Goal: Find contact information: Find contact information

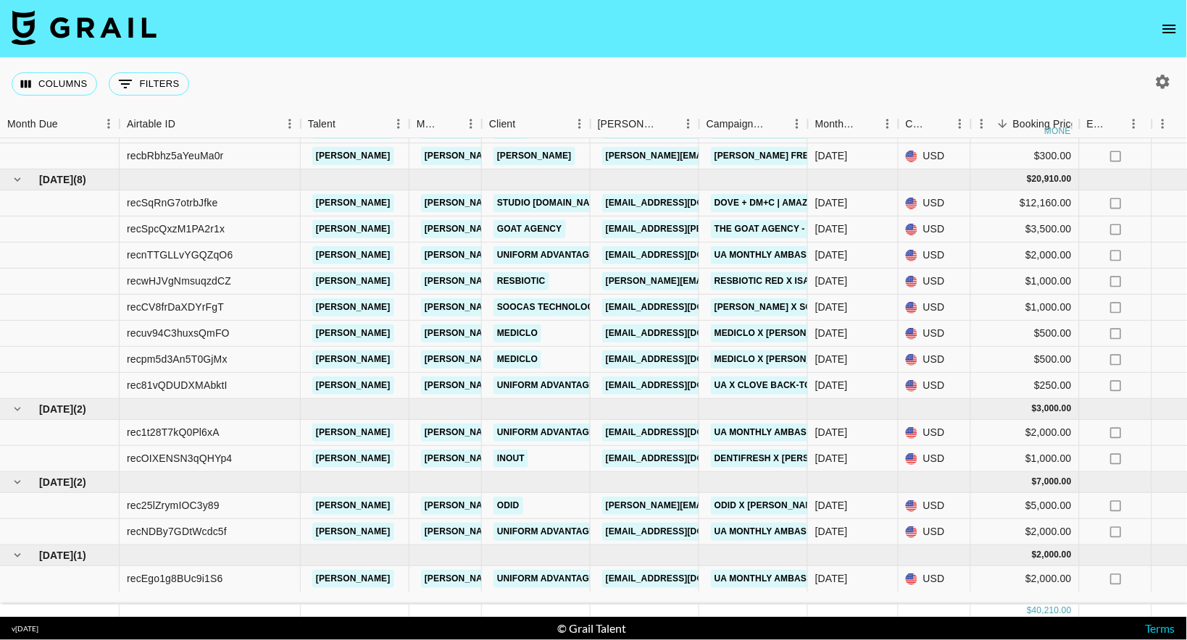
scroll to position [67, 0]
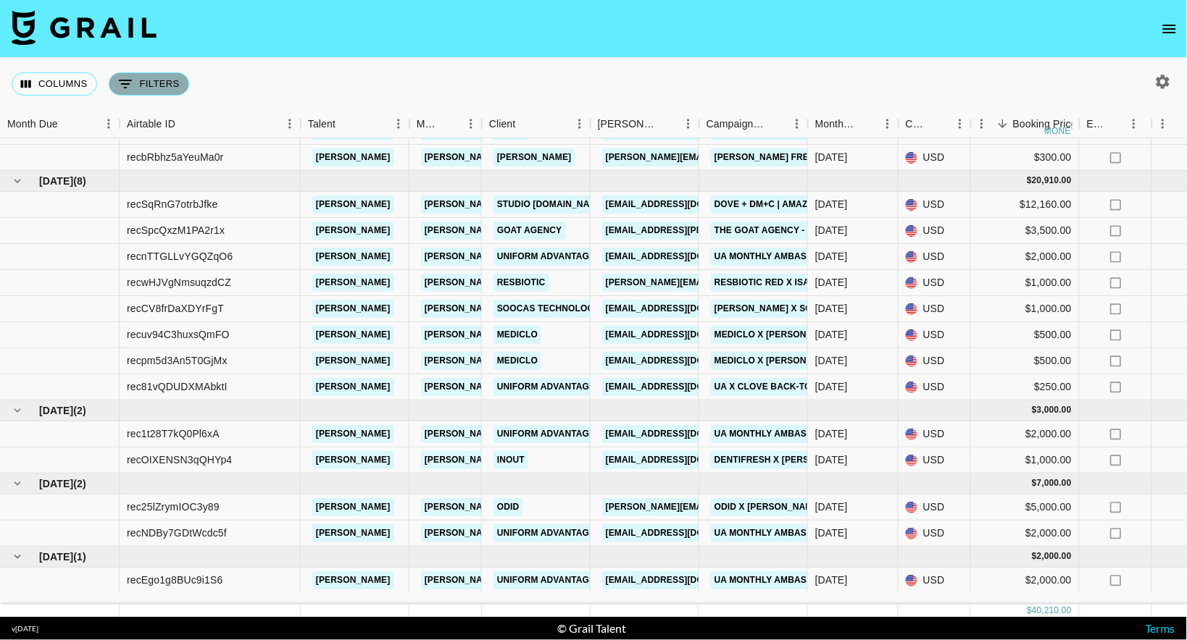
click at [161, 90] on button "0 Filters" at bounding box center [149, 83] width 80 height 23
select select "campaign"
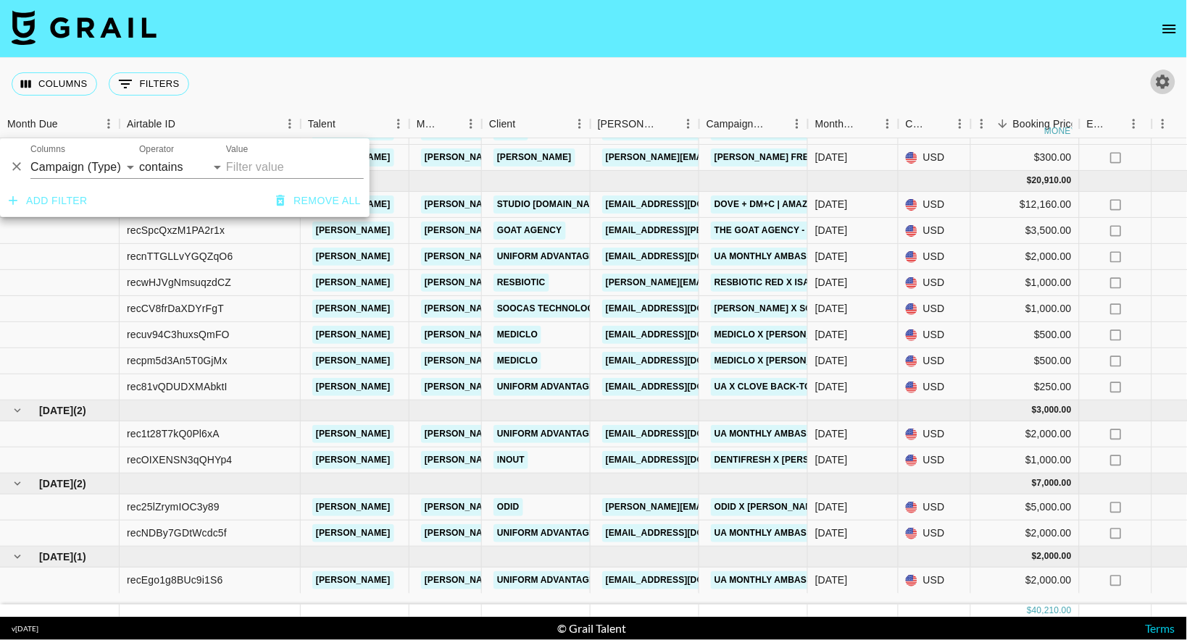
click at [1161, 75] on icon "button" at bounding box center [1163, 82] width 14 height 14
select select "[DATE]"
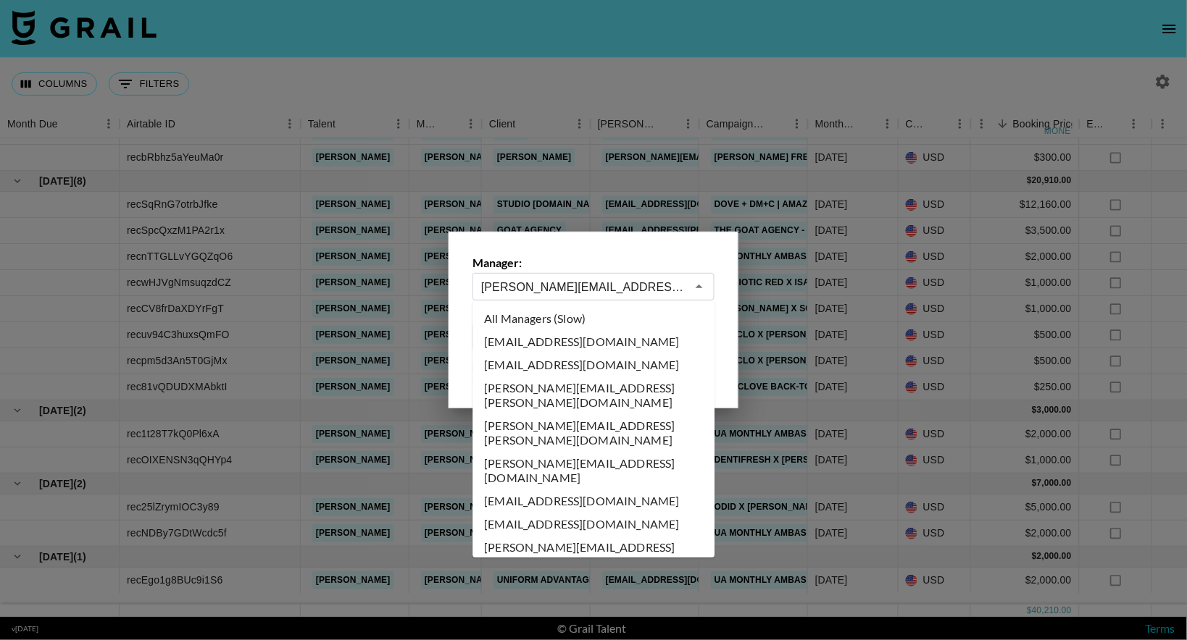
click at [619, 291] on input "[PERSON_NAME][EMAIL_ADDRESS][PERSON_NAME][DOMAIN_NAME]" at bounding box center [583, 287] width 205 height 17
click at [580, 322] on li "All Managers (Slow)" at bounding box center [594, 319] width 242 height 23
type input "All Managers (Slow)"
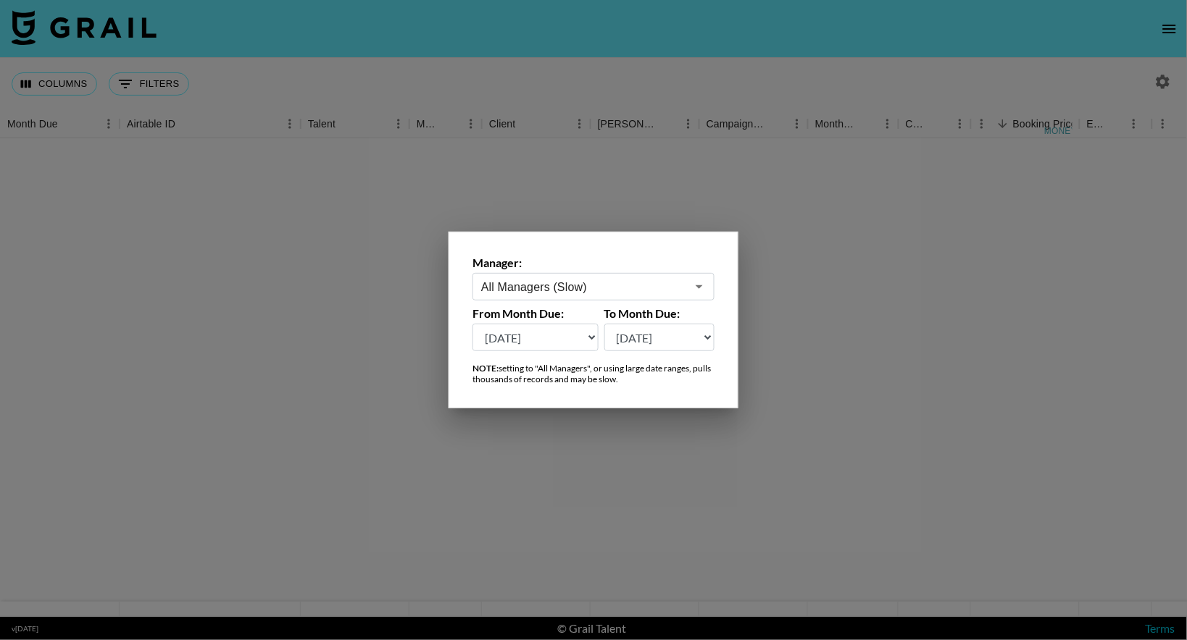
click at [269, 60] on div at bounding box center [593, 320] width 1187 height 640
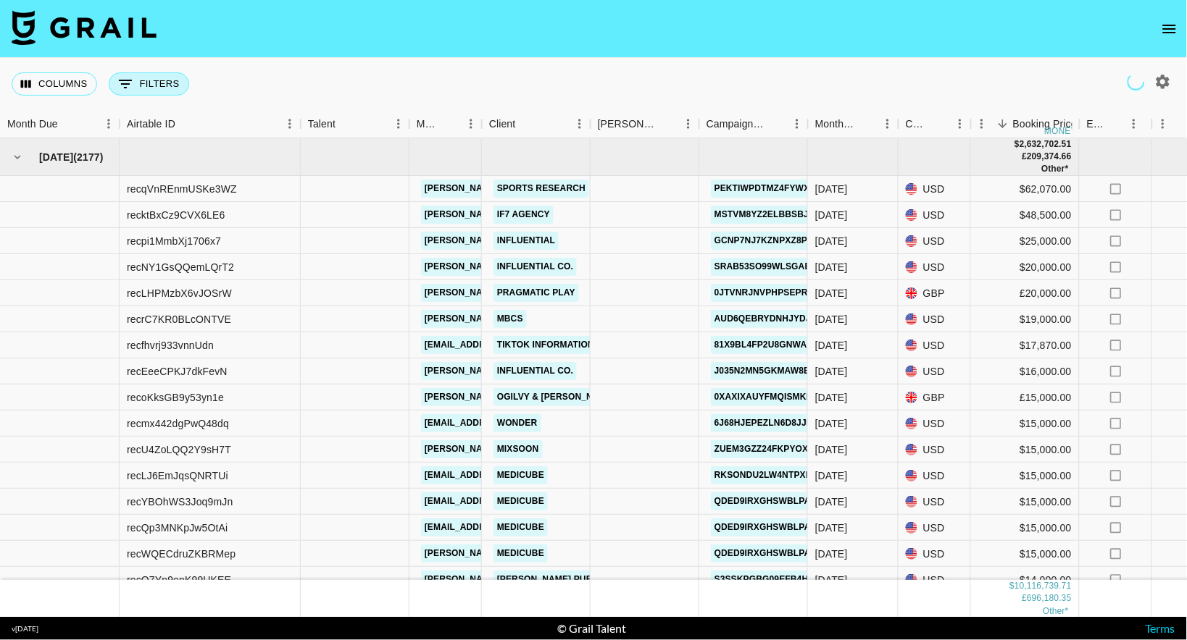
click at [141, 81] on button "0 Filters" at bounding box center [149, 83] width 80 height 23
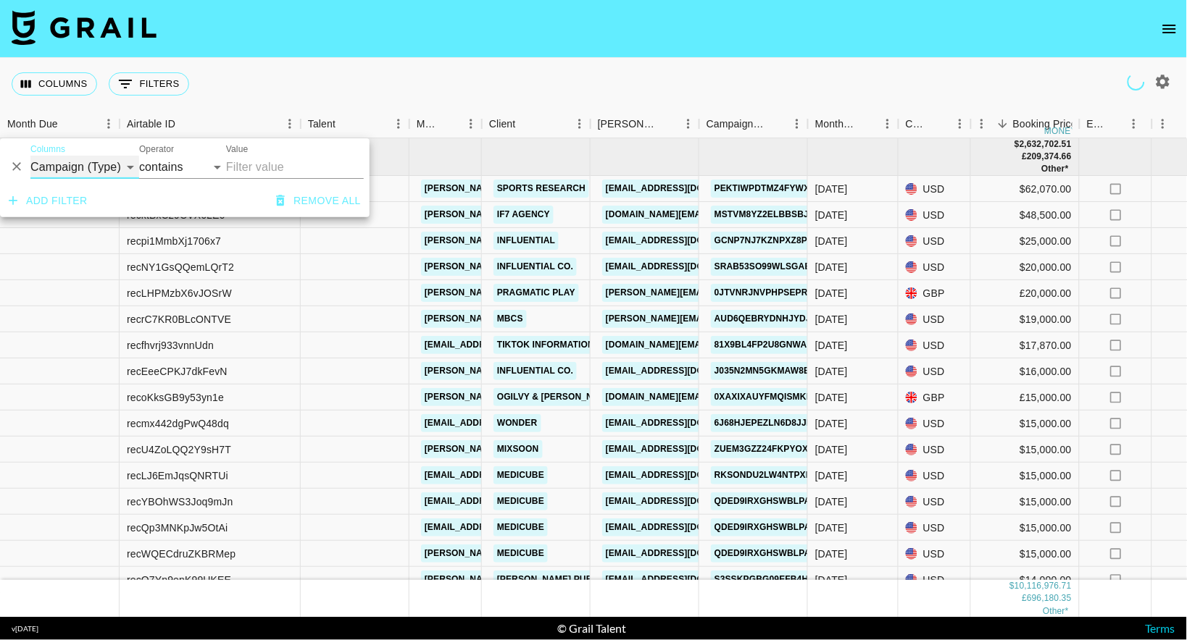
select select "monthDue2"
select select "is"
click at [184, 163] on select "is is not is any of" at bounding box center [182, 167] width 87 height 23
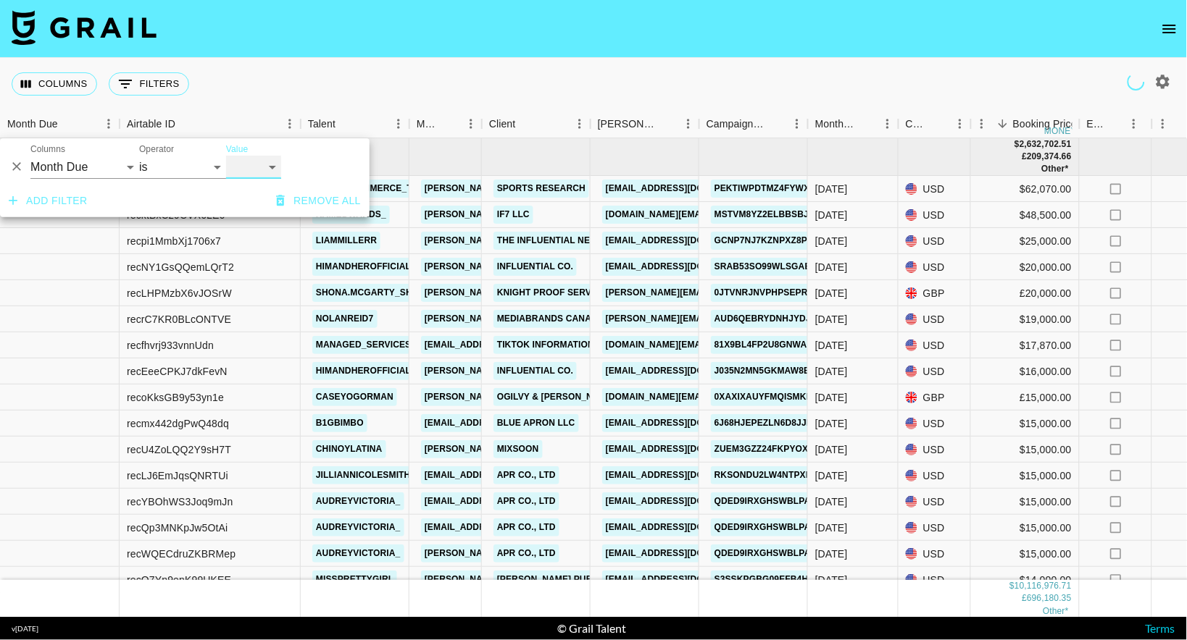
select select "[DATE]"
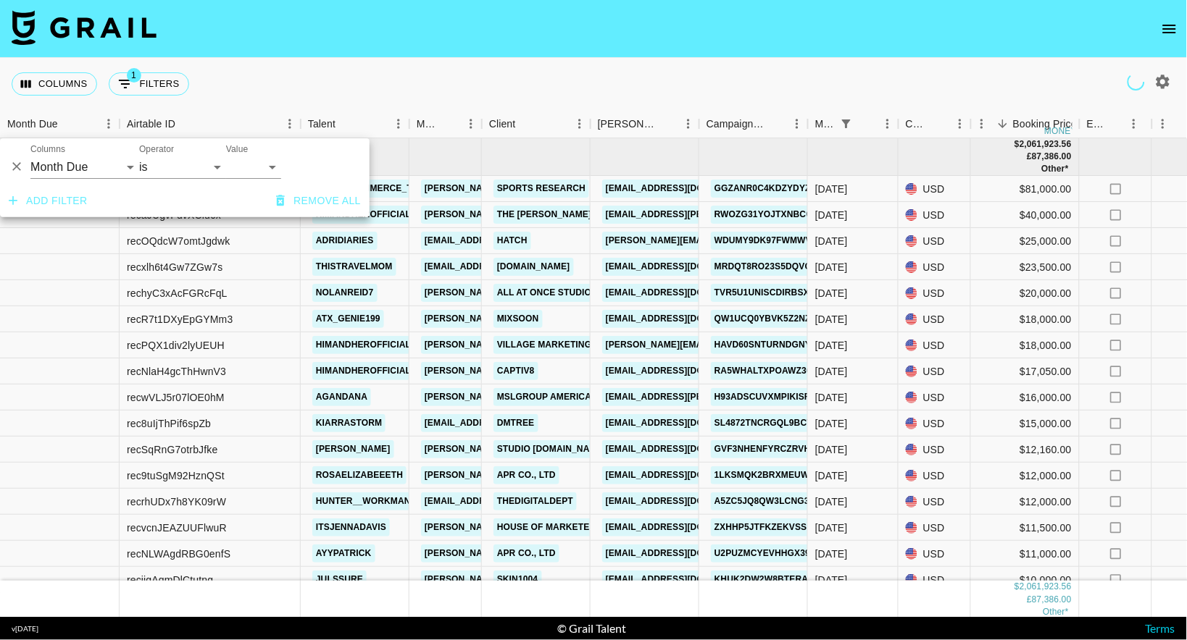
click at [635, 75] on div "Columns 1 Filters + Booking" at bounding box center [593, 84] width 1187 height 52
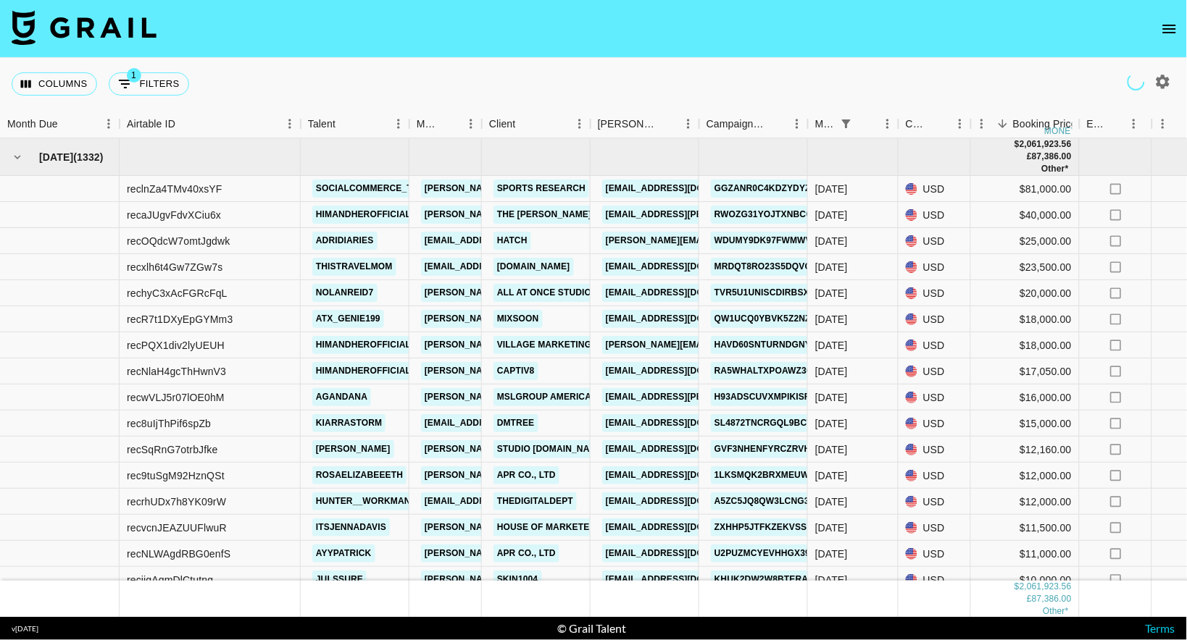
click at [685, 58] on div "Columns 1 Filters + Booking" at bounding box center [593, 84] width 1187 height 52
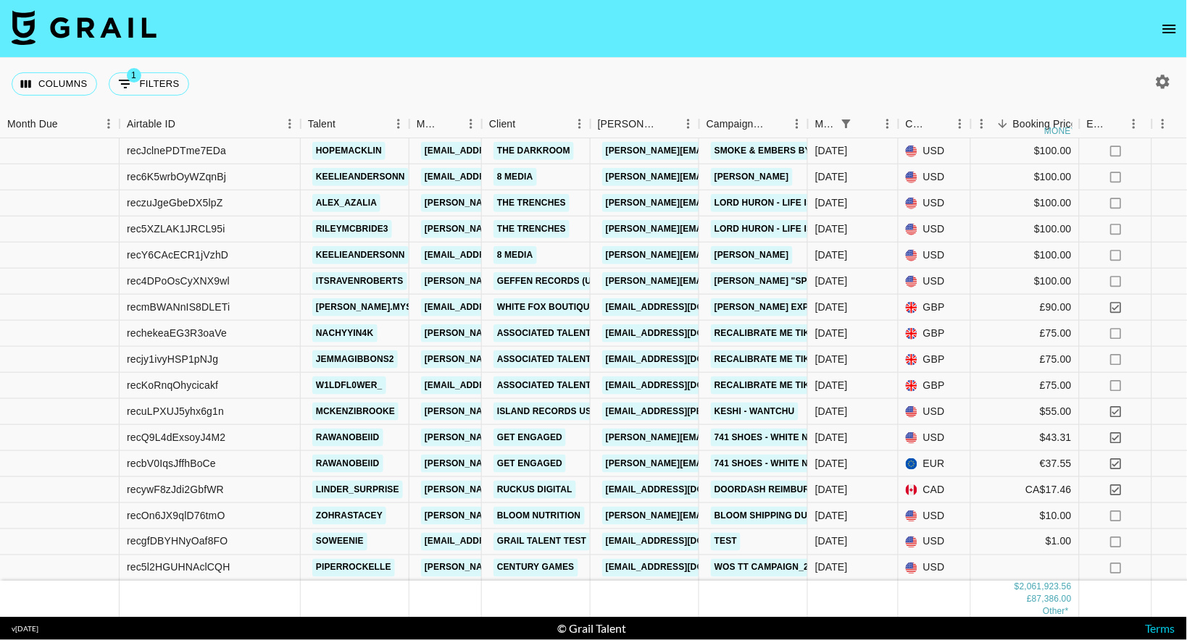
scroll to position [34331, 0]
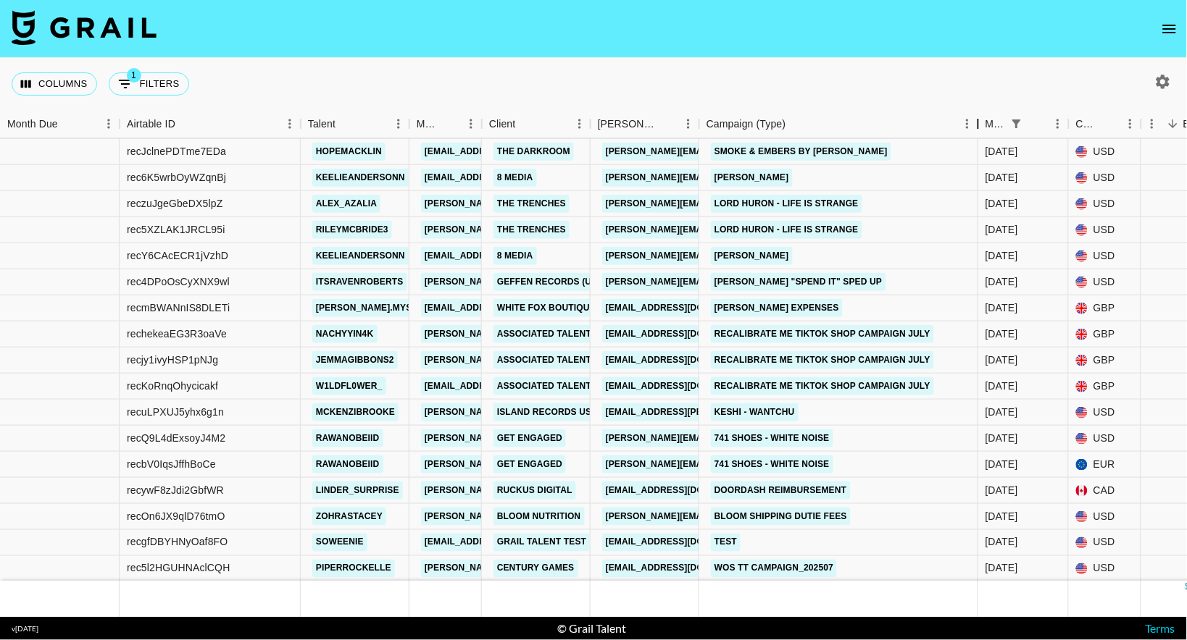
drag, startPoint x: 806, startPoint y: 118, endPoint x: 976, endPoint y: 119, distance: 170.2
click at [976, 119] on div "Month Due Airtable ID Talent Manager Client [PERSON_NAME] Campaign (Type) Month…" at bounding box center [878, 124] width 1757 height 28
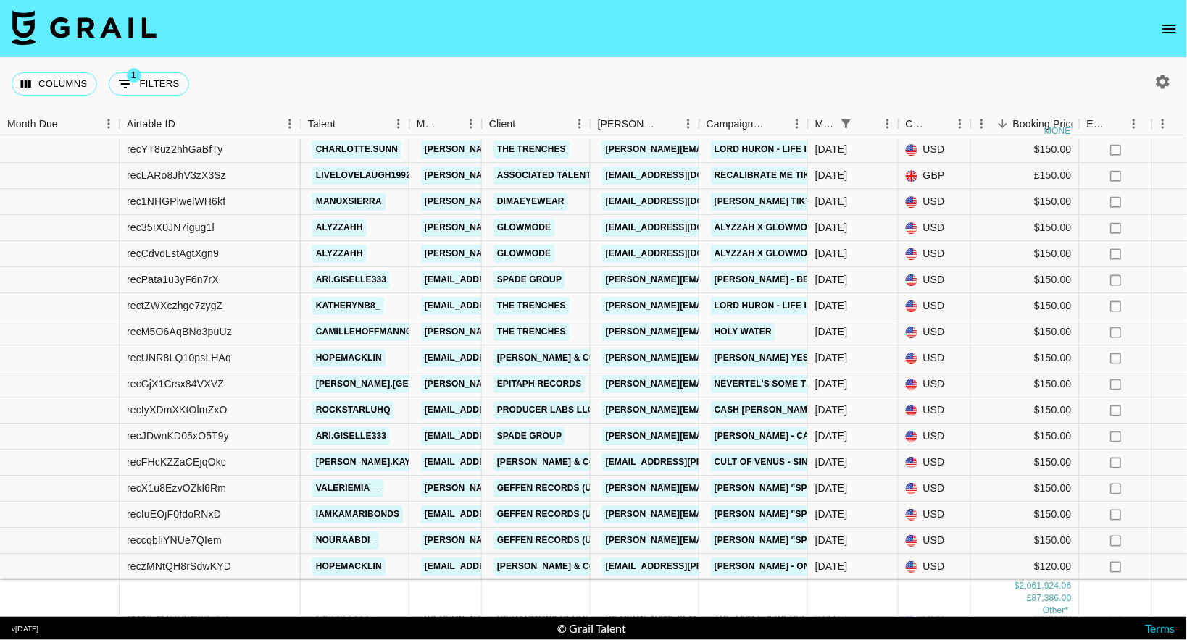
scroll to position [33704, 0]
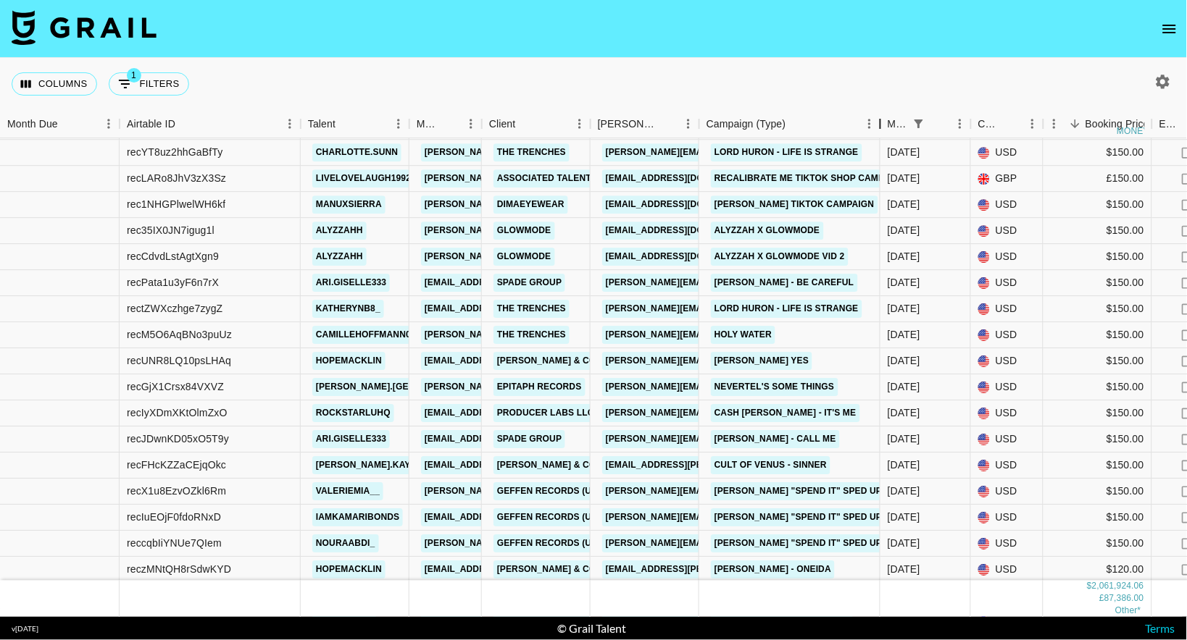
drag, startPoint x: 804, startPoint y: 127, endPoint x: 877, endPoint y: 126, distance: 73.2
click at [877, 126] on div "Campaign (Type)" at bounding box center [879, 124] width 17 height 28
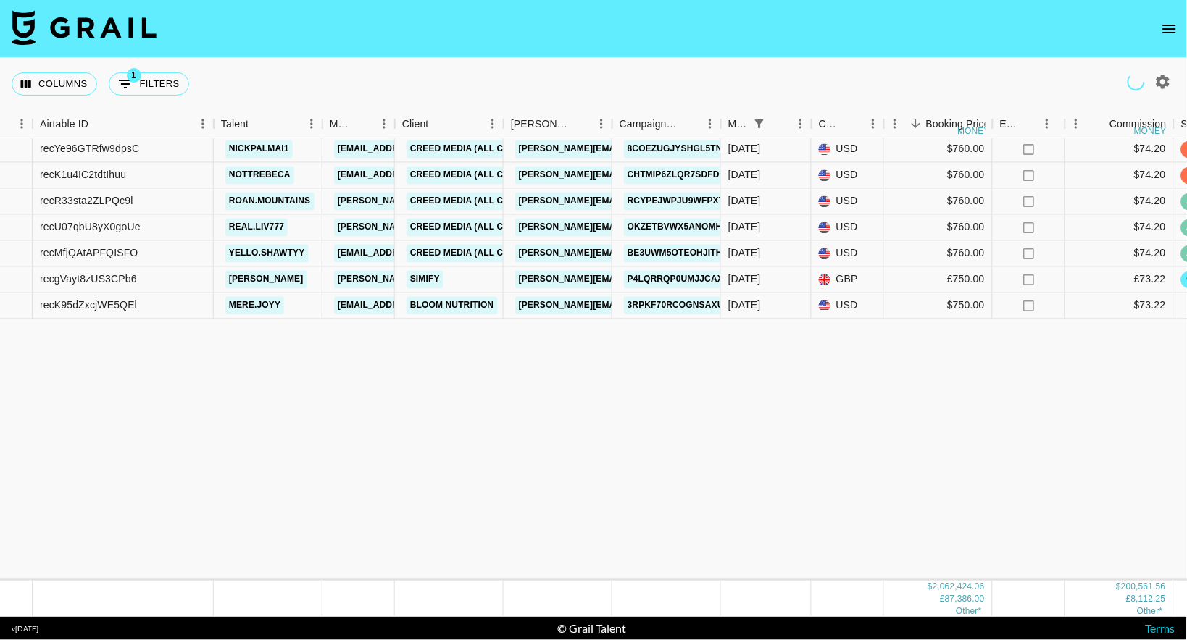
scroll to position [17081, 87]
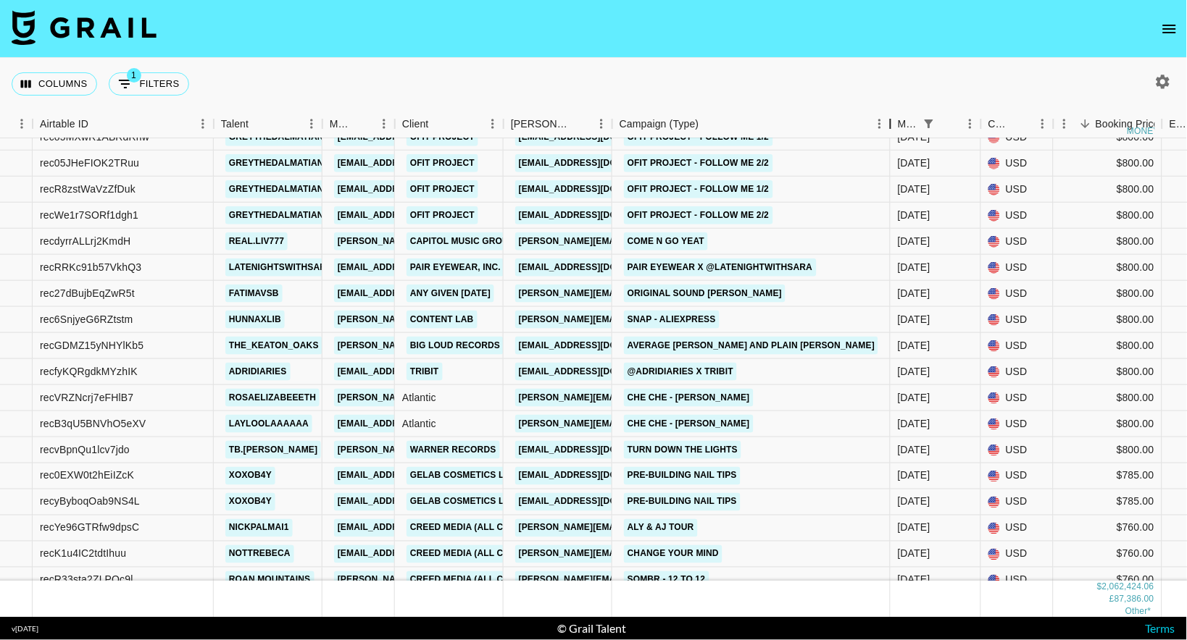
drag, startPoint x: 721, startPoint y: 122, endPoint x: 892, endPoint y: 120, distance: 171.0
click at [892, 122] on div "Campaign (Type)" at bounding box center [890, 124] width 17 height 28
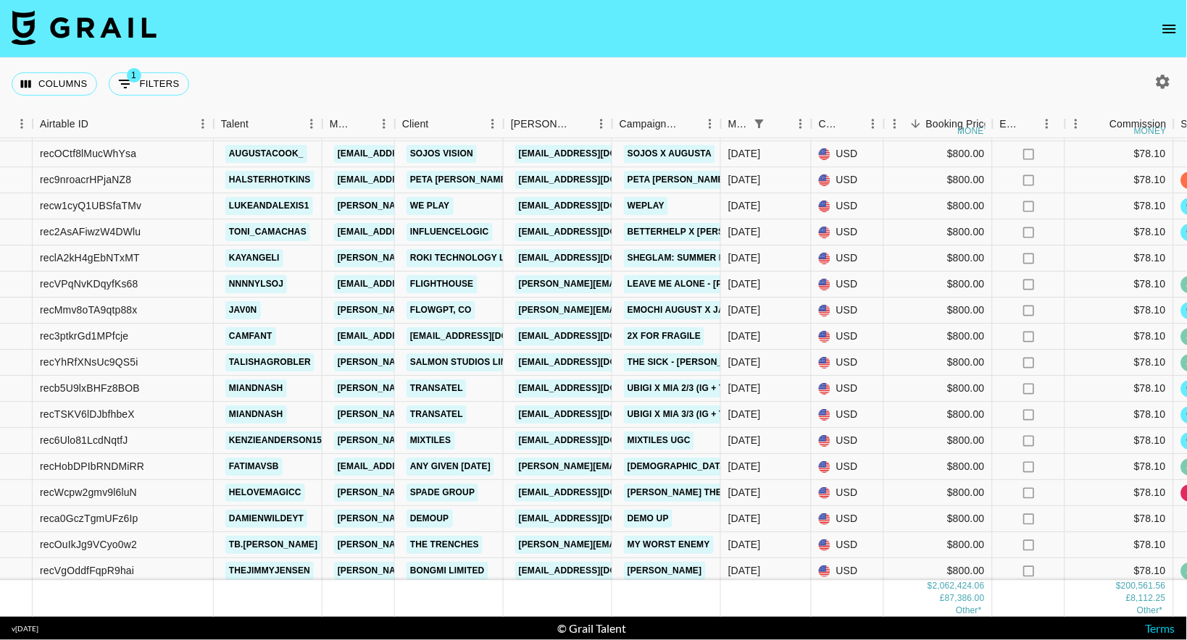
scroll to position [16423, 87]
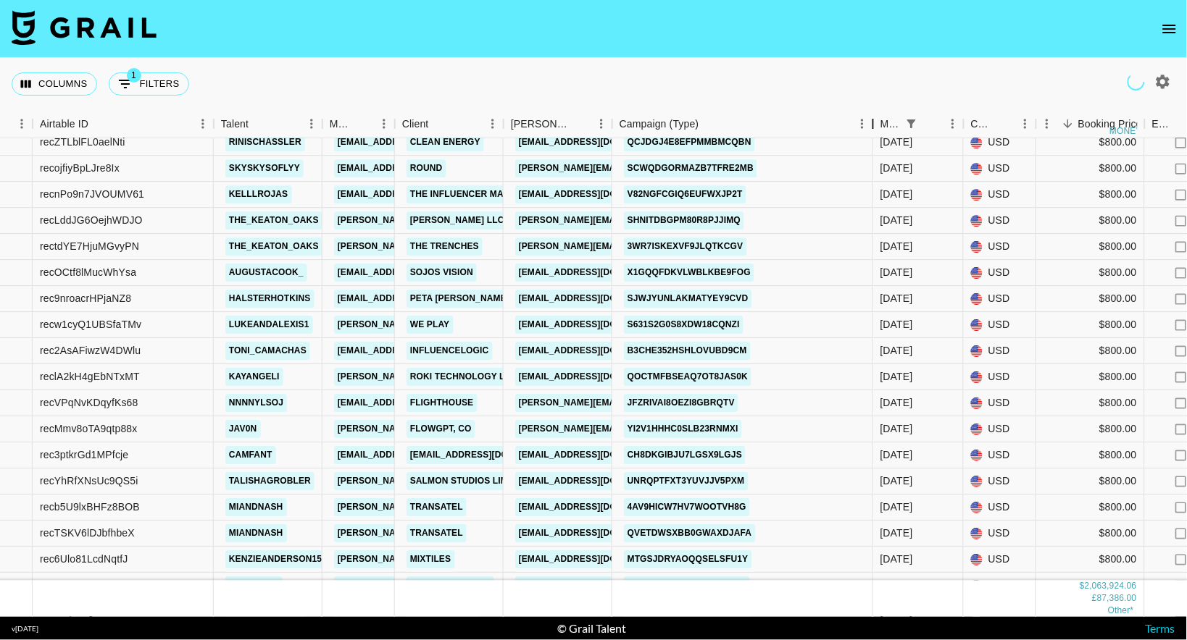
drag, startPoint x: 720, startPoint y: 124, endPoint x: 916, endPoint y: 118, distance: 195.7
click at [882, 121] on div "Campaign (Type)" at bounding box center [872, 124] width 17 height 28
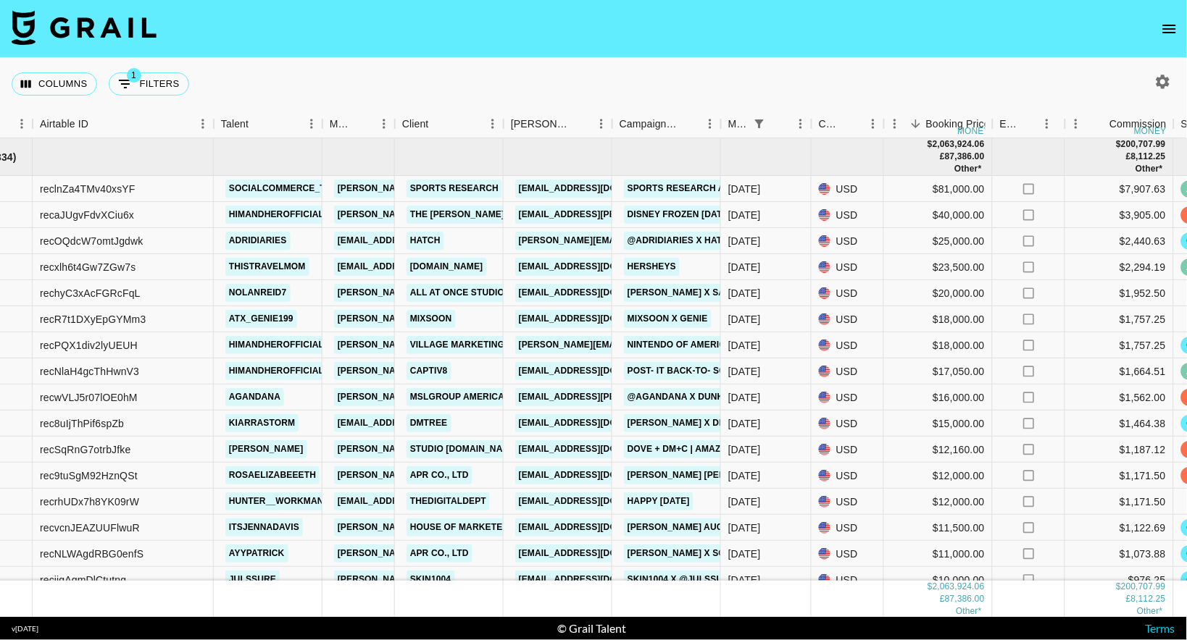
scroll to position [0, 87]
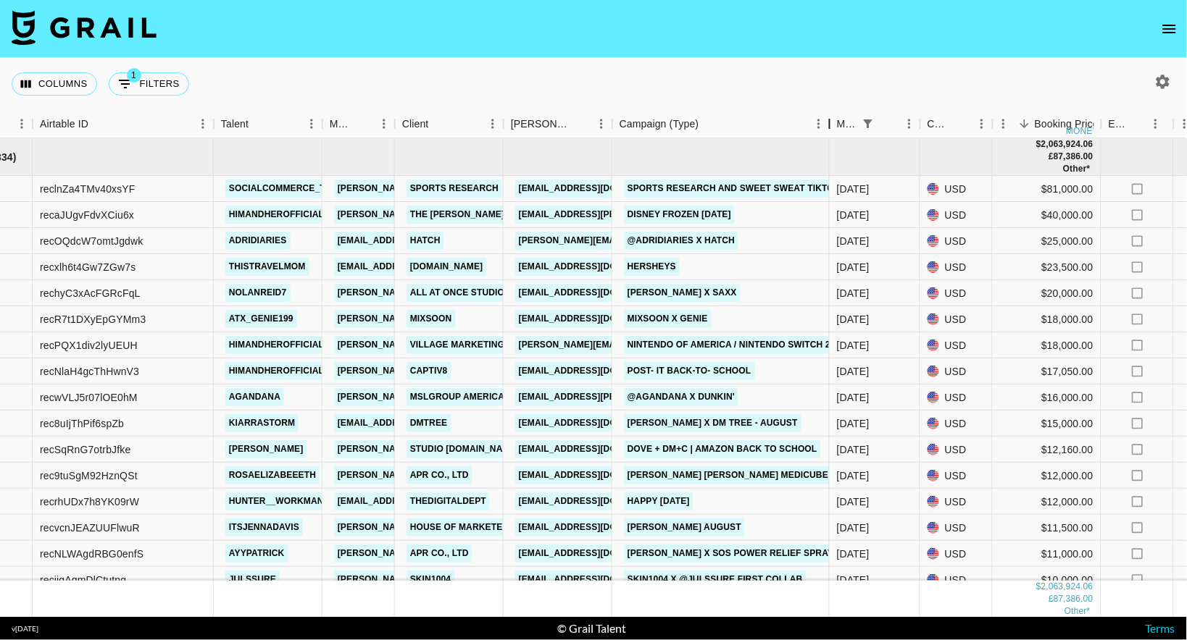
drag, startPoint x: 716, startPoint y: 125, endPoint x: 825, endPoint y: 129, distance: 108.8
click at [827, 130] on div "Campaign (Type)" at bounding box center [829, 124] width 17 height 28
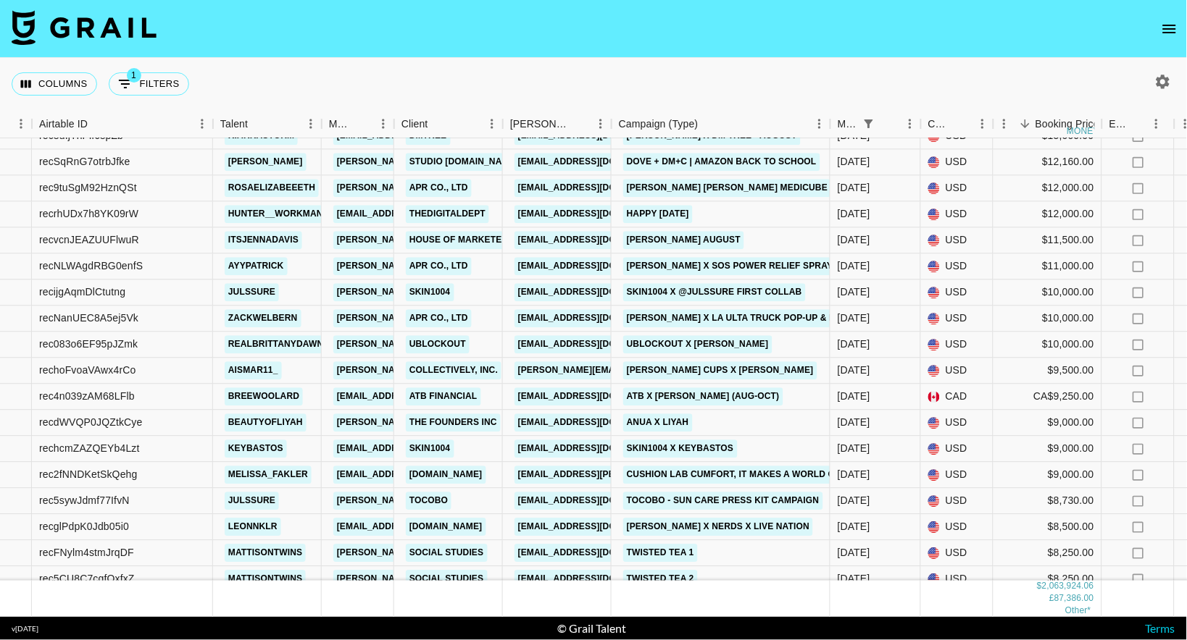
scroll to position [291, 88]
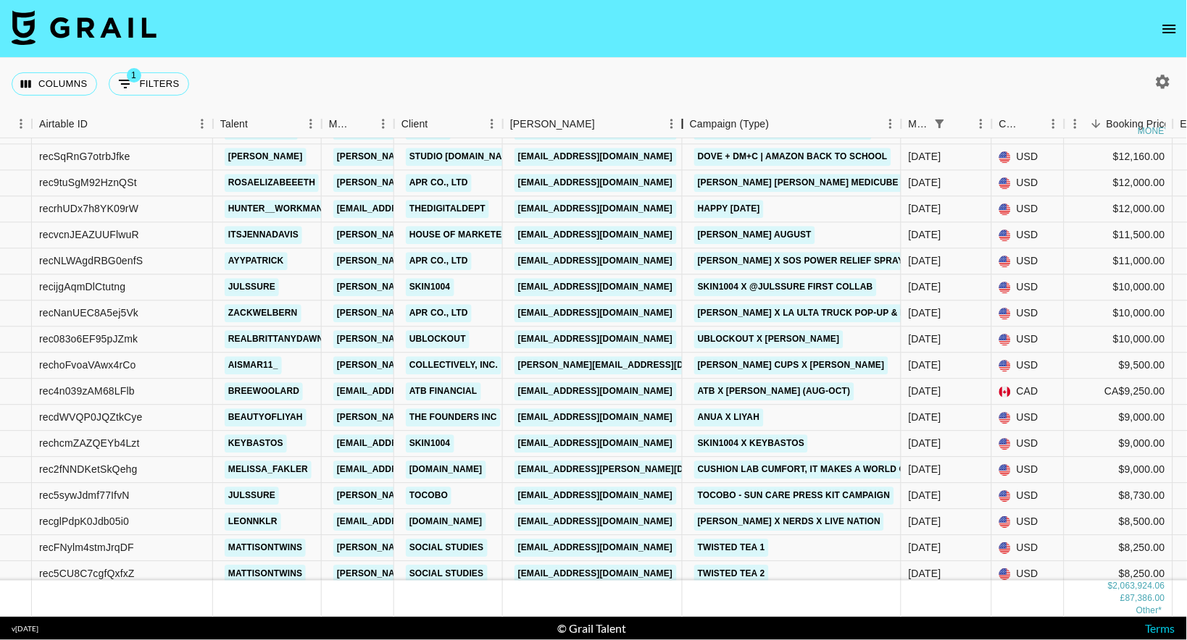
drag, startPoint x: 608, startPoint y: 130, endPoint x: 679, endPoint y: 132, distance: 71.0
click at [679, 132] on div "Booker" at bounding box center [682, 124] width 17 height 28
copy link "[PERSON_NAME][EMAIL_ADDRESS][DOMAIN_NAME]"
drag, startPoint x: 661, startPoint y: 365, endPoint x: 519, endPoint y: 365, distance: 142.0
click at [519, 365] on div "[PERSON_NAME][EMAIL_ADDRESS][DOMAIN_NAME]" at bounding box center [632, 366] width 245 height 27
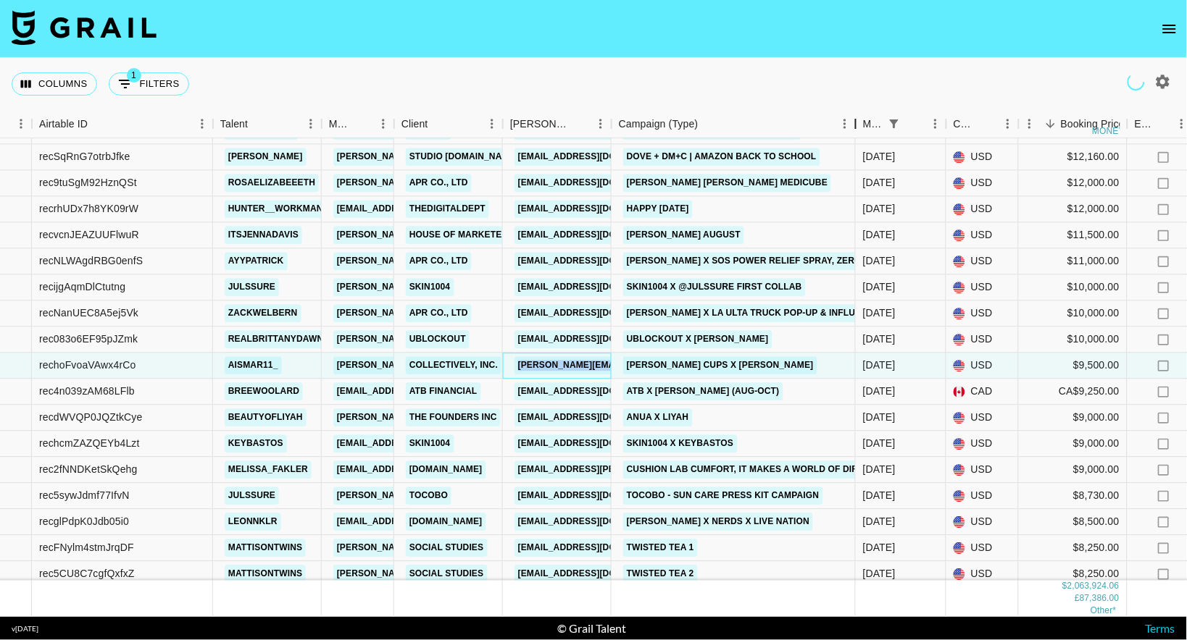
drag, startPoint x: 722, startPoint y: 122, endPoint x: 861, endPoint y: 118, distance: 139.2
click at [861, 118] on div "Campaign (Type)" at bounding box center [855, 124] width 17 height 28
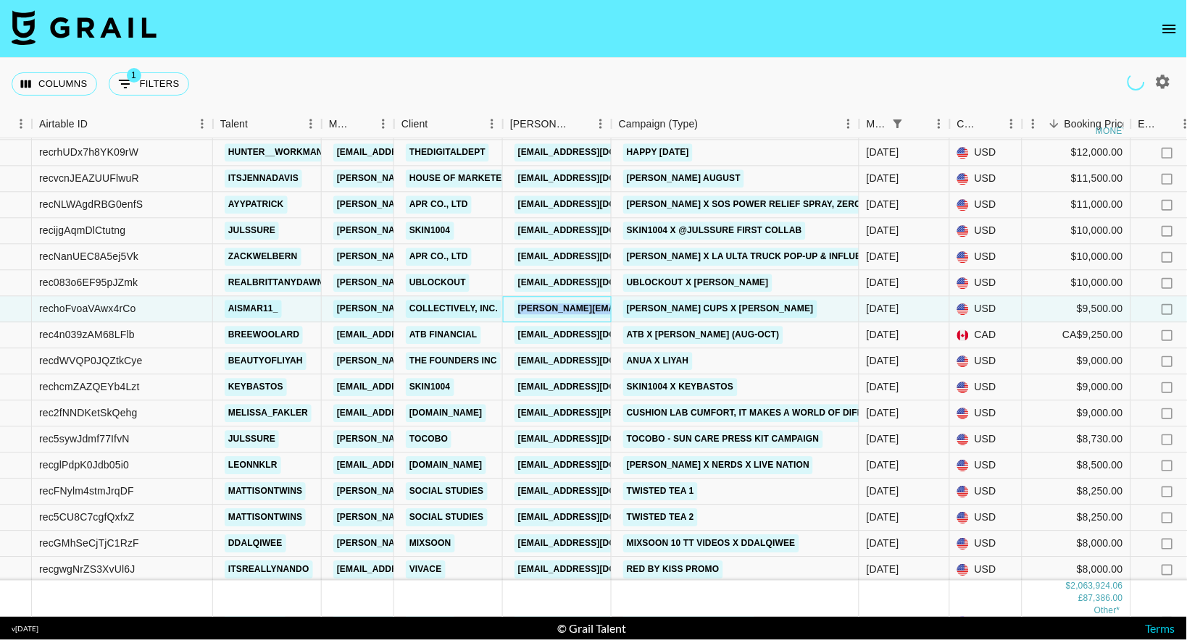
scroll to position [351, 85]
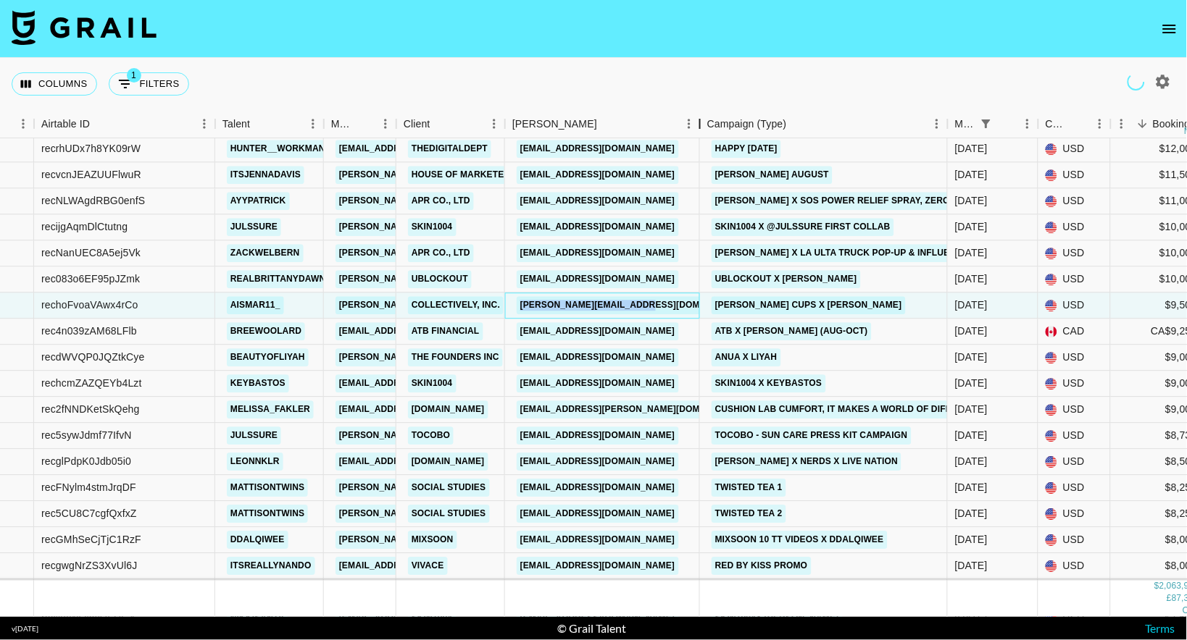
drag, startPoint x: 611, startPoint y: 120, endPoint x: 697, endPoint y: 113, distance: 85.7
click at [698, 114] on div "Booker" at bounding box center [699, 124] width 17 height 28
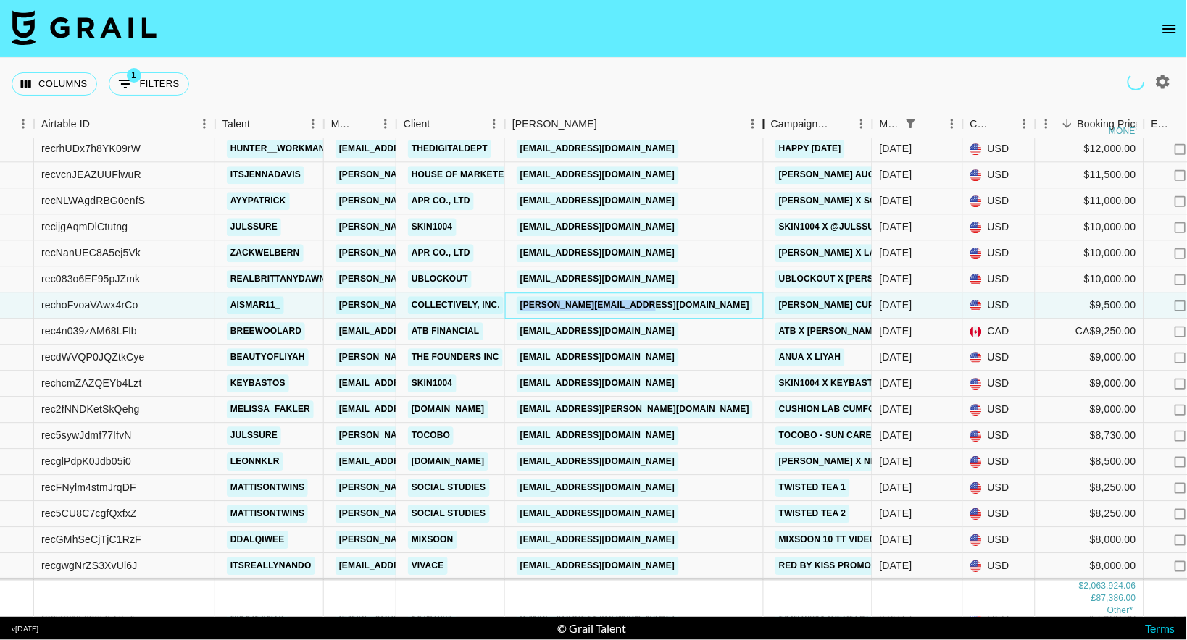
drag, startPoint x: 761, startPoint y: 122, endPoint x: 635, endPoint y: 552, distance: 448.6
click at [772, 118] on div "Booker" at bounding box center [763, 124] width 17 height 28
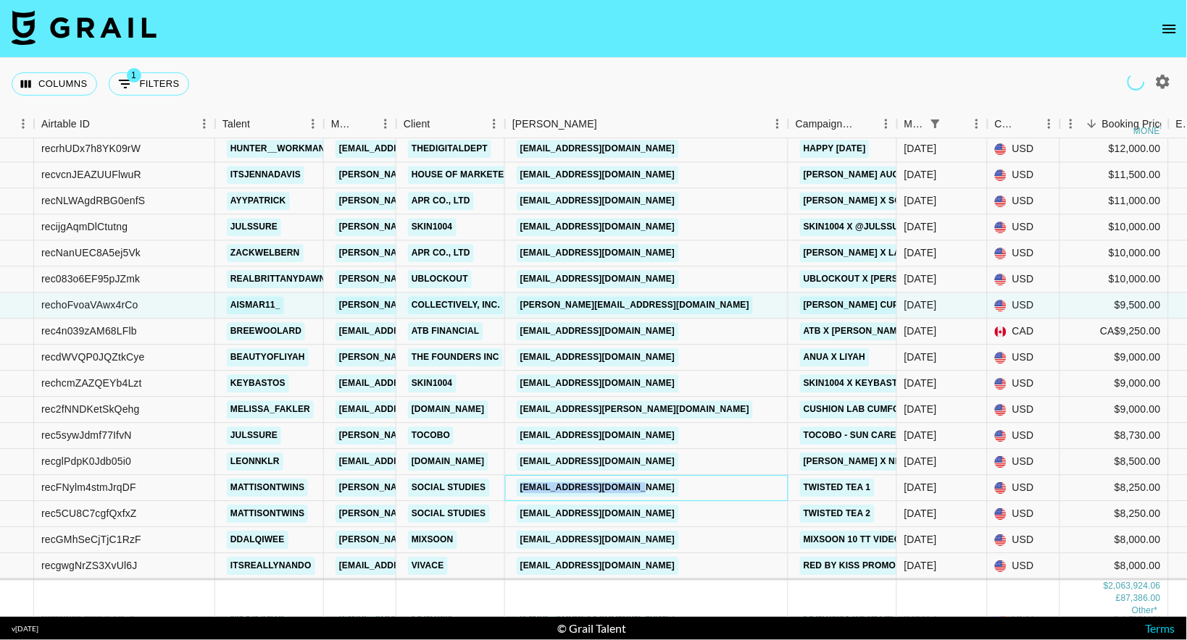
drag, startPoint x: 665, startPoint y: 488, endPoint x: 516, endPoint y: 487, distance: 149.2
click at [516, 487] on div "[EMAIL_ADDRESS][DOMAIN_NAME]" at bounding box center [646, 489] width 283 height 26
copy link "[EMAIL_ADDRESS][DOMAIN_NAME]"
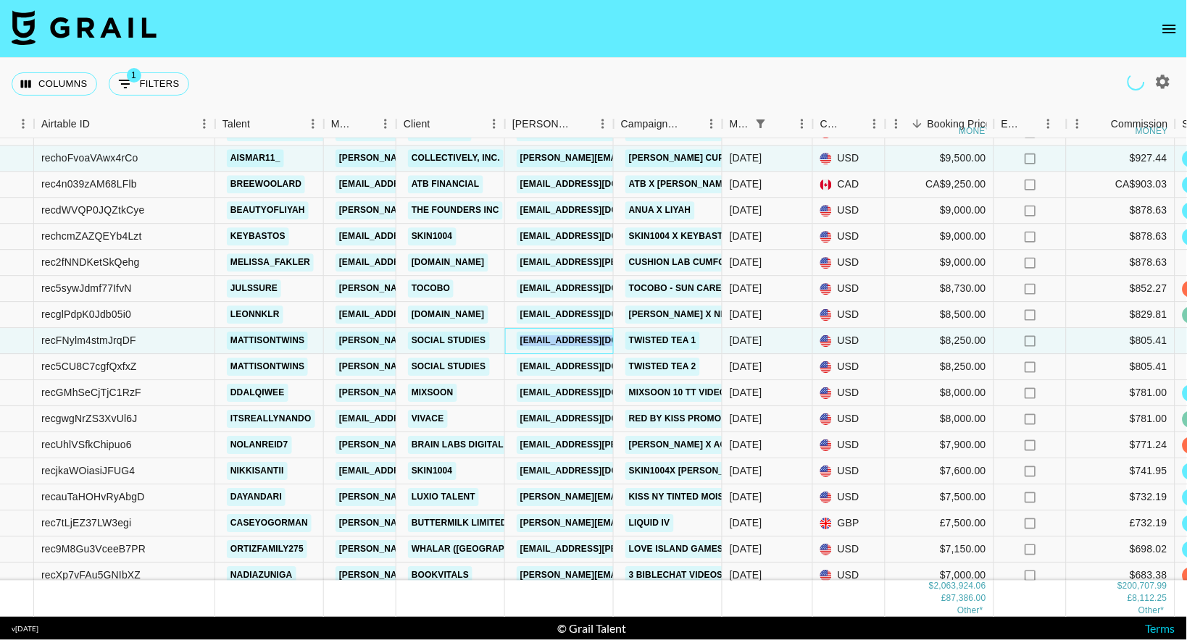
scroll to position [519, 85]
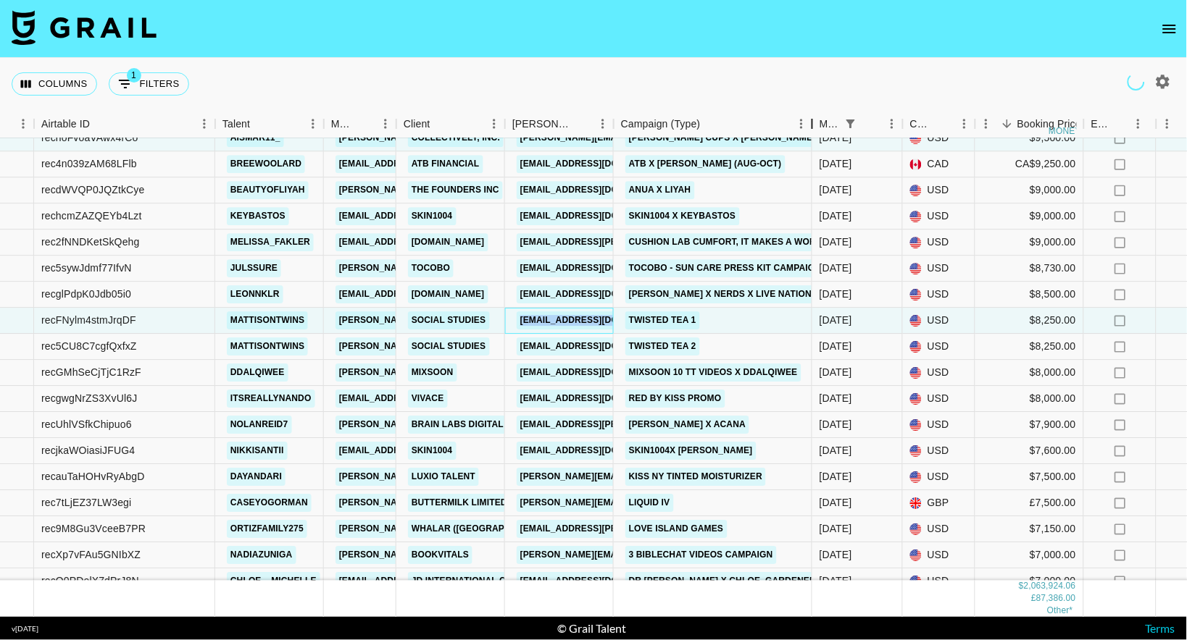
drag, startPoint x: 720, startPoint y: 125, endPoint x: 810, endPoint y: 125, distance: 89.8
click at [810, 125] on div "Campaign (Type)" at bounding box center [811, 124] width 17 height 28
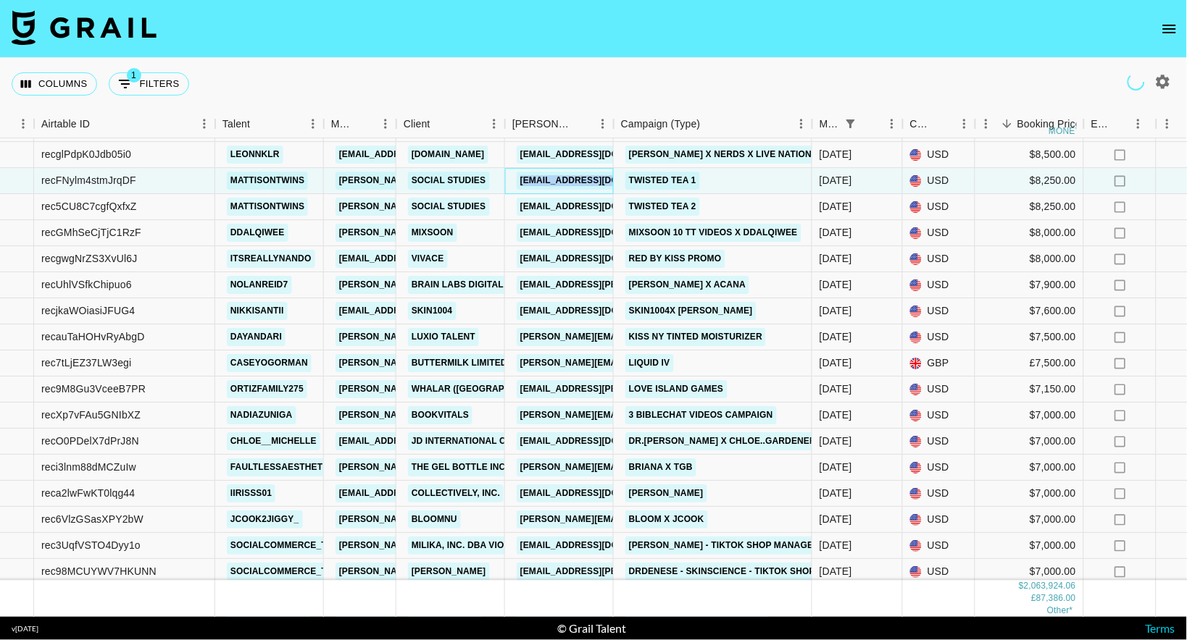
scroll to position [656, 85]
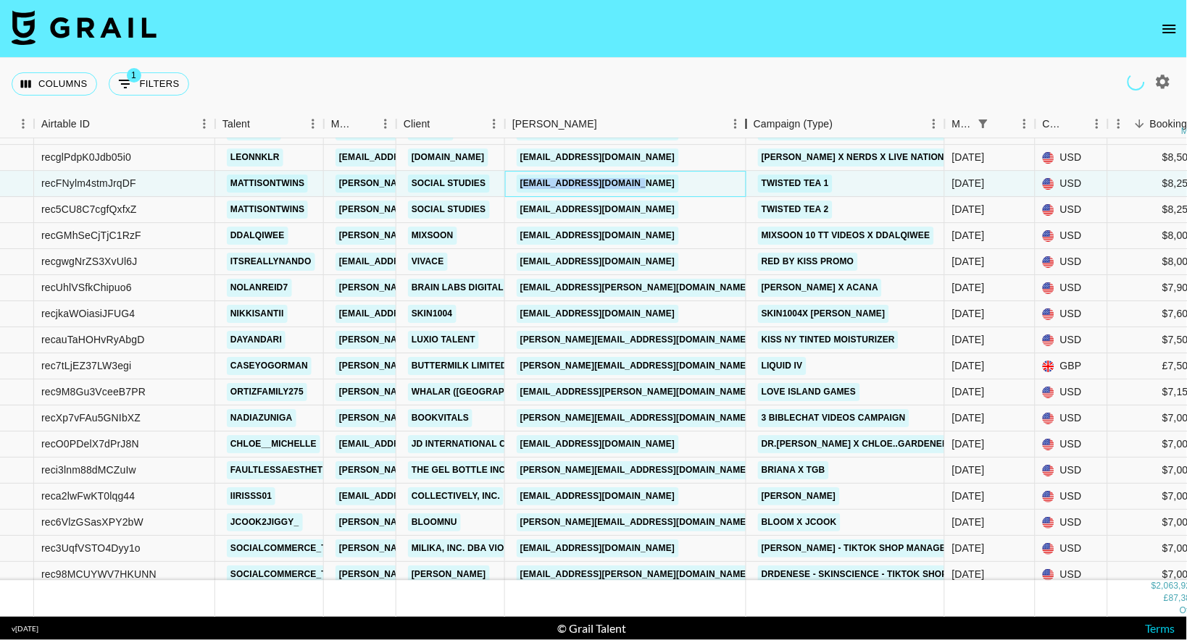
drag, startPoint x: 610, startPoint y: 122, endPoint x: 743, endPoint y: 119, distance: 132.6
click at [743, 119] on div "Booker" at bounding box center [745, 124] width 17 height 28
click at [515, 364] on div "[PERSON_NAME][EMAIL_ADDRESS][DOMAIN_NAME]" at bounding box center [625, 367] width 241 height 26
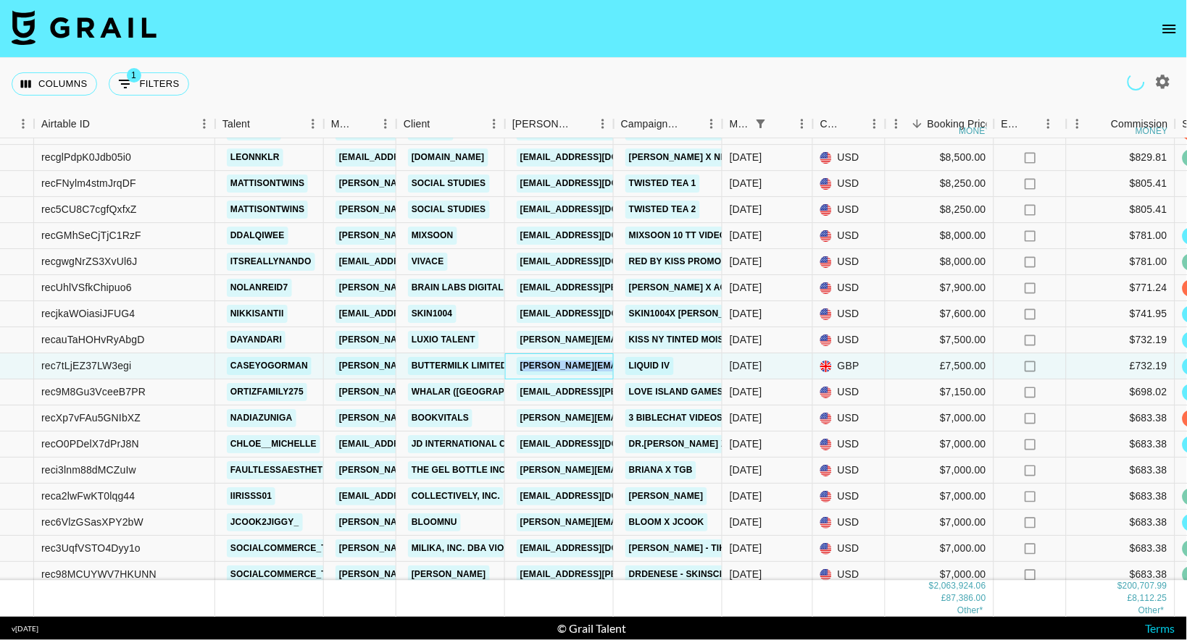
copy link "[PERSON_NAME][EMAIL_ADDRESS][DOMAIN_NAME]"
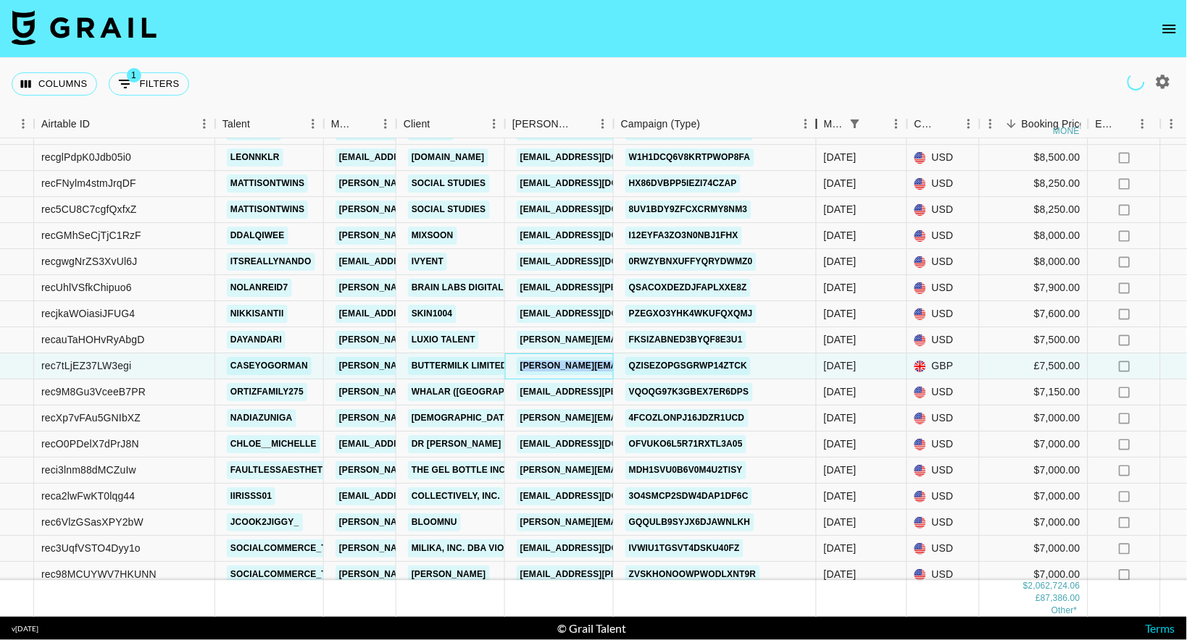
drag, startPoint x: 723, startPoint y: 120, endPoint x: 813, endPoint y: 122, distance: 89.9
click at [813, 122] on div "Campaign (Type)" at bounding box center [816, 124] width 17 height 28
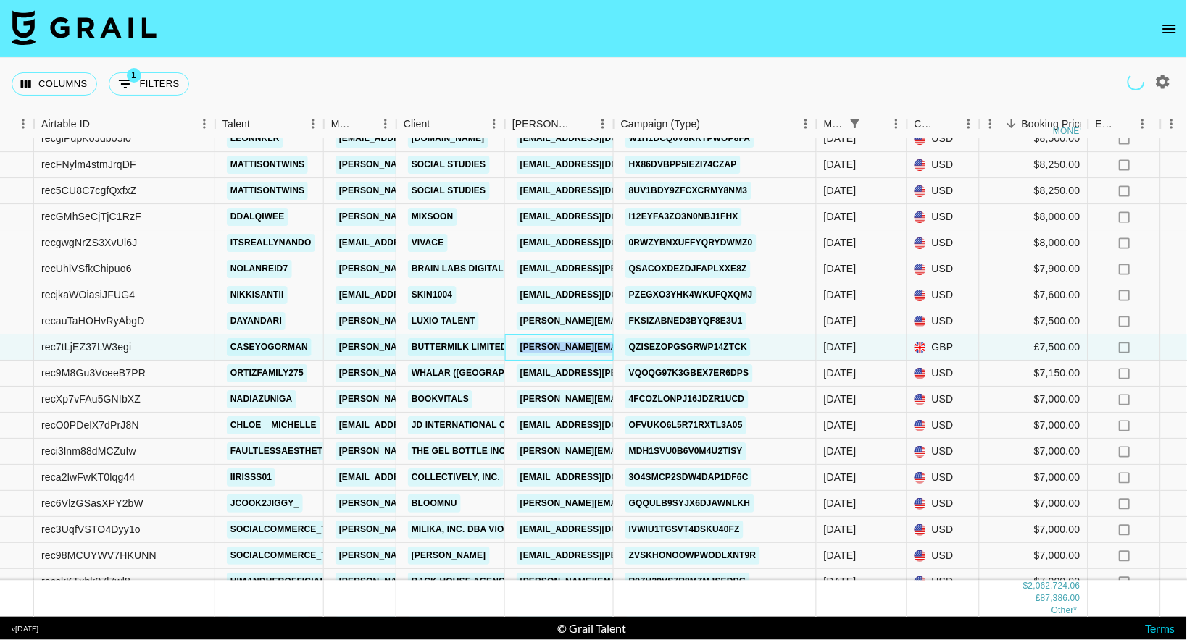
scroll to position [678, 85]
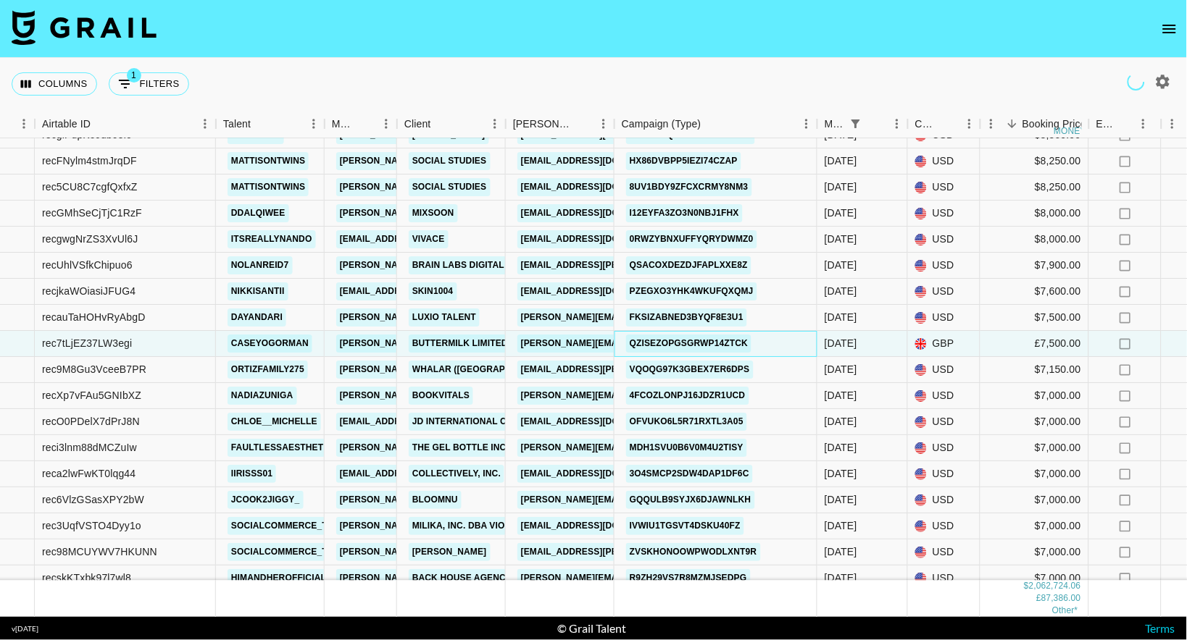
click at [805, 337] on div "QzisEZOPgSGRWP14zTCK" at bounding box center [715, 345] width 203 height 26
click at [715, 341] on link "QzisEZOPgSGRWP14zTCK" at bounding box center [688, 344] width 125 height 18
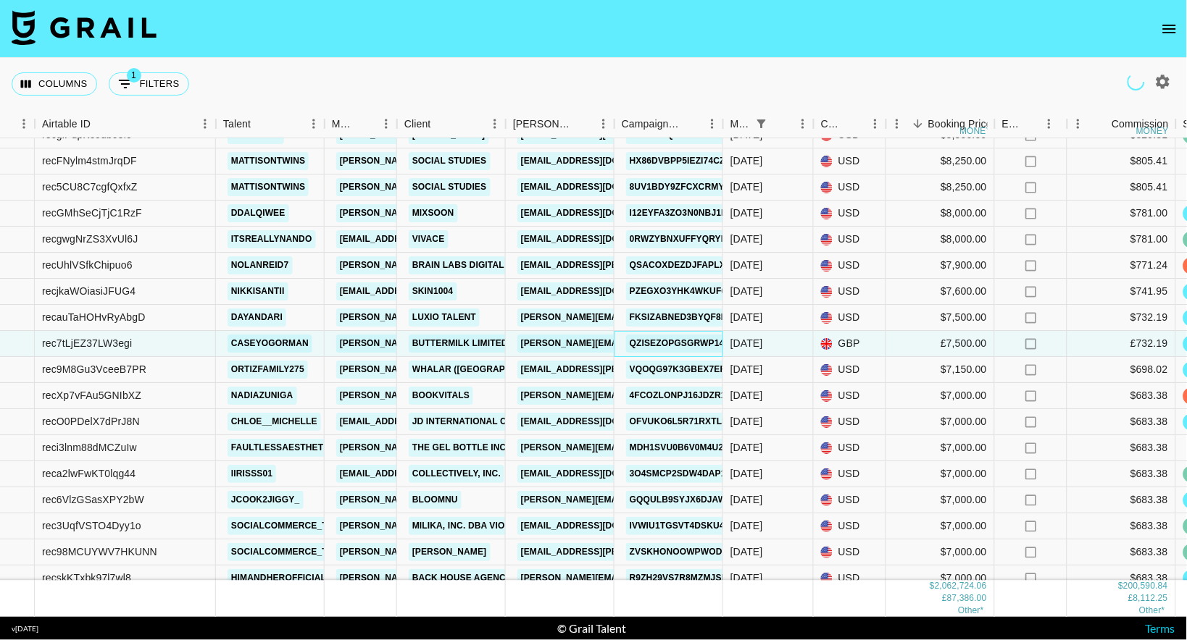
click at [715, 125] on div "Campaign (Type)" at bounding box center [722, 124] width 17 height 28
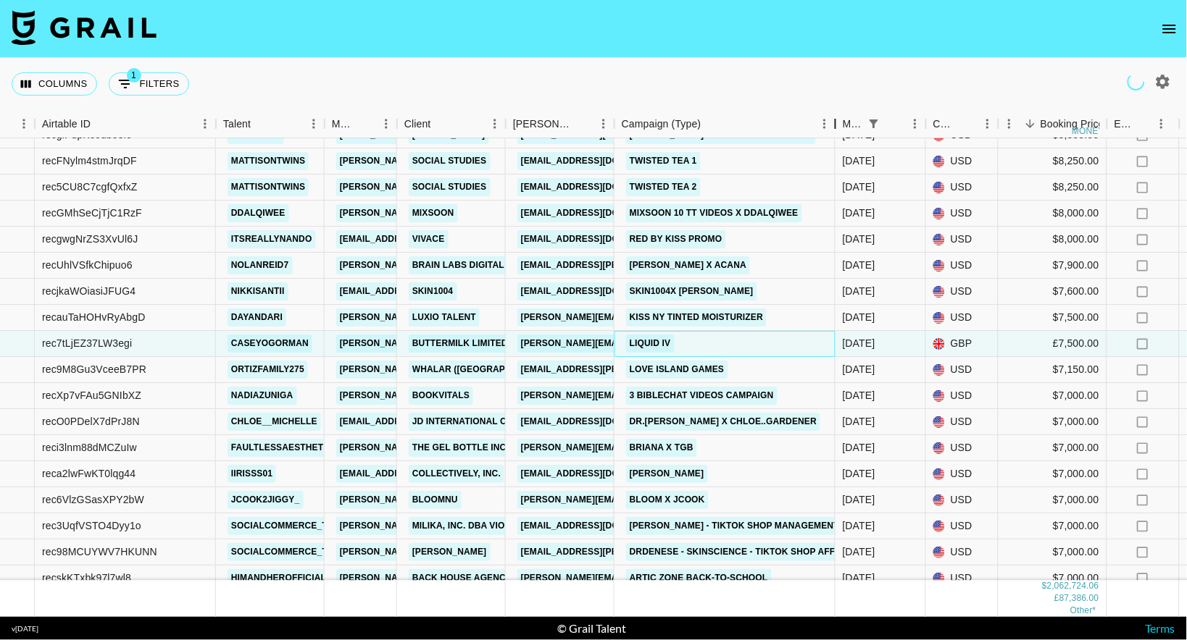
drag, startPoint x: 722, startPoint y: 122, endPoint x: 744, endPoint y: 377, distance: 256.0
click at [845, 122] on div "Month Due Airtable ID Talent Manager Client [PERSON_NAME] Campaign (Type) Month…" at bounding box center [818, 124] width 1807 height 28
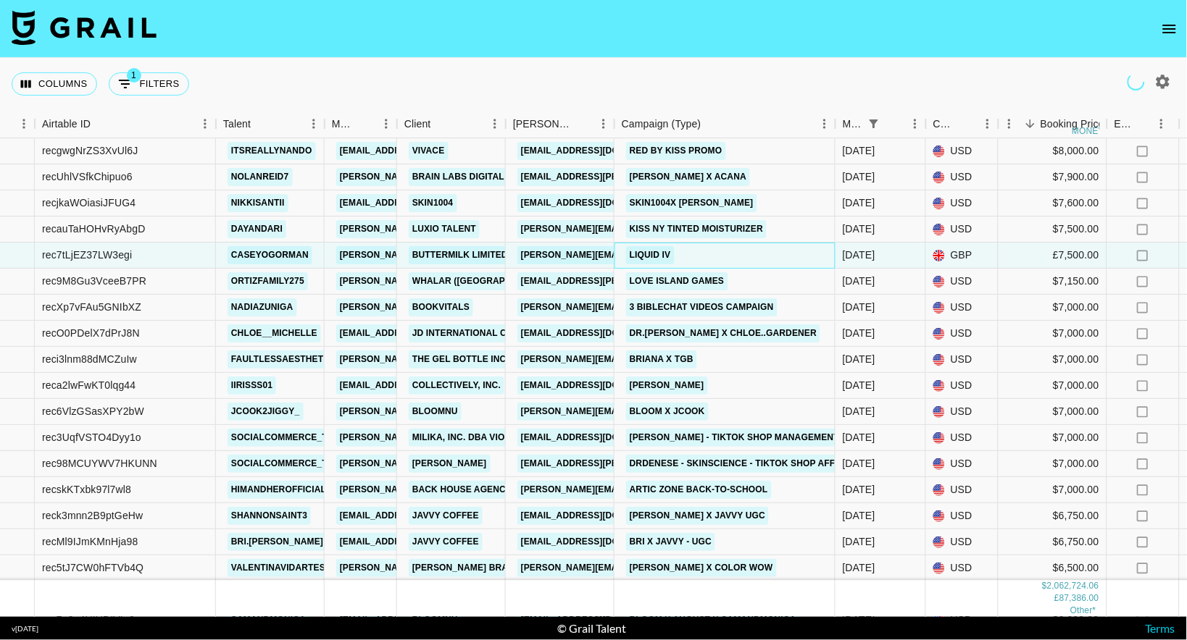
scroll to position [778, 85]
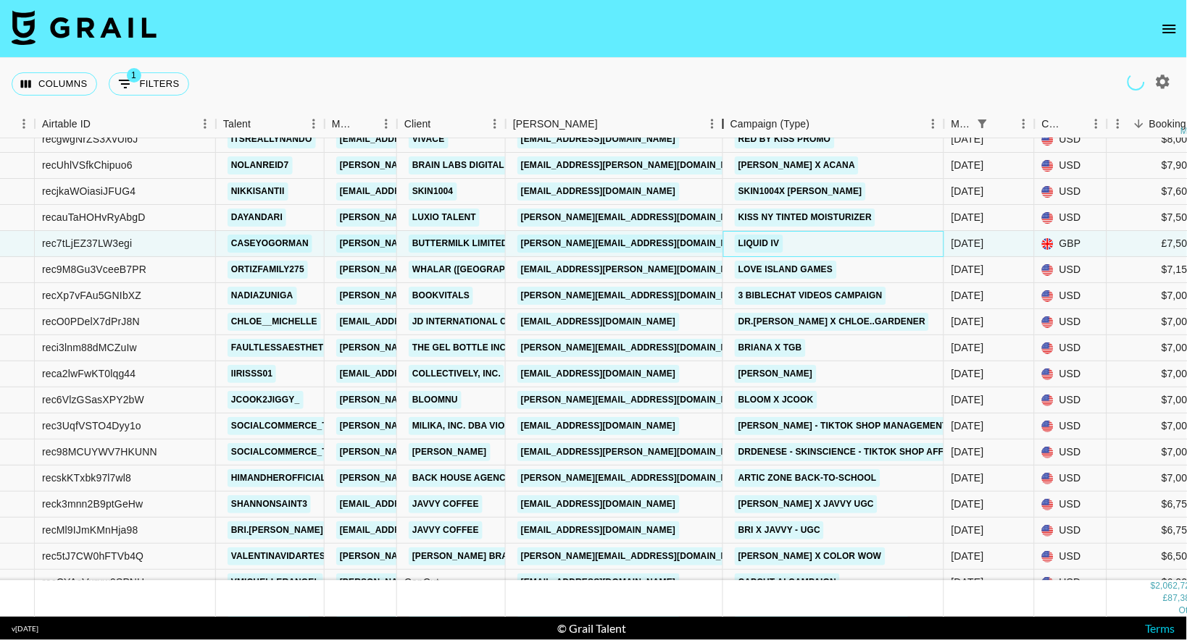
drag, startPoint x: 614, startPoint y: 119, endPoint x: 722, endPoint y: 114, distance: 108.8
click at [722, 114] on div "Booker" at bounding box center [722, 124] width 17 height 28
drag, startPoint x: 651, startPoint y: 398, endPoint x: 518, endPoint y: 398, distance: 133.3
click at [518, 398] on div "[PERSON_NAME][EMAIL_ADDRESS][DOMAIN_NAME]" at bounding box center [614, 401] width 217 height 26
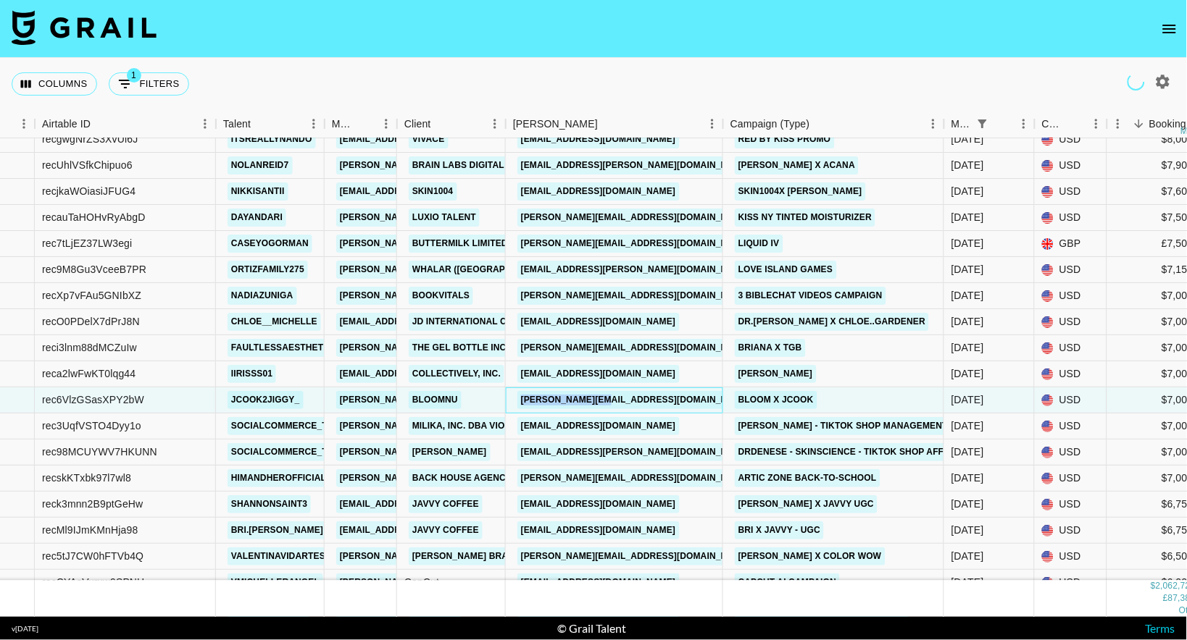
copy link "[PERSON_NAME][EMAIL_ADDRESS][DOMAIN_NAME]"
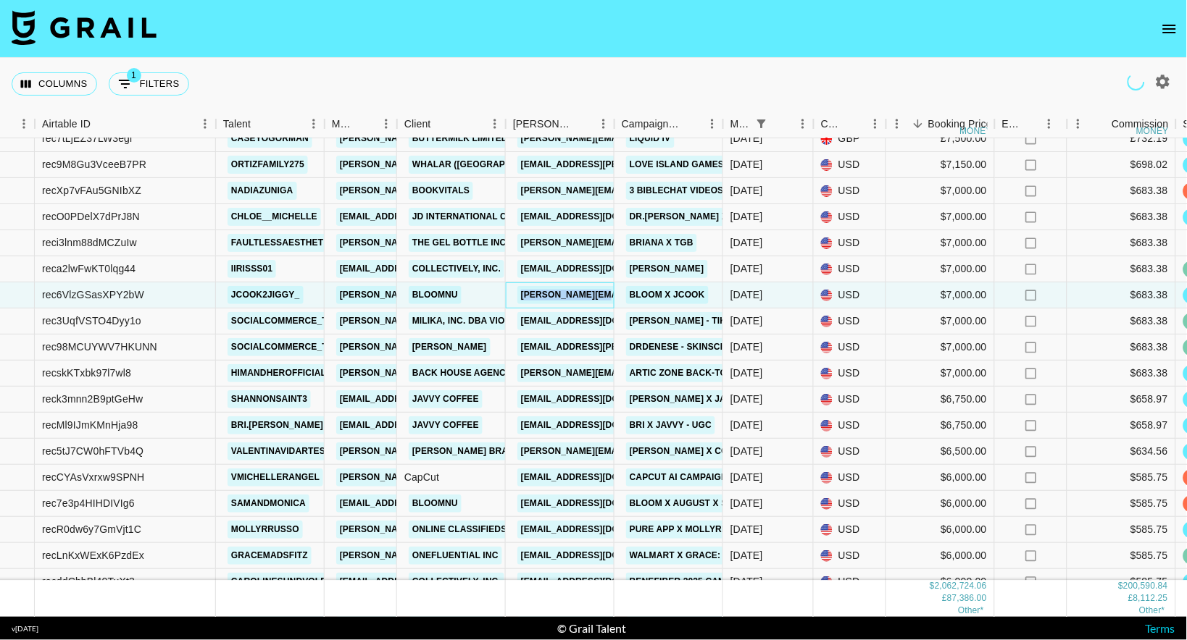
scroll to position [893, 85]
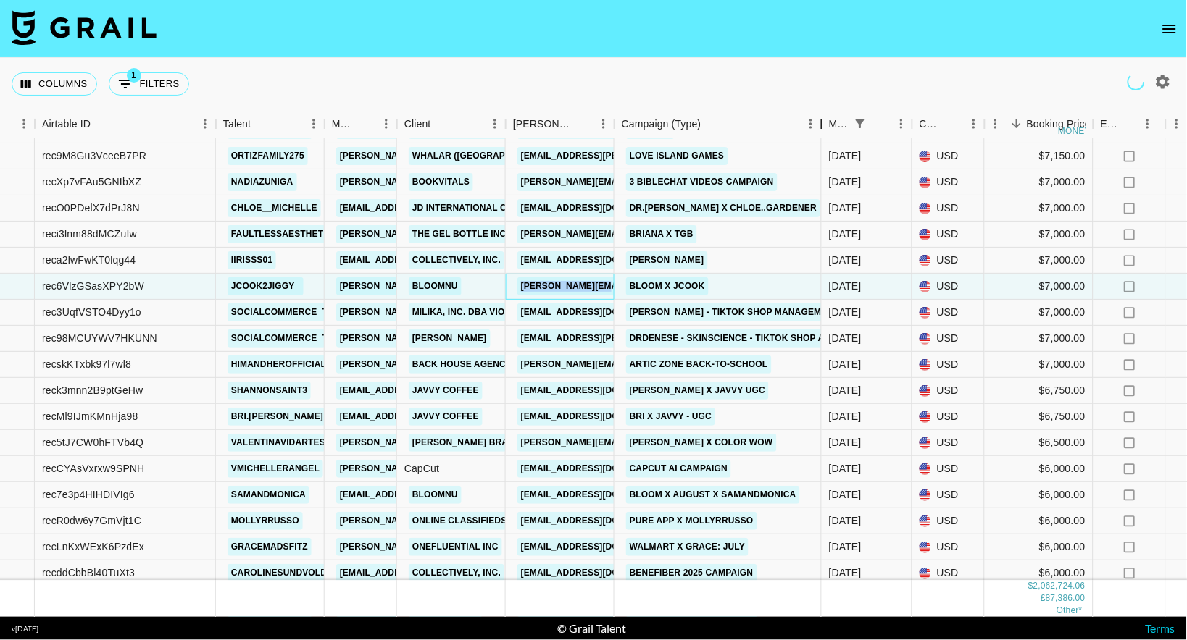
drag, startPoint x: 721, startPoint y: 119, endPoint x: 819, endPoint y: 115, distance: 98.6
click at [819, 115] on div "Campaign (Type)" at bounding box center [821, 124] width 17 height 28
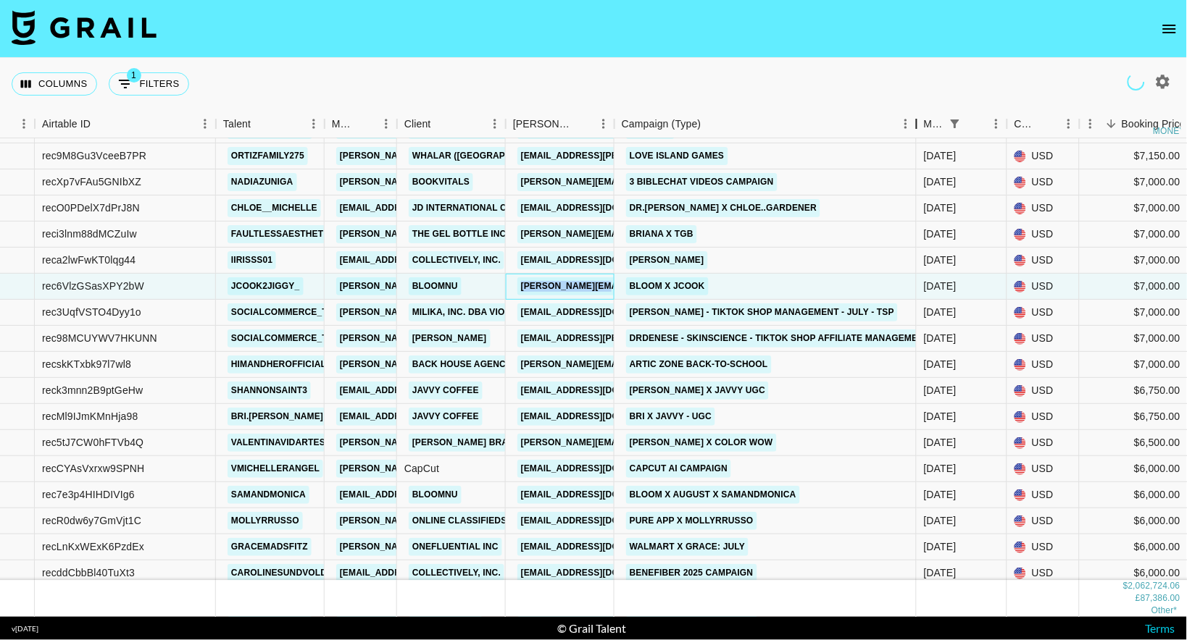
drag, startPoint x: 720, startPoint y: 123, endPoint x: 914, endPoint y: 125, distance: 193.4
click at [914, 125] on div "Campaign (Type)" at bounding box center [916, 124] width 17 height 28
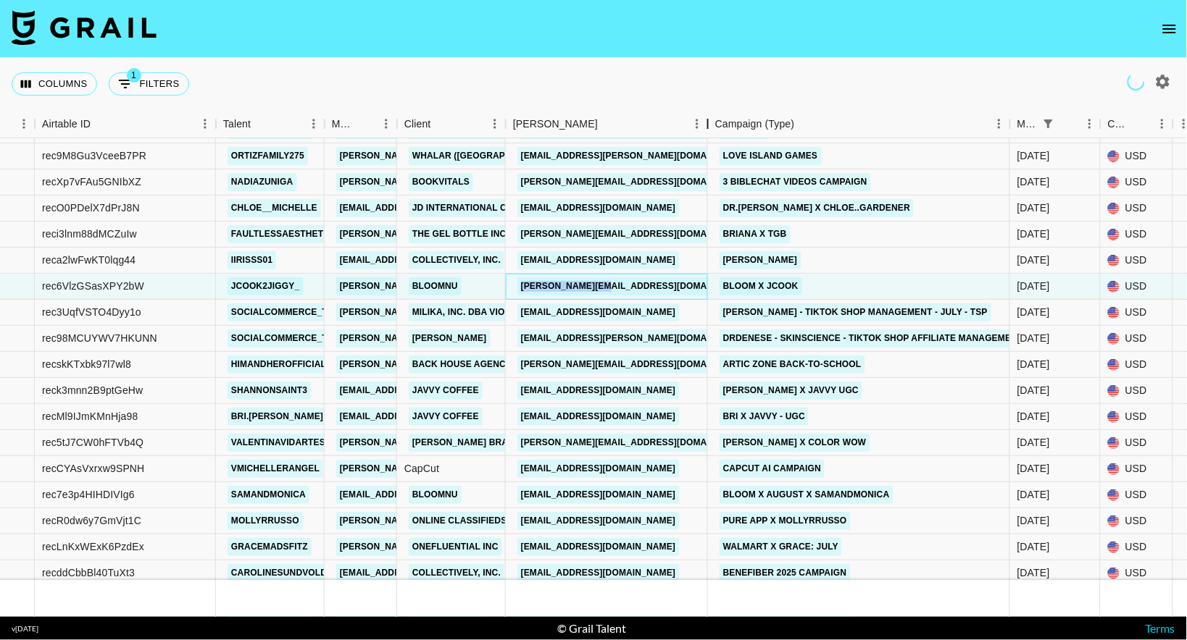
drag, startPoint x: 616, startPoint y: 126, endPoint x: 709, endPoint y: 127, distance: 93.5
click at [709, 127] on div "Booker" at bounding box center [707, 124] width 17 height 28
copy link "[PERSON_NAME][EMAIL_ADDRESS][DOMAIN_NAME]"
drag, startPoint x: 665, startPoint y: 443, endPoint x: 518, endPoint y: 443, distance: 147.1
click at [518, 443] on div "[PERSON_NAME][EMAIL_ADDRESS][DOMAIN_NAME]" at bounding box center [607, 443] width 202 height 26
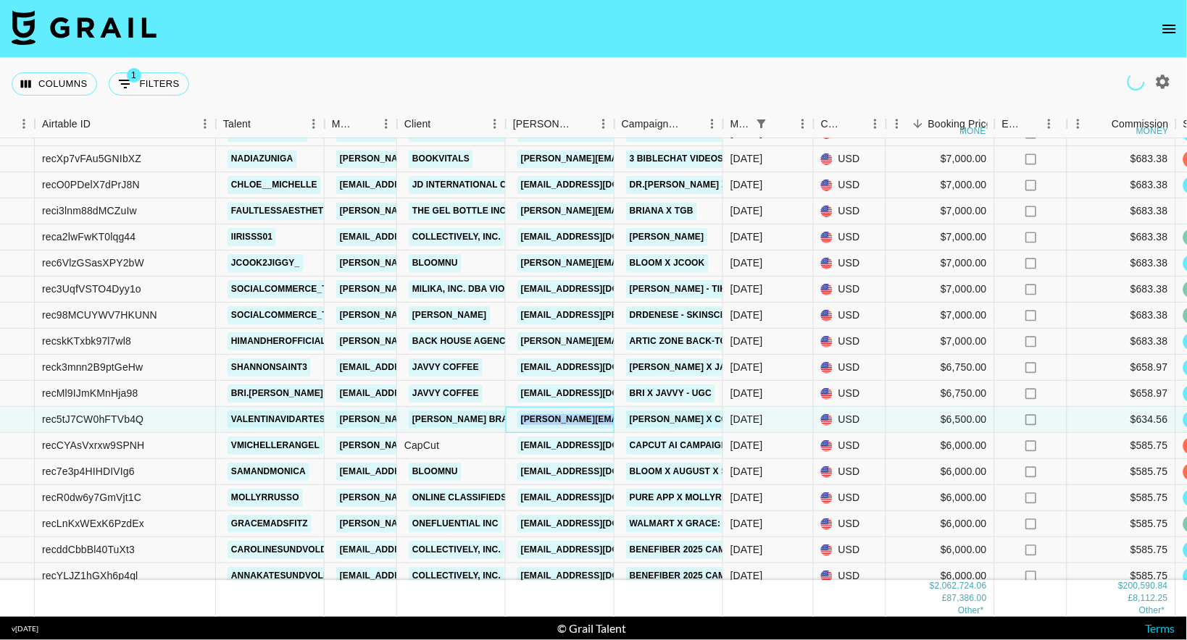
scroll to position [948, 85]
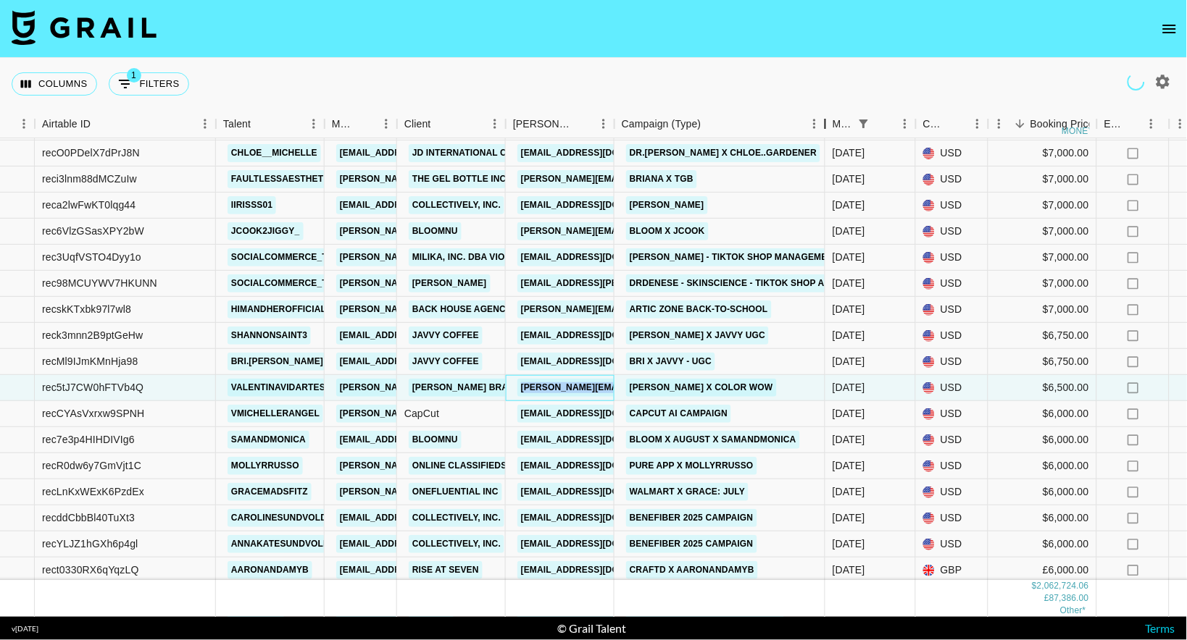
drag, startPoint x: 720, startPoint y: 124, endPoint x: 822, endPoint y: 122, distance: 102.2
click at [822, 122] on div "Campaign (Type)" at bounding box center [824, 124] width 17 height 28
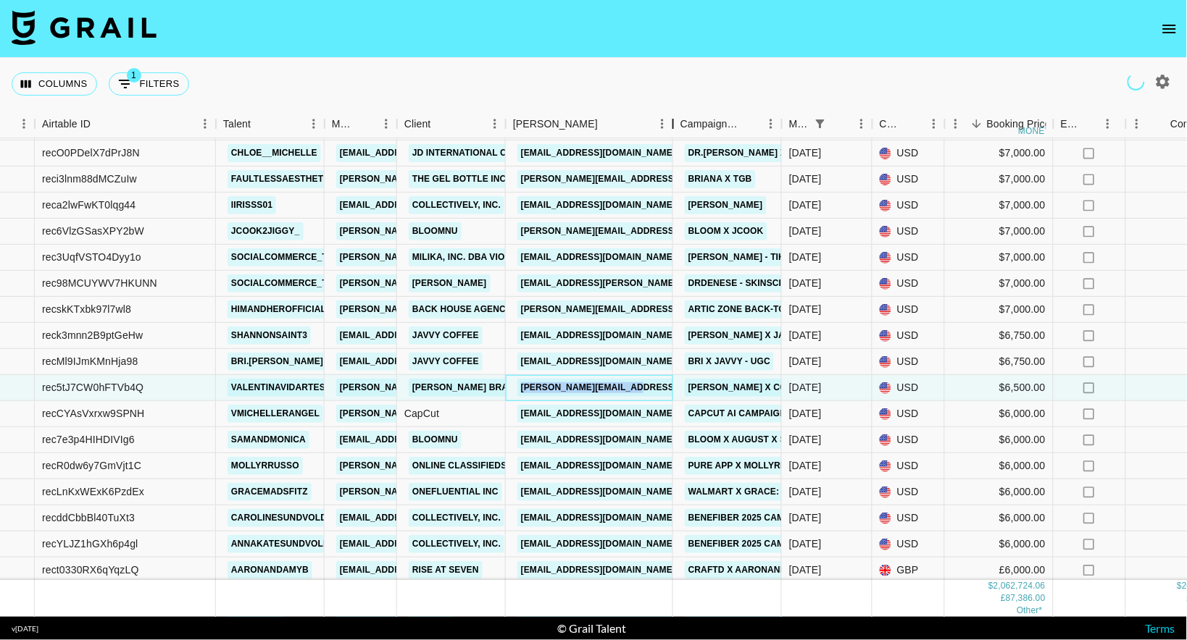
drag, startPoint x: 614, startPoint y: 125, endPoint x: 691, endPoint y: 119, distance: 77.0
click at [682, 119] on div "Booker" at bounding box center [672, 124] width 17 height 28
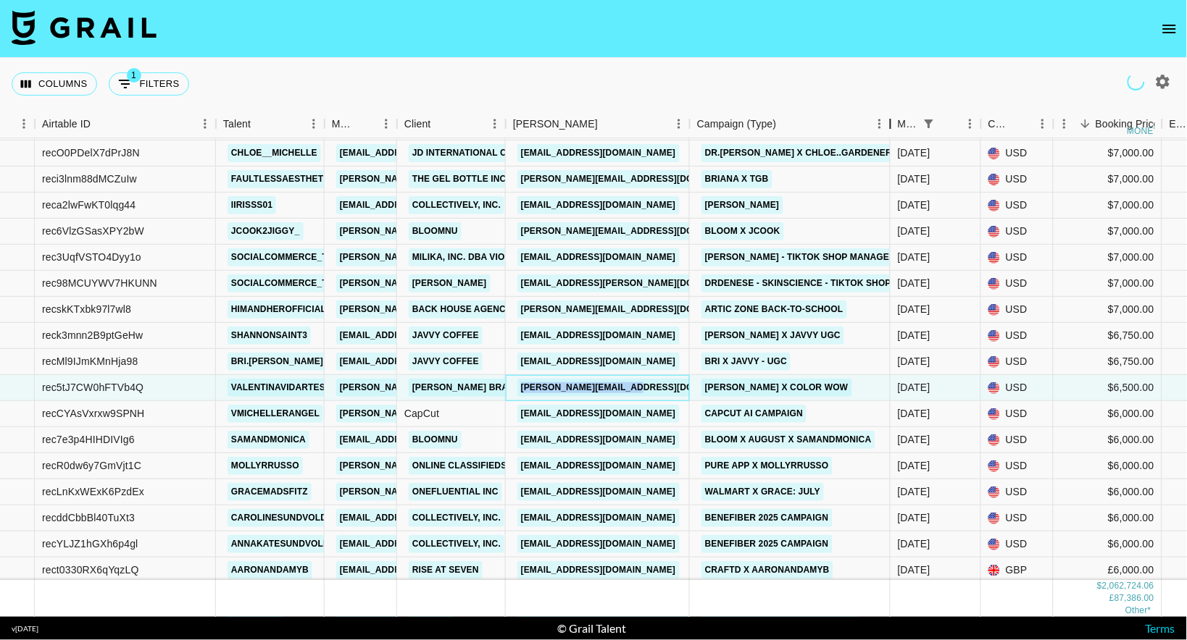
drag, startPoint x: 798, startPoint y: 123, endPoint x: 890, endPoint y: 123, distance: 92.0
click at [890, 123] on div "Campaign (Type)" at bounding box center [890, 124] width 17 height 28
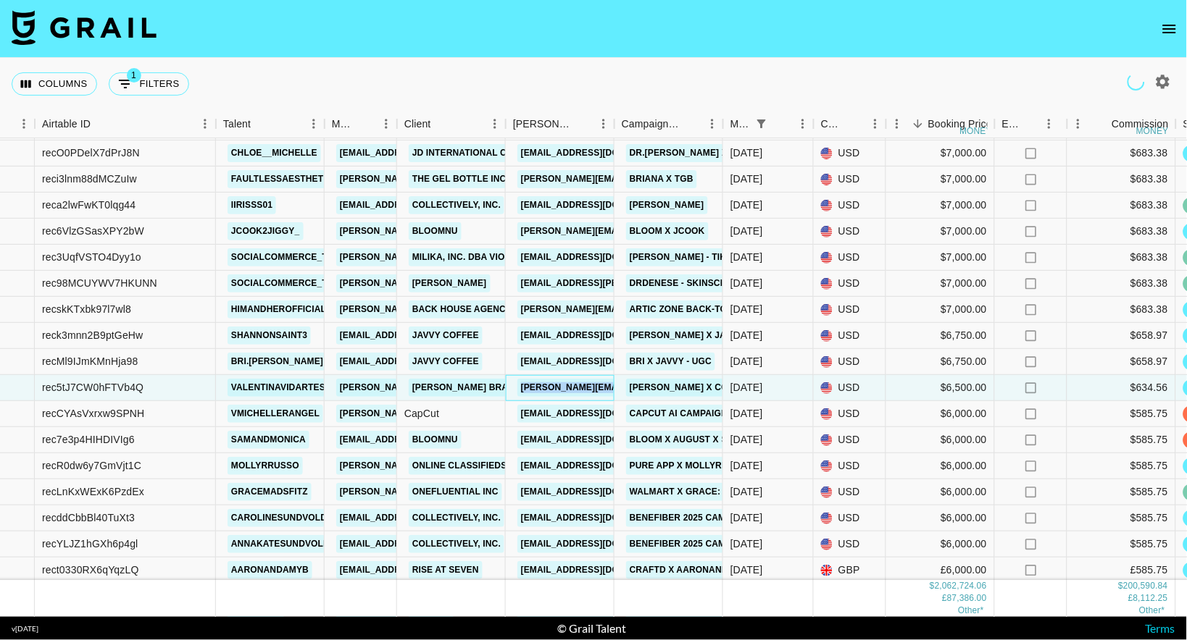
drag, startPoint x: 609, startPoint y: 121, endPoint x: 740, endPoint y: 123, distance: 131.1
click at [623, 123] on div "Booker" at bounding box center [614, 124] width 17 height 28
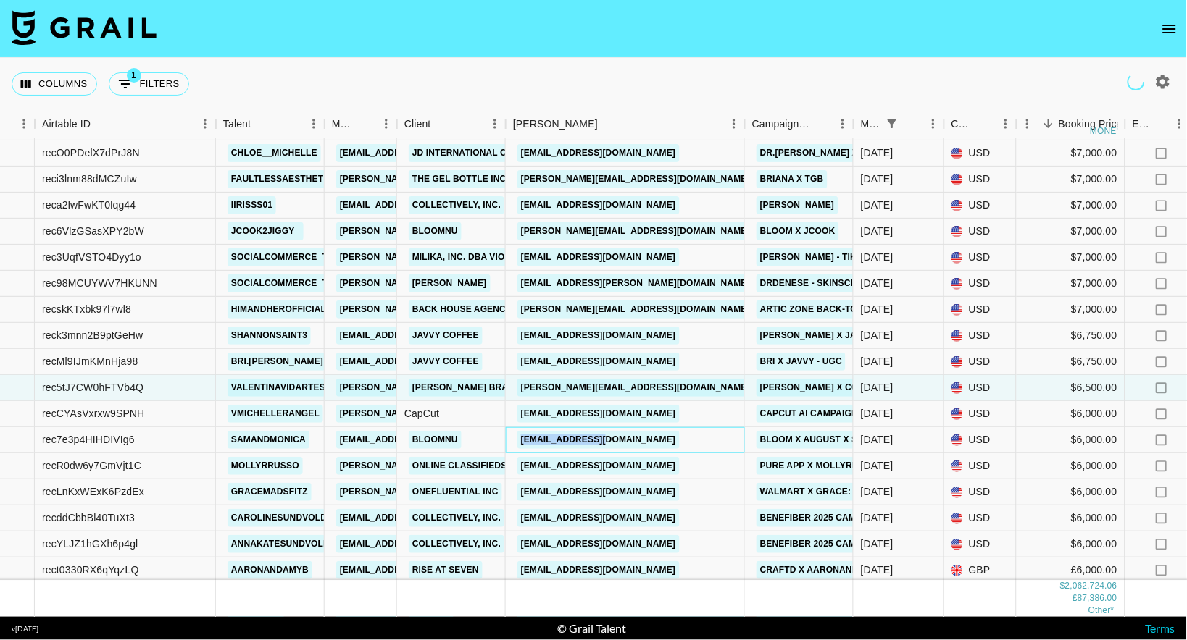
drag, startPoint x: 651, startPoint y: 442, endPoint x: 508, endPoint y: 441, distance: 142.7
click at [508, 441] on div "[EMAIL_ADDRESS][DOMAIN_NAME]" at bounding box center [625, 440] width 239 height 26
copy link "[EMAIL_ADDRESS][DOMAIN_NAME]"
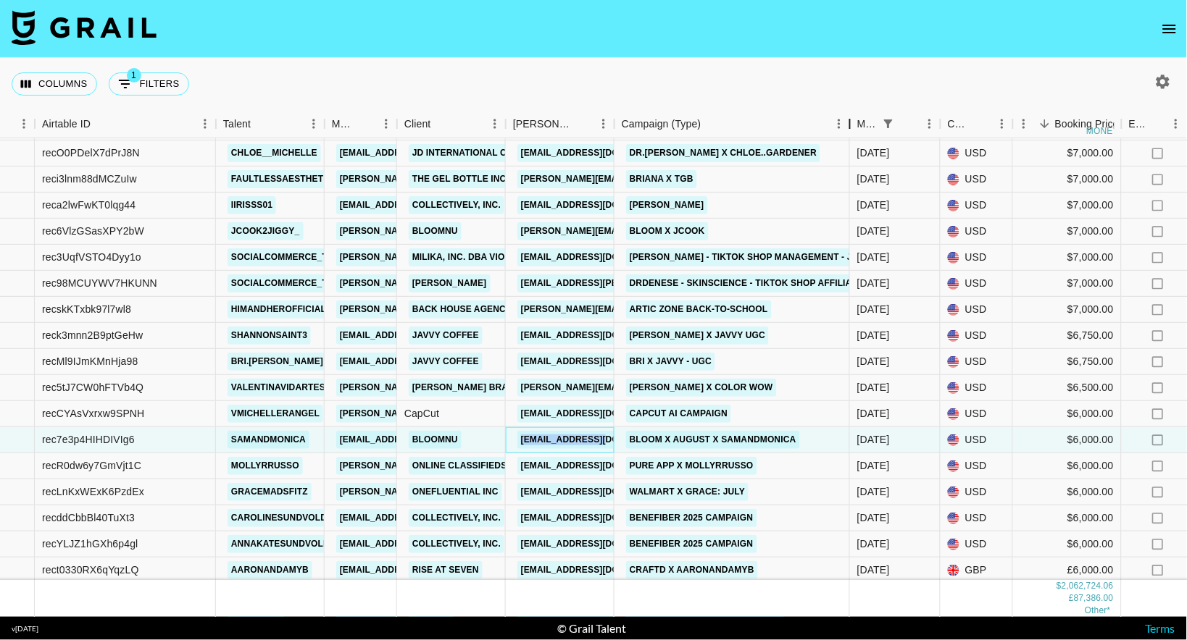
drag, startPoint x: 719, startPoint y: 127, endPoint x: 866, endPoint y: 132, distance: 147.9
click at [858, 133] on div "Campaign (Type)" at bounding box center [849, 124] width 17 height 28
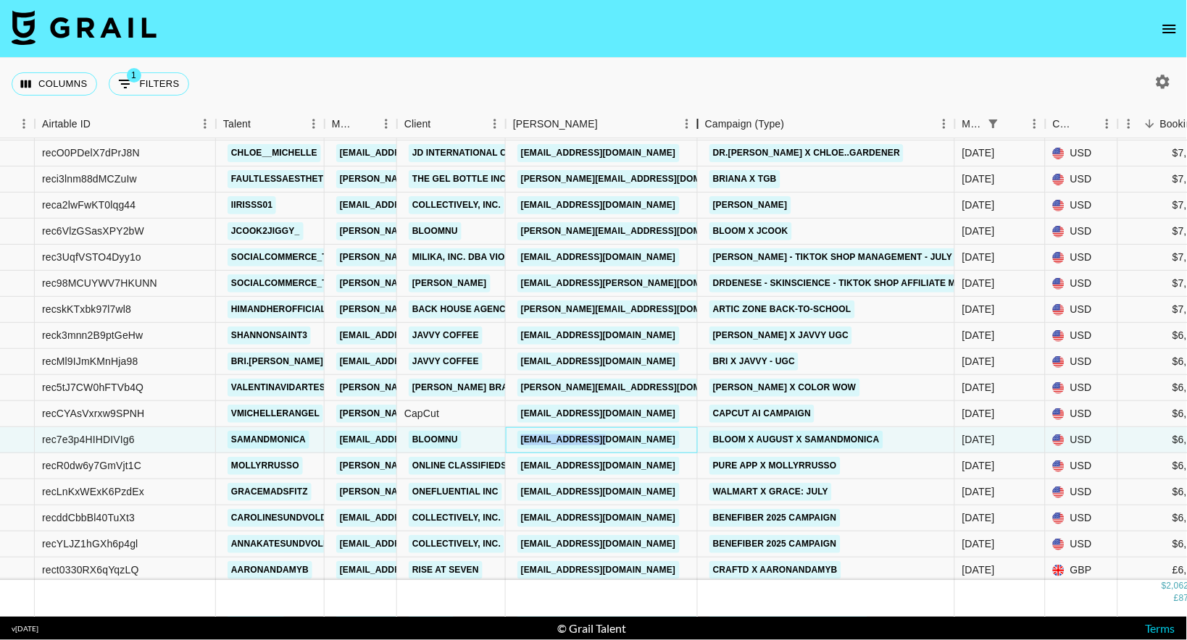
drag, startPoint x: 615, startPoint y: 127, endPoint x: 703, endPoint y: 114, distance: 88.5
click at [703, 114] on div "Booker" at bounding box center [697, 124] width 17 height 28
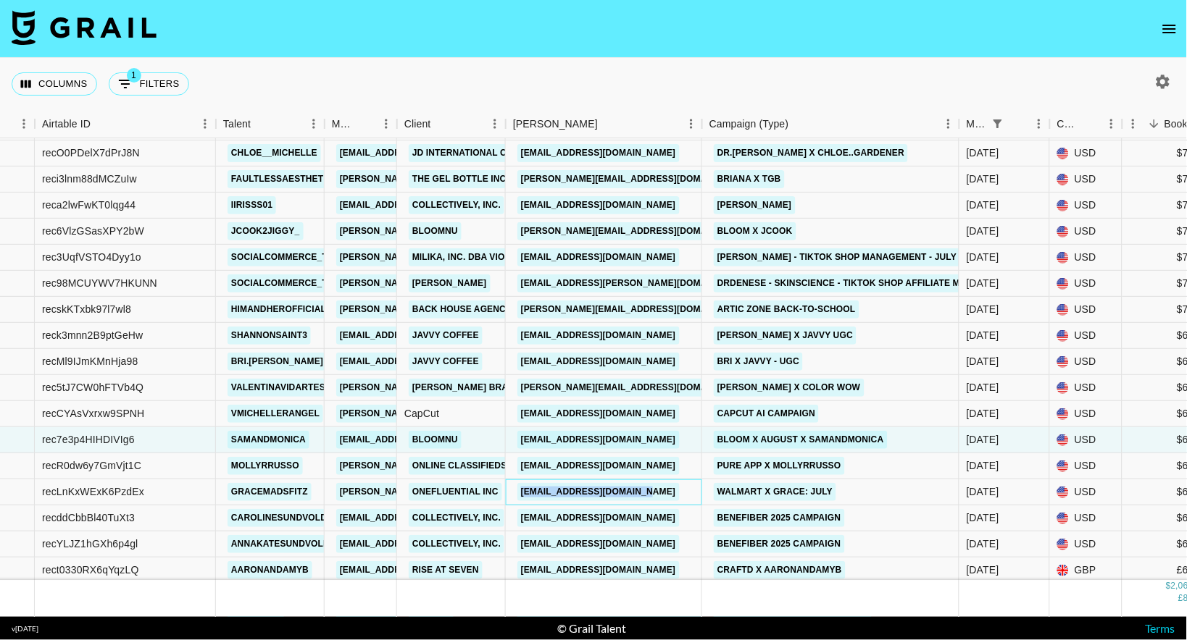
copy link "[EMAIL_ADDRESS][DOMAIN_NAME]"
drag, startPoint x: 678, startPoint y: 490, endPoint x: 521, endPoint y: 493, distance: 157.2
click at [520, 493] on div "[EMAIL_ADDRESS][DOMAIN_NAME]" at bounding box center [604, 493] width 196 height 26
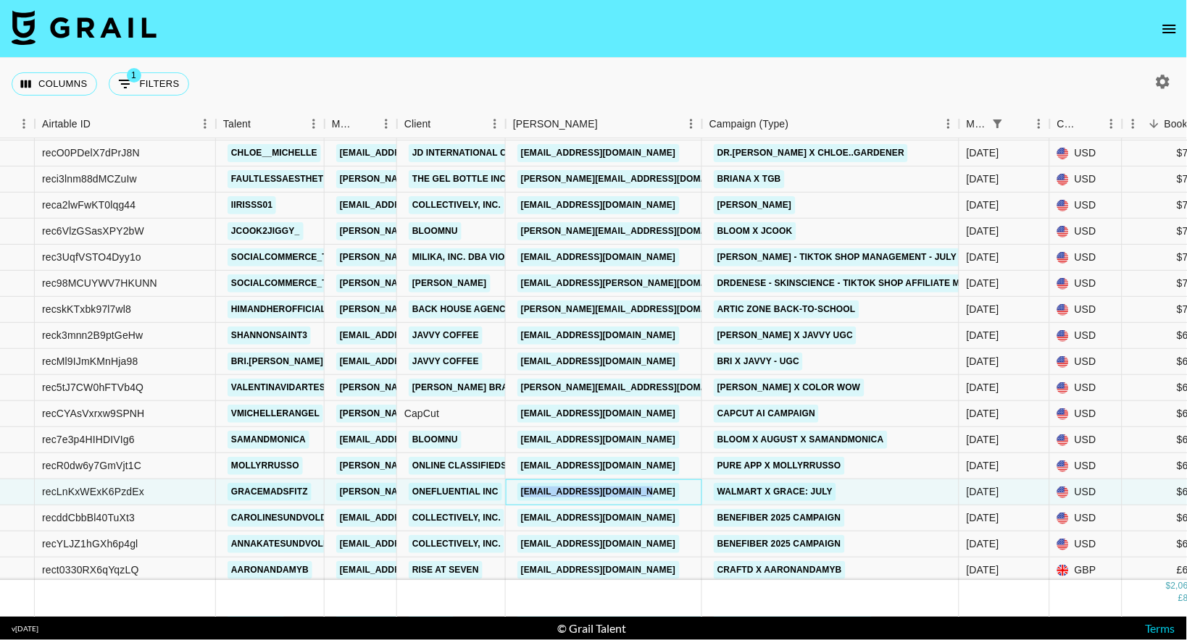
click at [547, 496] on link "[EMAIL_ADDRESS][DOMAIN_NAME]" at bounding box center [598, 492] width 162 height 18
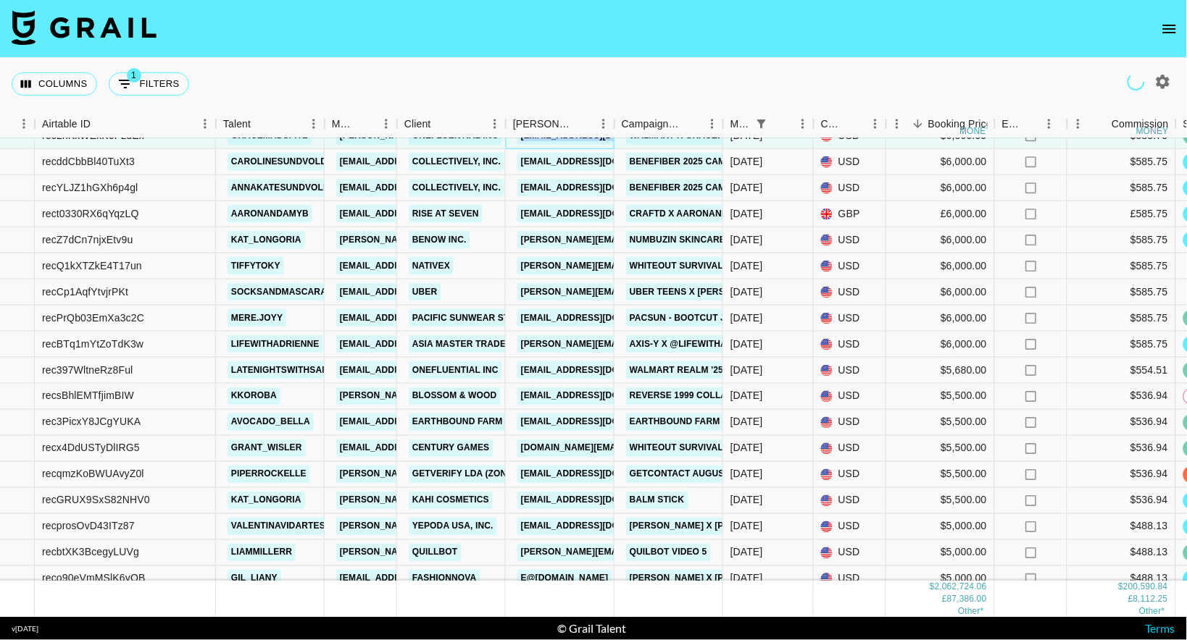
scroll to position [1326, 85]
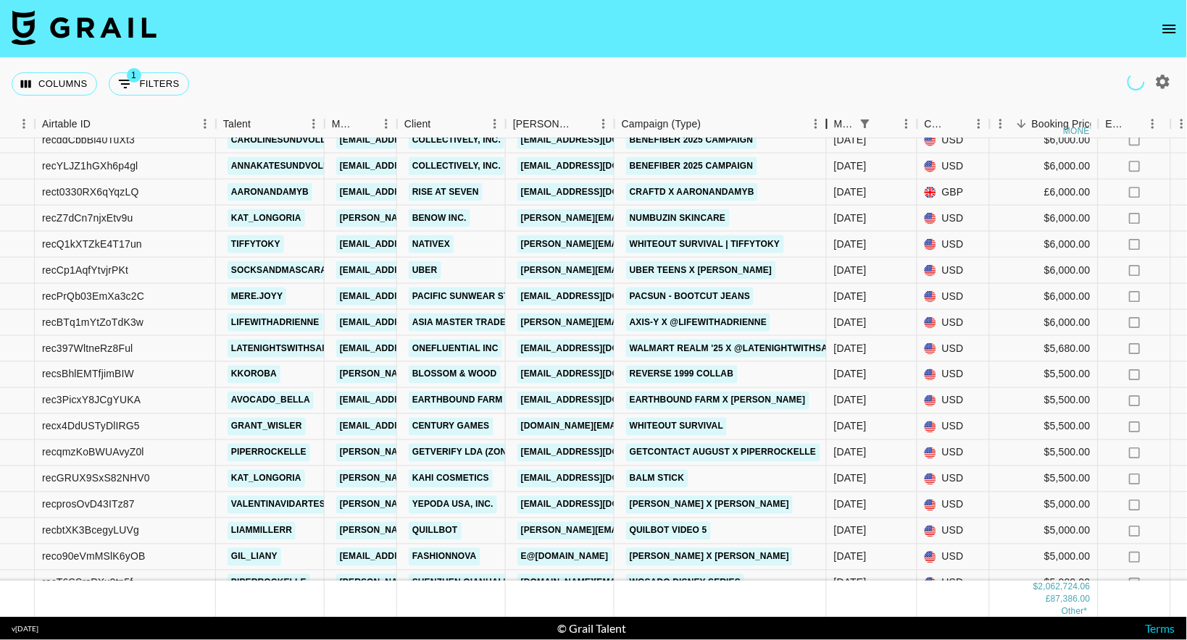
drag, startPoint x: 719, startPoint y: 128, endPoint x: 817, endPoint y: 114, distance: 99.6
click at [822, 114] on div "Campaign (Type)" at bounding box center [826, 124] width 17 height 28
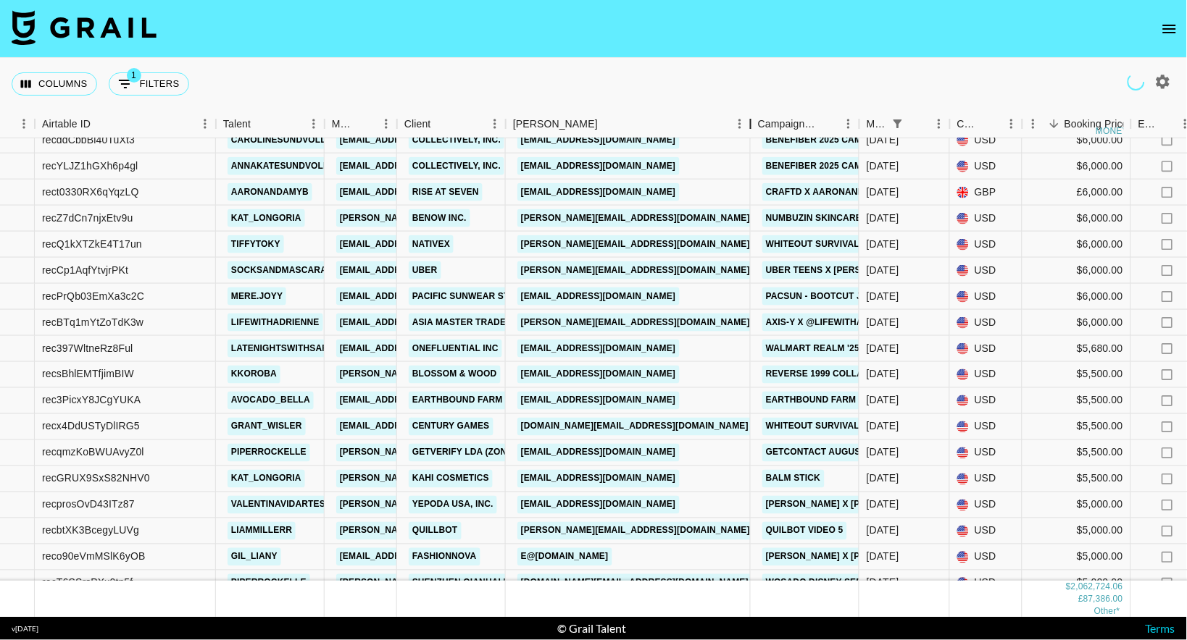
drag, startPoint x: 611, startPoint y: 124, endPoint x: 751, endPoint y: 121, distance: 139.1
click at [751, 122] on div "Booker" at bounding box center [750, 124] width 17 height 28
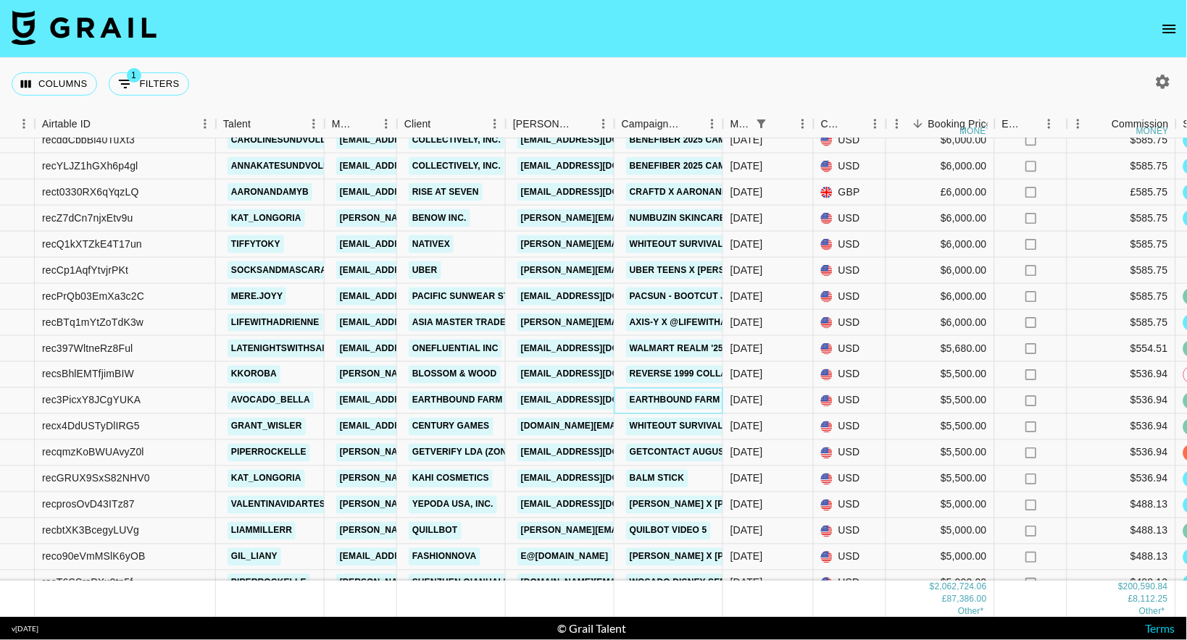
drag, startPoint x: 614, startPoint y: 128, endPoint x: 827, endPoint y: 126, distance: 213.7
click at [623, 126] on div "Booker" at bounding box center [614, 124] width 17 height 28
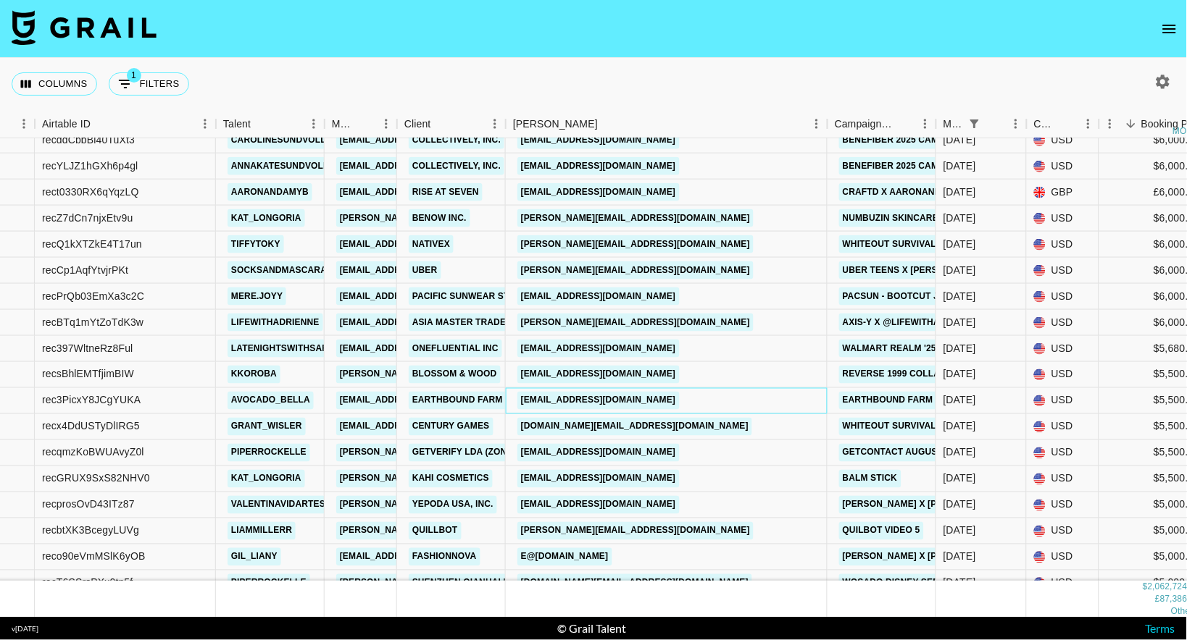
click at [649, 400] on link "[EMAIL_ADDRESS][DOMAIN_NAME]" at bounding box center [598, 401] width 162 height 18
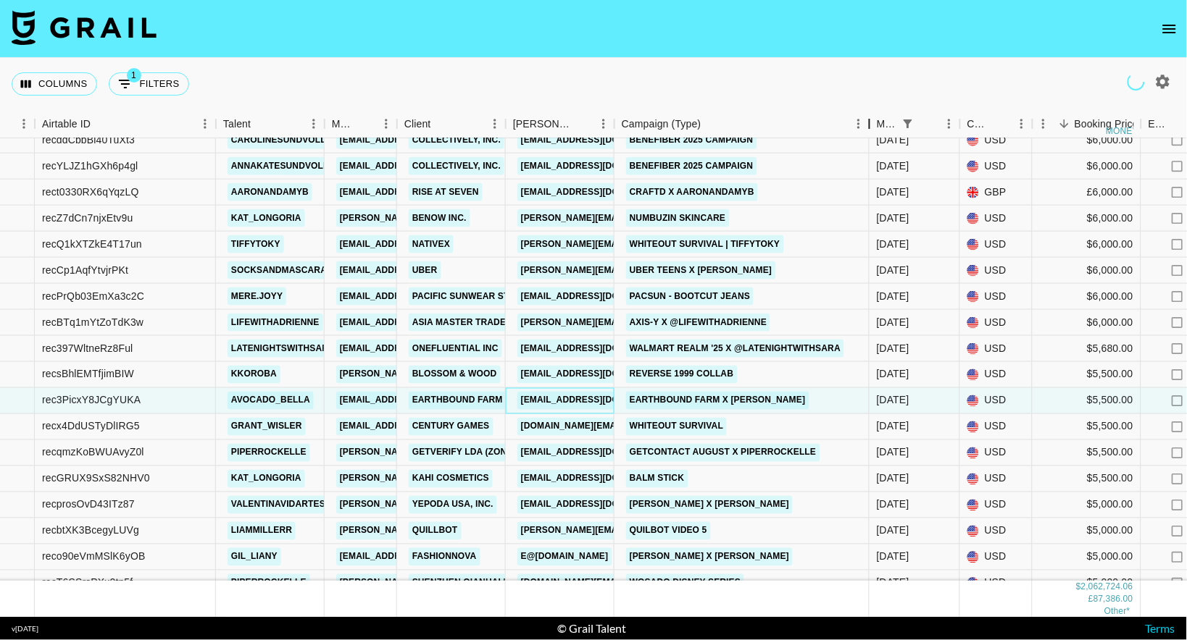
drag, startPoint x: 722, startPoint y: 121, endPoint x: 867, endPoint y: 118, distance: 145.6
click at [867, 118] on div "Campaign (Type)" at bounding box center [869, 124] width 17 height 28
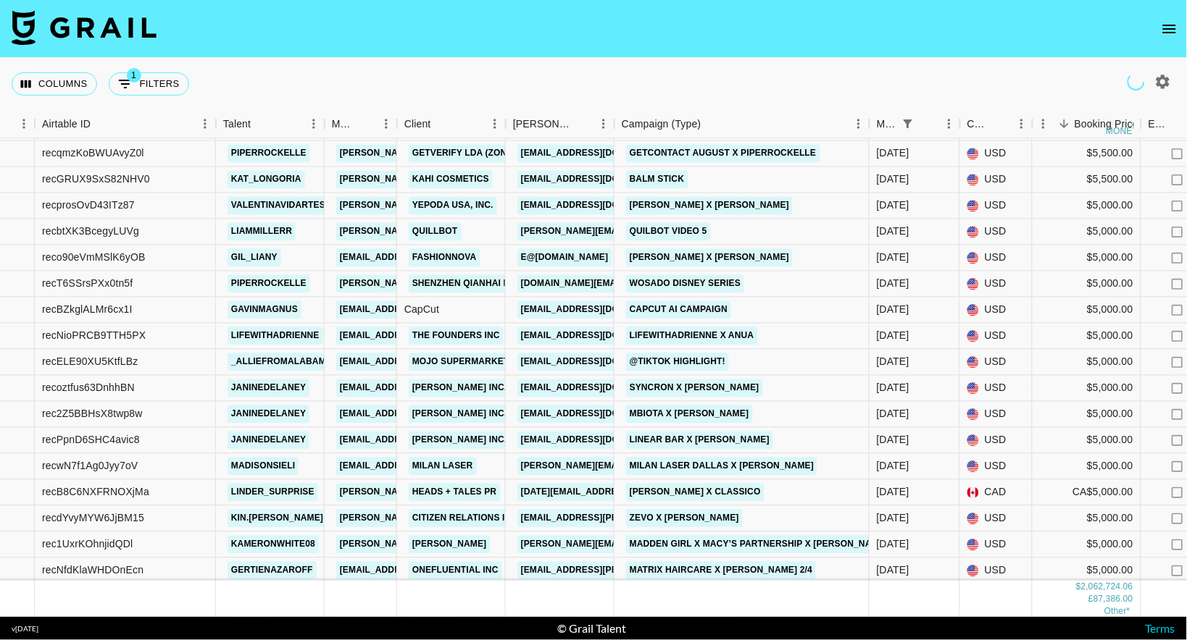
scroll to position [1629, 85]
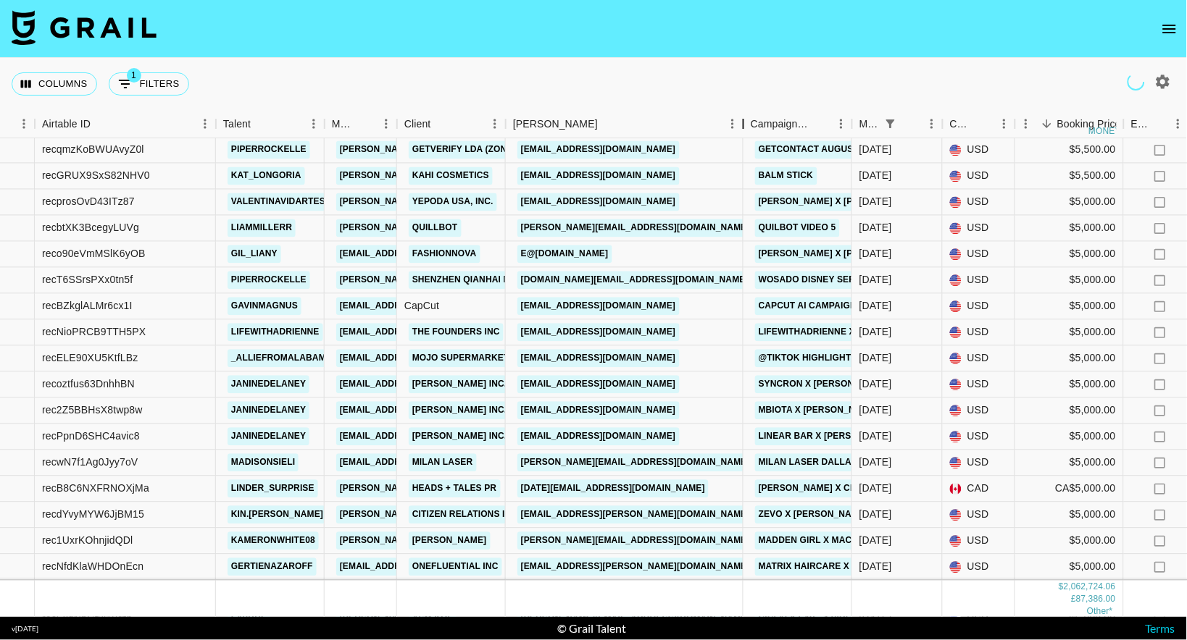
drag, startPoint x: 612, startPoint y: 126, endPoint x: 751, endPoint y: 117, distance: 138.7
click at [751, 117] on div "Booker" at bounding box center [743, 124] width 17 height 28
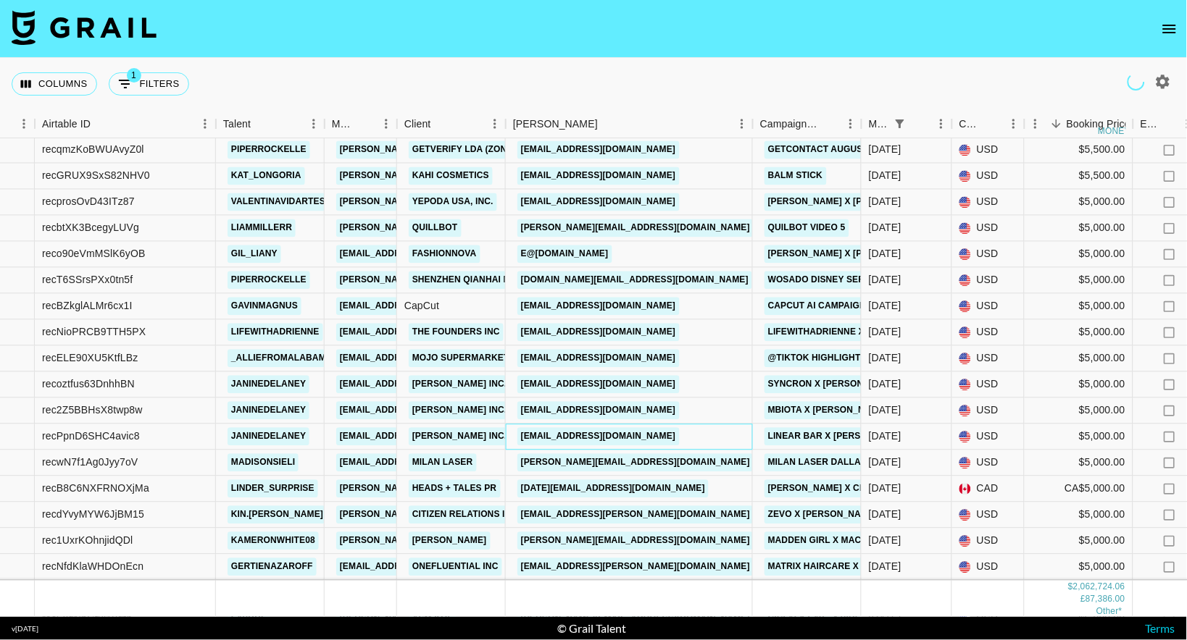
copy link "[EMAIL_ADDRESS][DOMAIN_NAME]"
drag, startPoint x: 717, startPoint y: 435, endPoint x: 521, endPoint y: 434, distance: 196.3
click at [521, 434] on div "[EMAIL_ADDRESS][DOMAIN_NAME]" at bounding box center [629, 438] width 247 height 26
click at [556, 436] on link "[EMAIL_ADDRESS][DOMAIN_NAME]" at bounding box center [598, 437] width 162 height 18
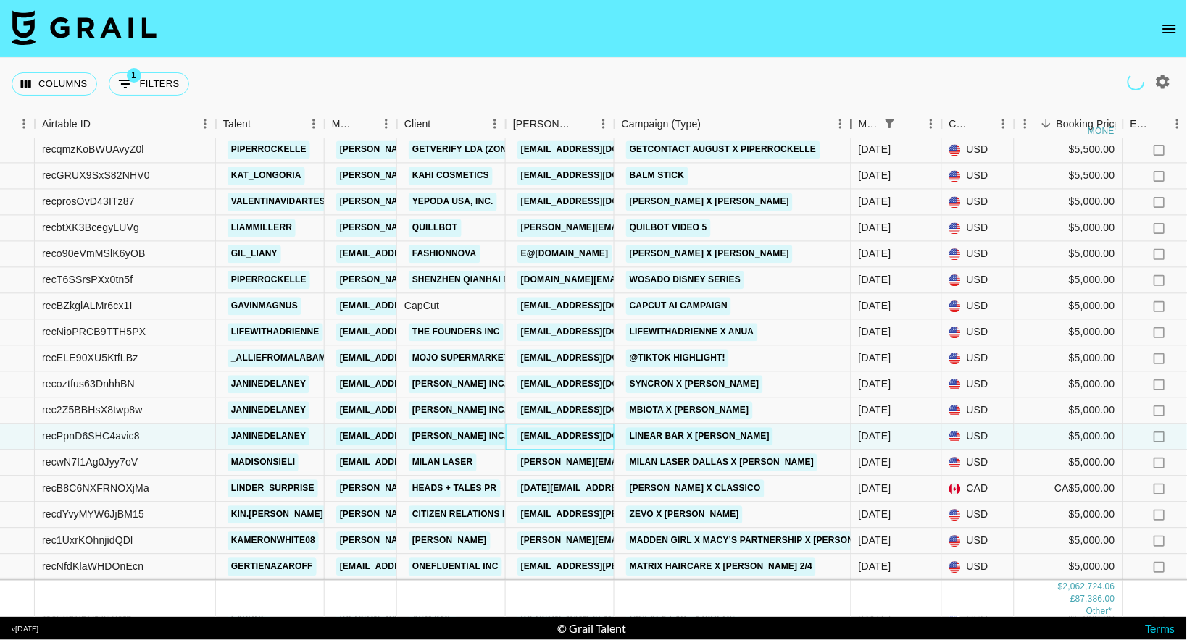
drag, startPoint x: 723, startPoint y: 125, endPoint x: 850, endPoint y: 122, distance: 127.5
click at [850, 122] on div "Campaign (Type)" at bounding box center [851, 124] width 17 height 28
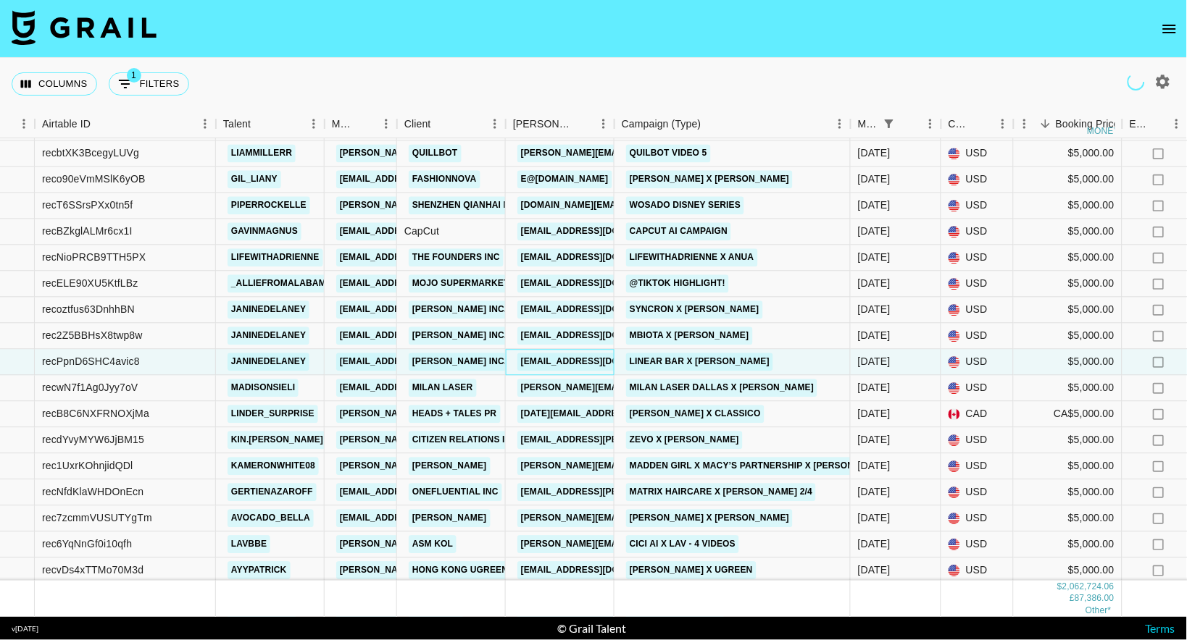
scroll to position [1716, 85]
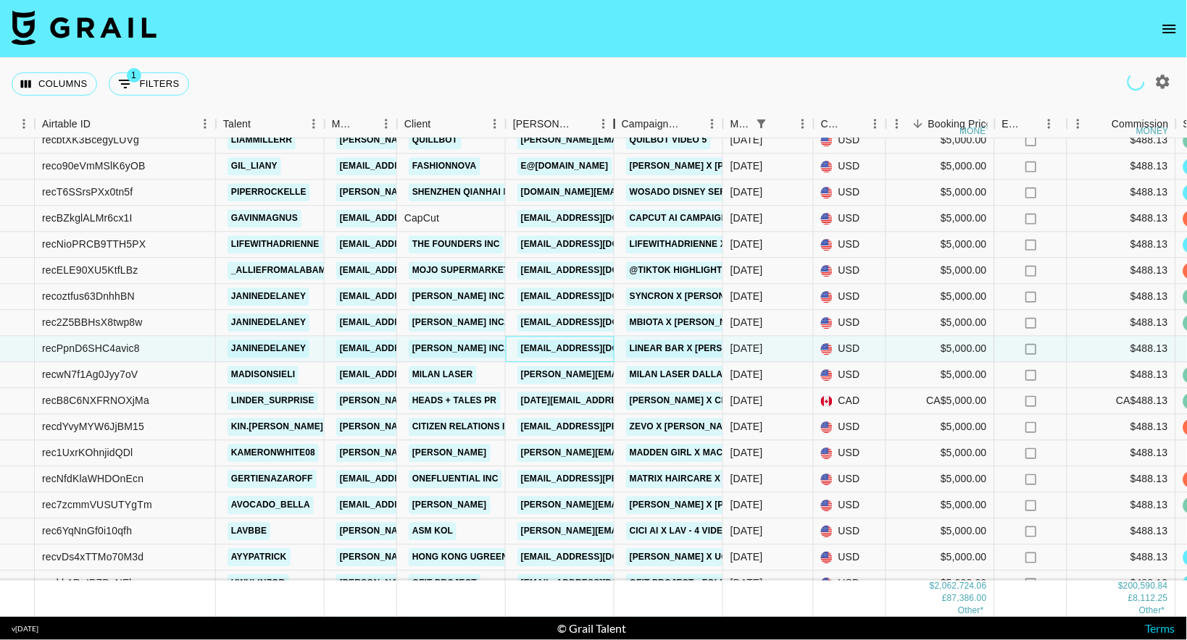
drag, startPoint x: 732, startPoint y: 121, endPoint x: 745, endPoint y: 117, distance: 14.2
click at [745, 117] on div "Month Due Airtable ID Talent Manager Client [PERSON_NAME] Campaign (Type) Month…" at bounding box center [762, 124] width 1695 height 28
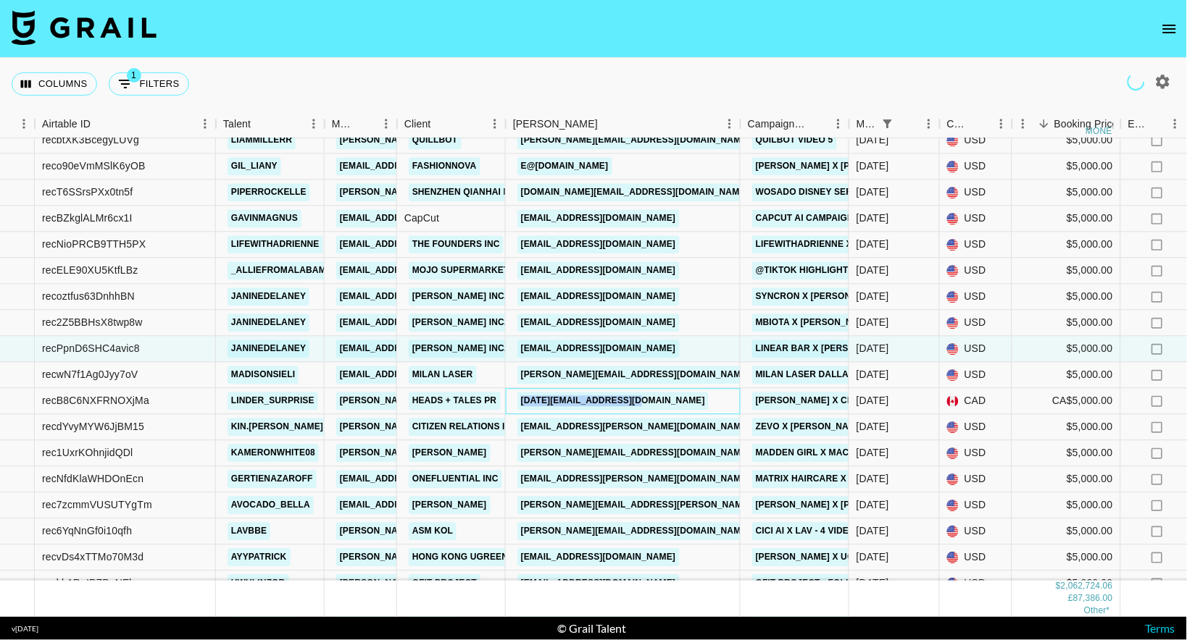
click at [511, 398] on div "[DATE][EMAIL_ADDRESS][DOMAIN_NAME]" at bounding box center [623, 402] width 235 height 26
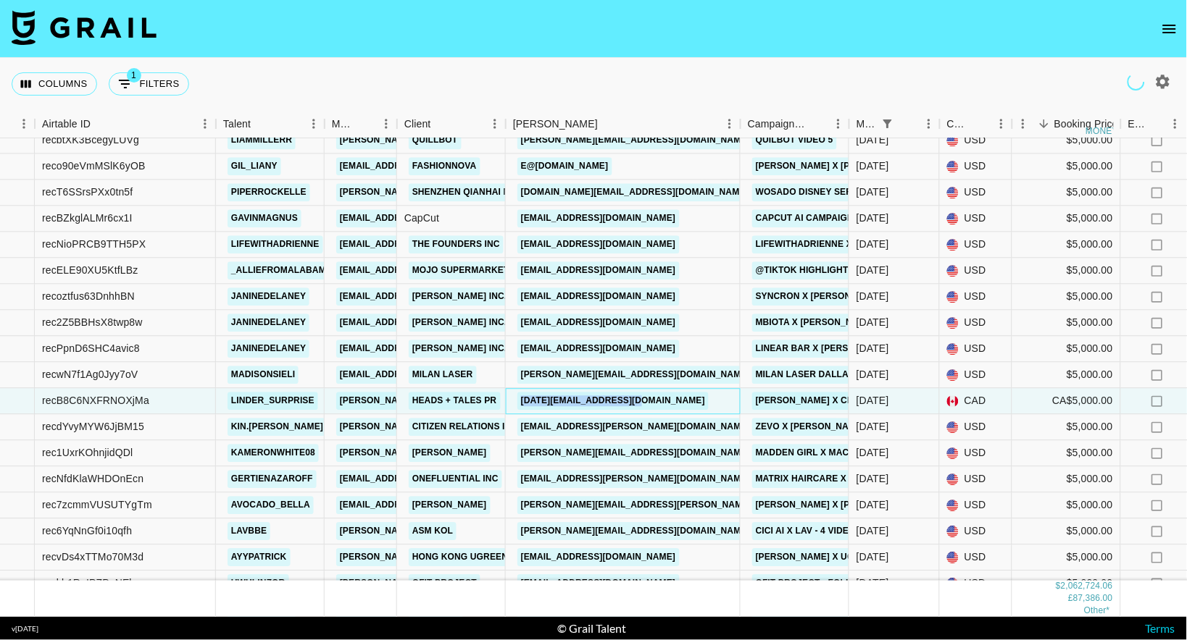
copy link "[DATE][EMAIL_ADDRESS][DOMAIN_NAME]"
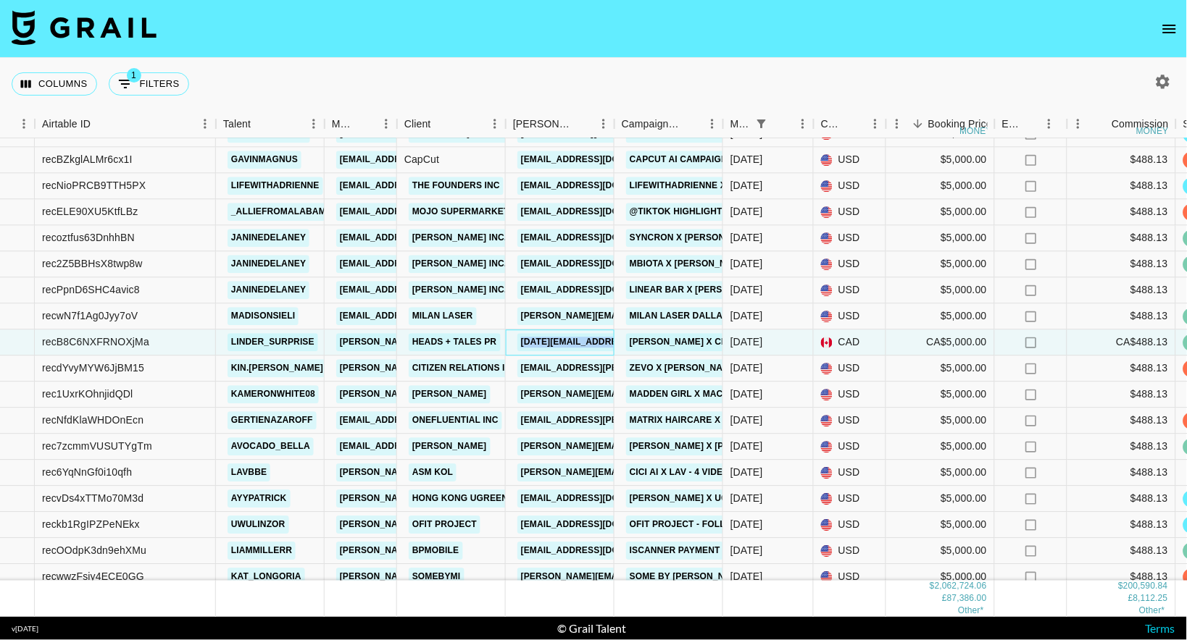
scroll to position [1776, 85]
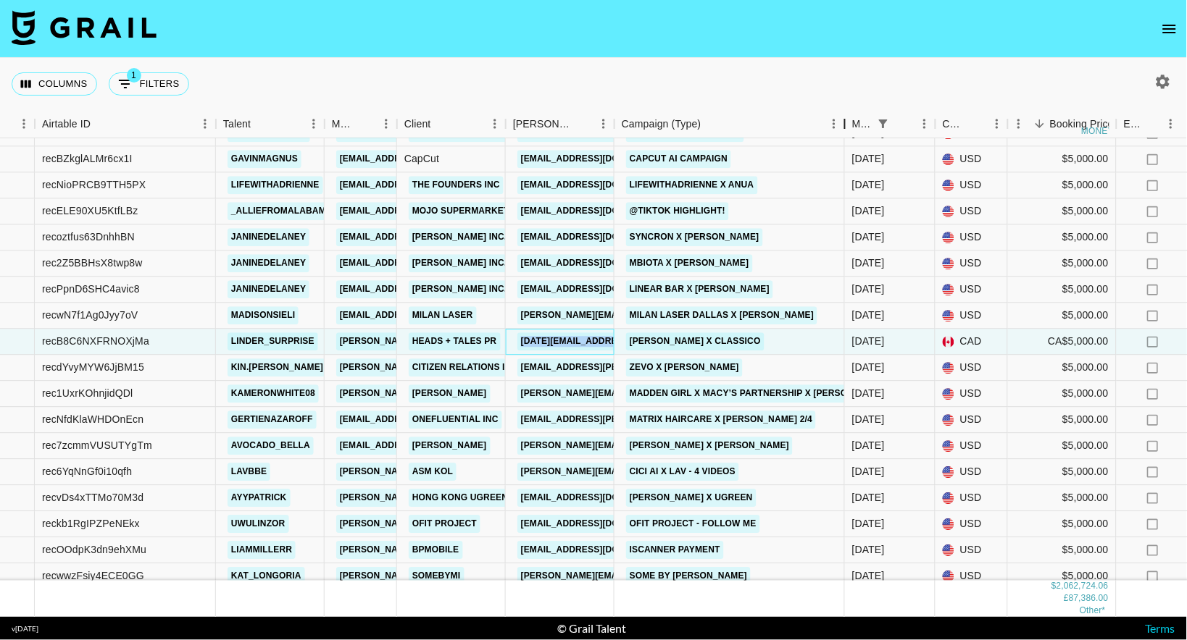
drag, startPoint x: 722, startPoint y: 122, endPoint x: 853, endPoint y: 119, distance: 130.4
click at [853, 119] on div "Campaign (Type)" at bounding box center [844, 124] width 17 height 28
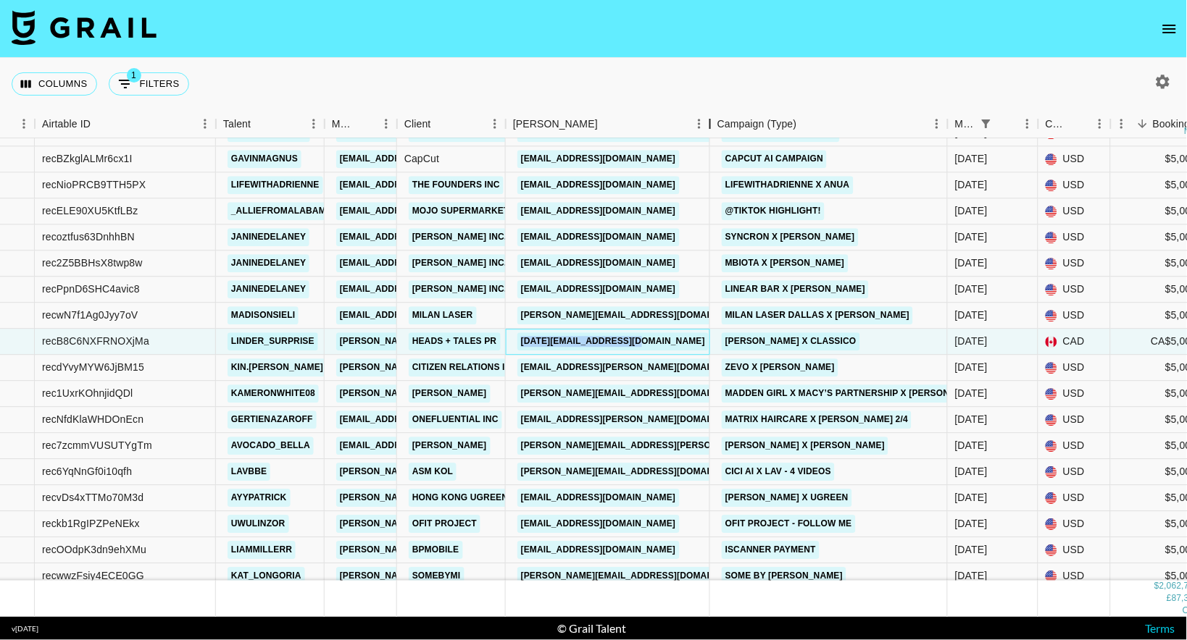
drag, startPoint x: 611, startPoint y: 128, endPoint x: 706, endPoint y: 122, distance: 95.1
click at [707, 122] on div "Booker" at bounding box center [709, 124] width 17 height 28
copy link "[PERSON_NAME][EMAIL_ADDRESS][PERSON_NAME][DOMAIN_NAME]"
drag, startPoint x: 674, startPoint y: 440, endPoint x: 518, endPoint y: 443, distance: 156.5
click at [518, 443] on div "[PERSON_NAME][EMAIL_ADDRESS][PERSON_NAME][DOMAIN_NAME]" at bounding box center [608, 447] width 204 height 26
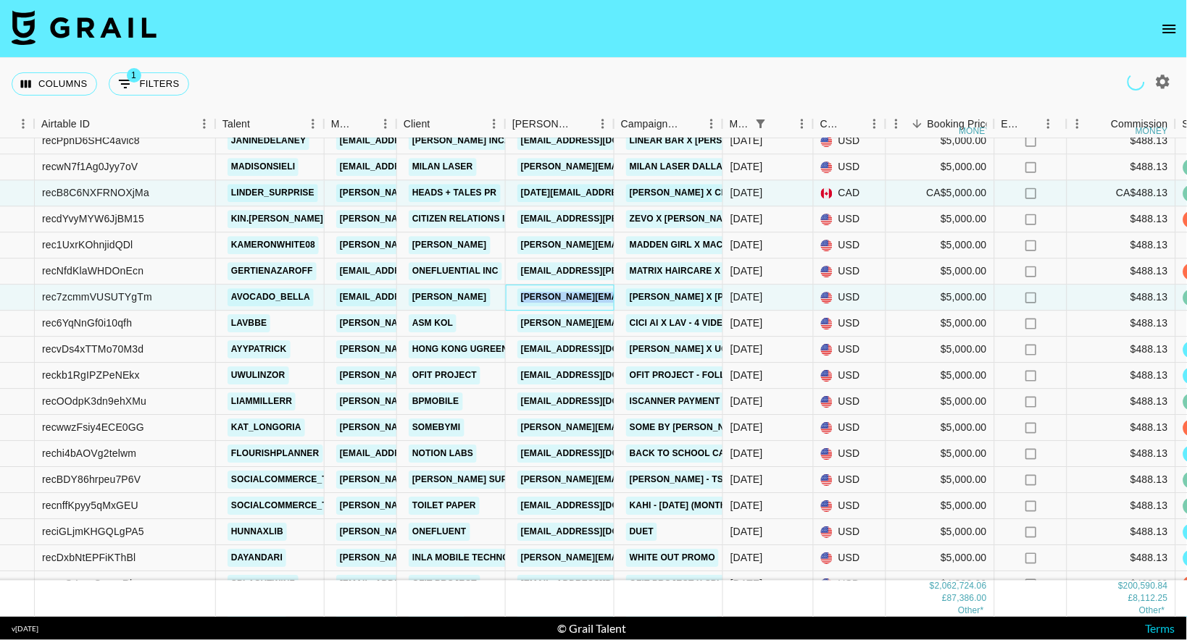
scroll to position [1920, 85]
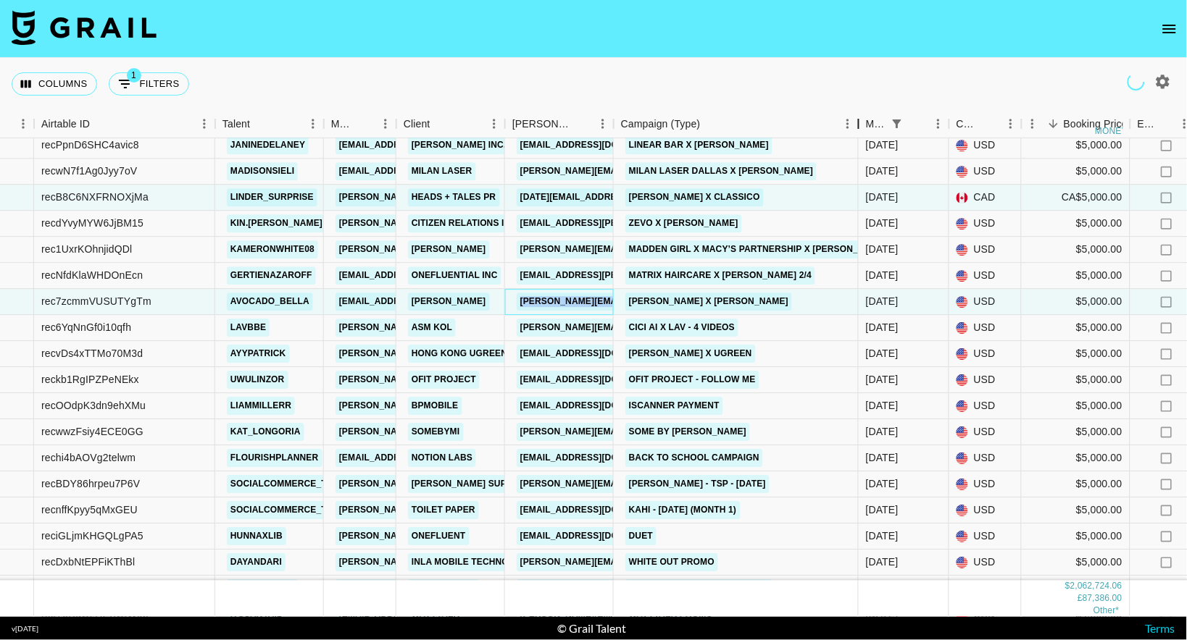
drag, startPoint x: 720, startPoint y: 131, endPoint x: 857, endPoint y: 110, distance: 138.5
click at [857, 112] on div "Campaign (Type)" at bounding box center [858, 124] width 17 height 28
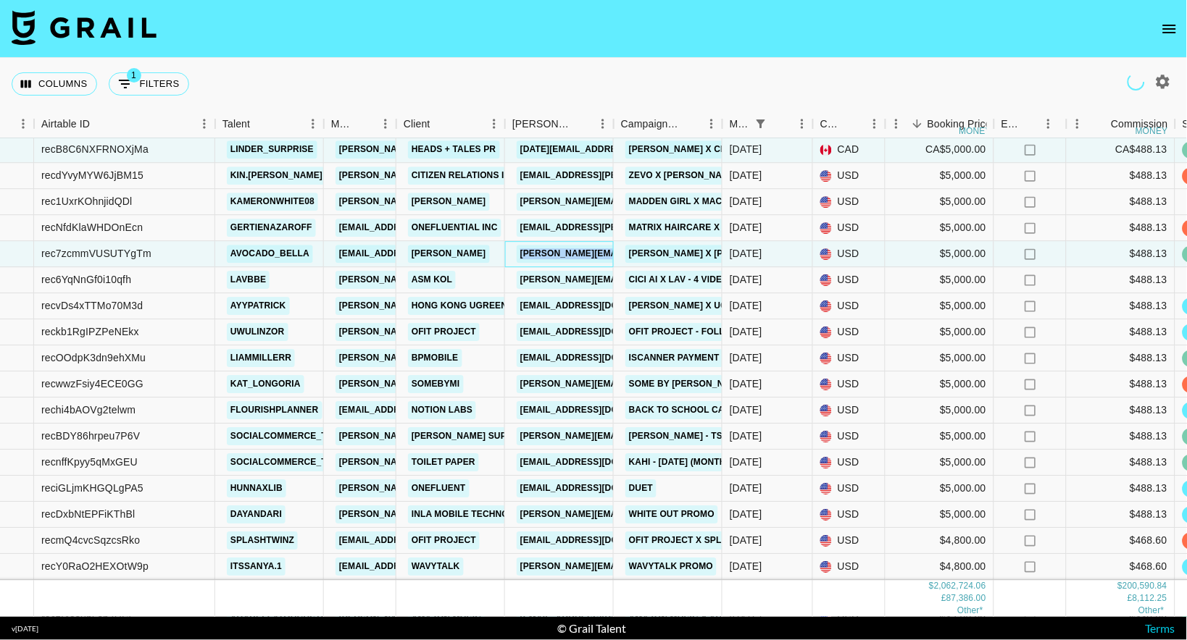
scroll to position [1977, 85]
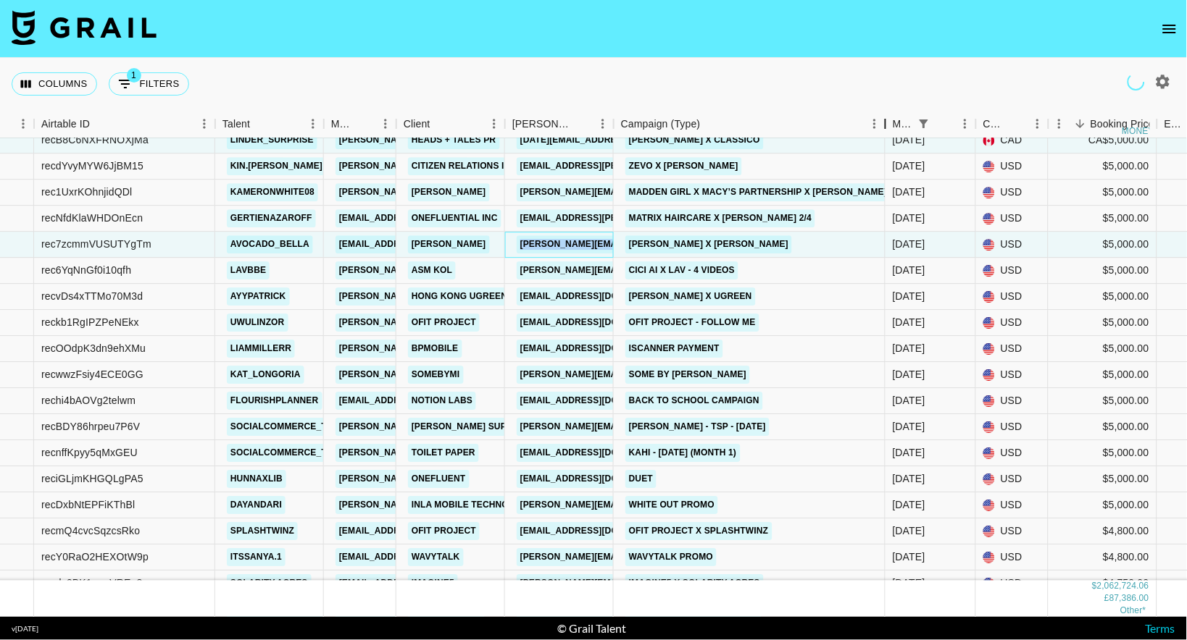
drag, startPoint x: 722, startPoint y: 120, endPoint x: 877, endPoint y: 121, distance: 155.8
click at [878, 122] on div "Campaign (Type)" at bounding box center [885, 124] width 17 height 28
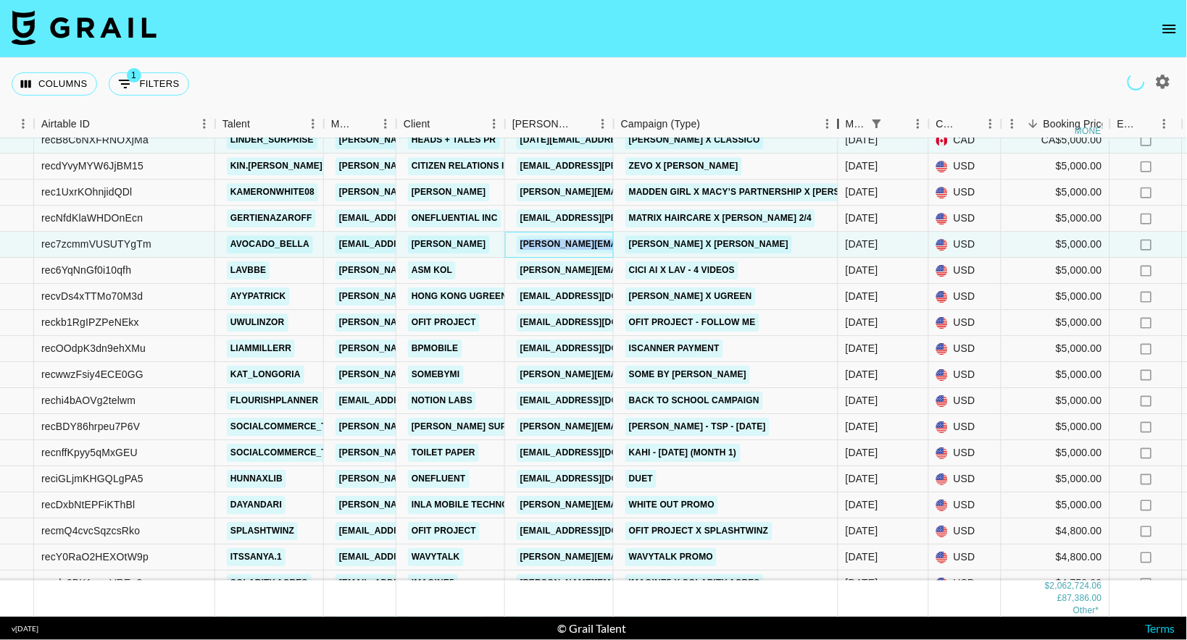
drag, startPoint x: 723, startPoint y: 125, endPoint x: 843, endPoint y: 123, distance: 120.3
click at [843, 123] on div "Campaign (Type)" at bounding box center [837, 124] width 17 height 28
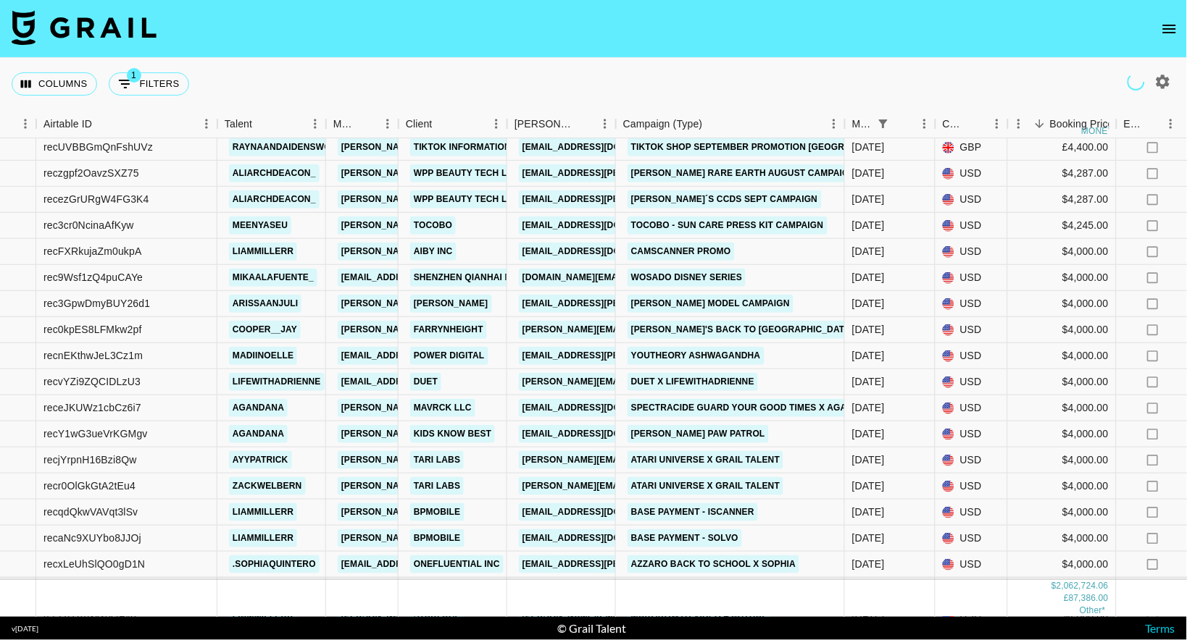
scroll to position [2536, 83]
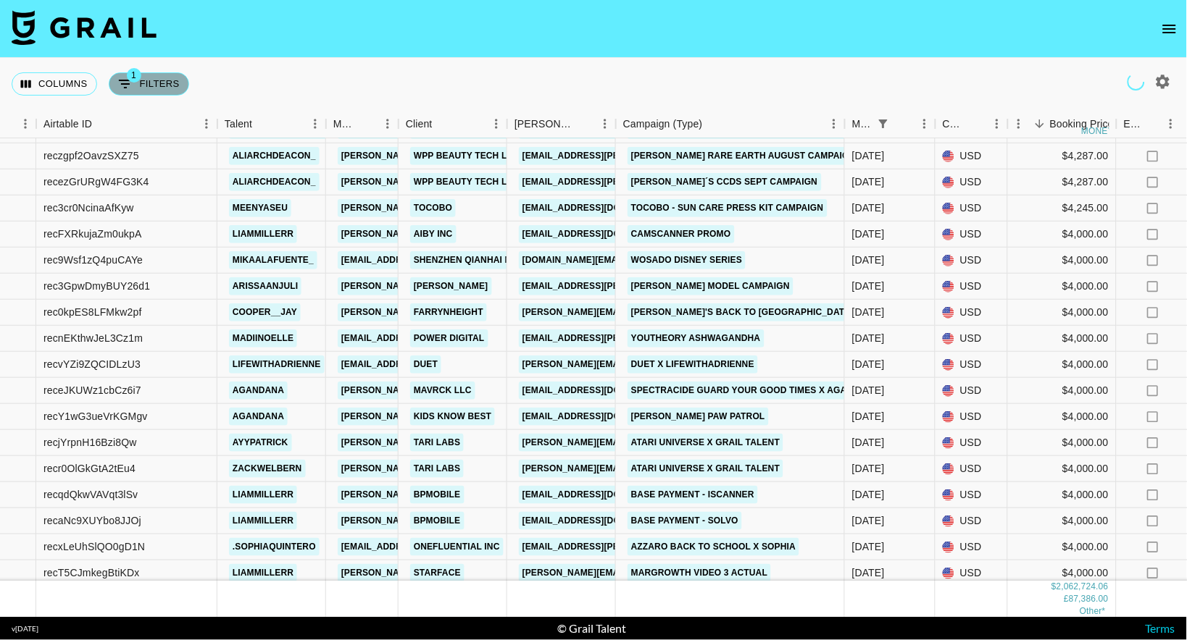
click at [162, 95] on button "1 Filters" at bounding box center [149, 83] width 80 height 23
select select "monthDue2"
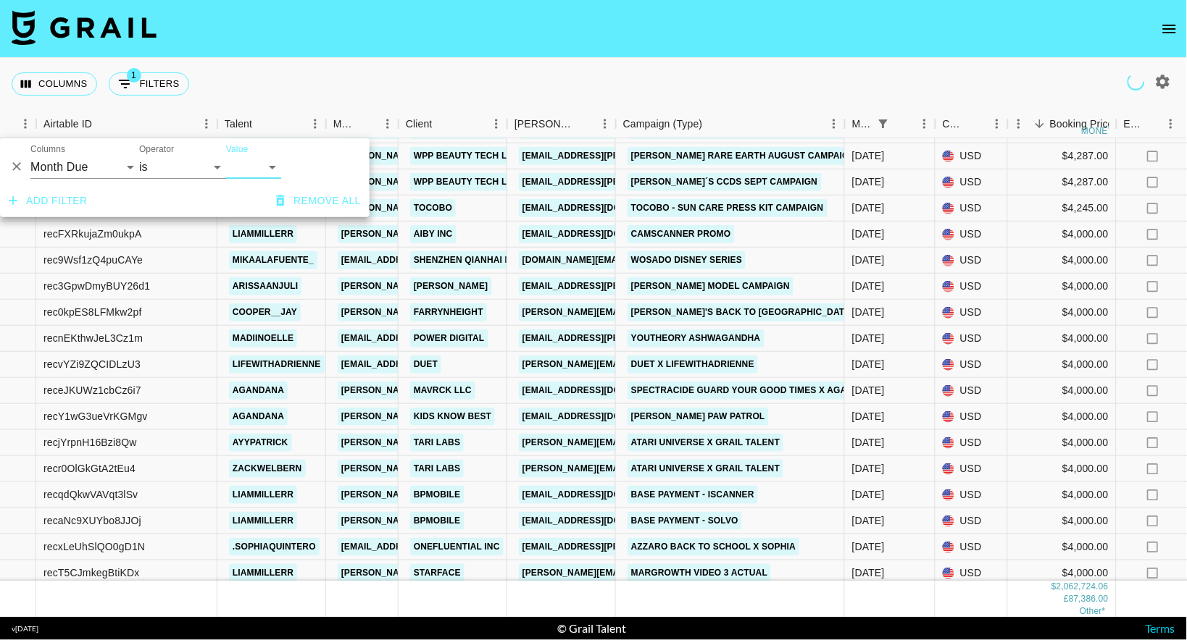
select select "[DATE]"
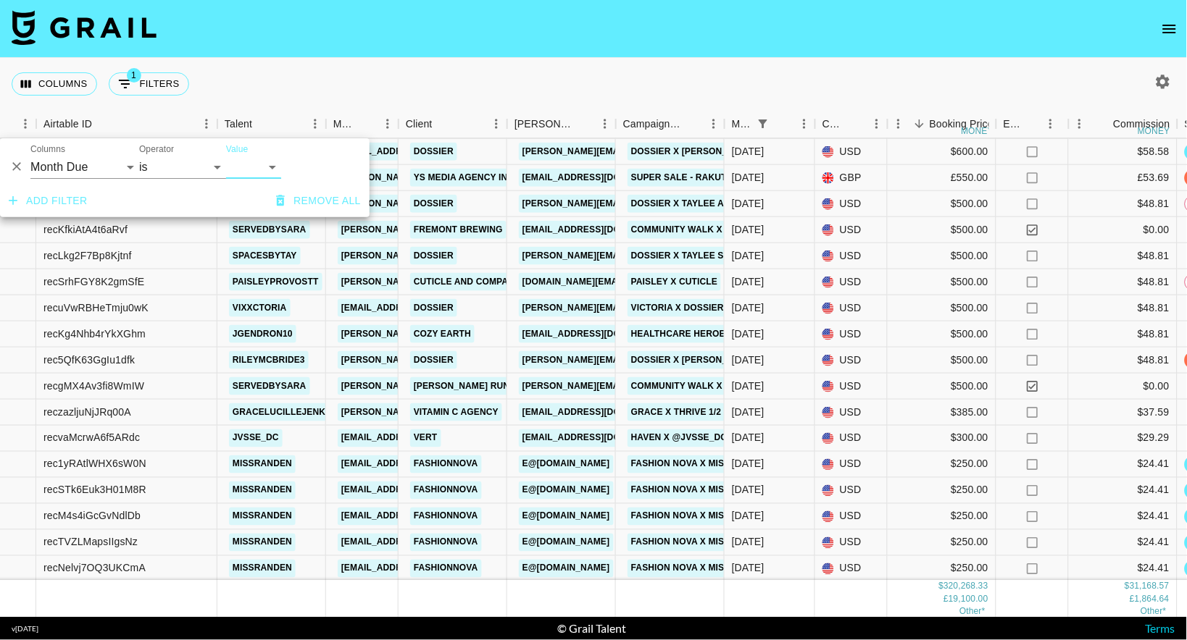
click at [628, 78] on div "Columns 1 Filters + Booking" at bounding box center [593, 84] width 1187 height 52
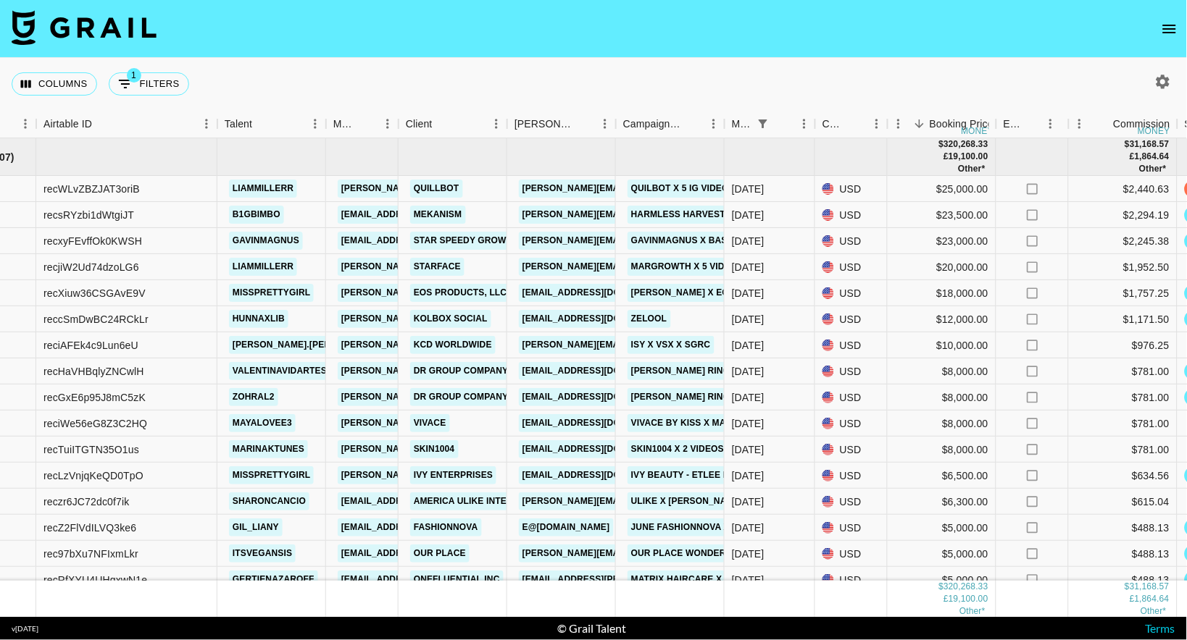
scroll to position [0, 83]
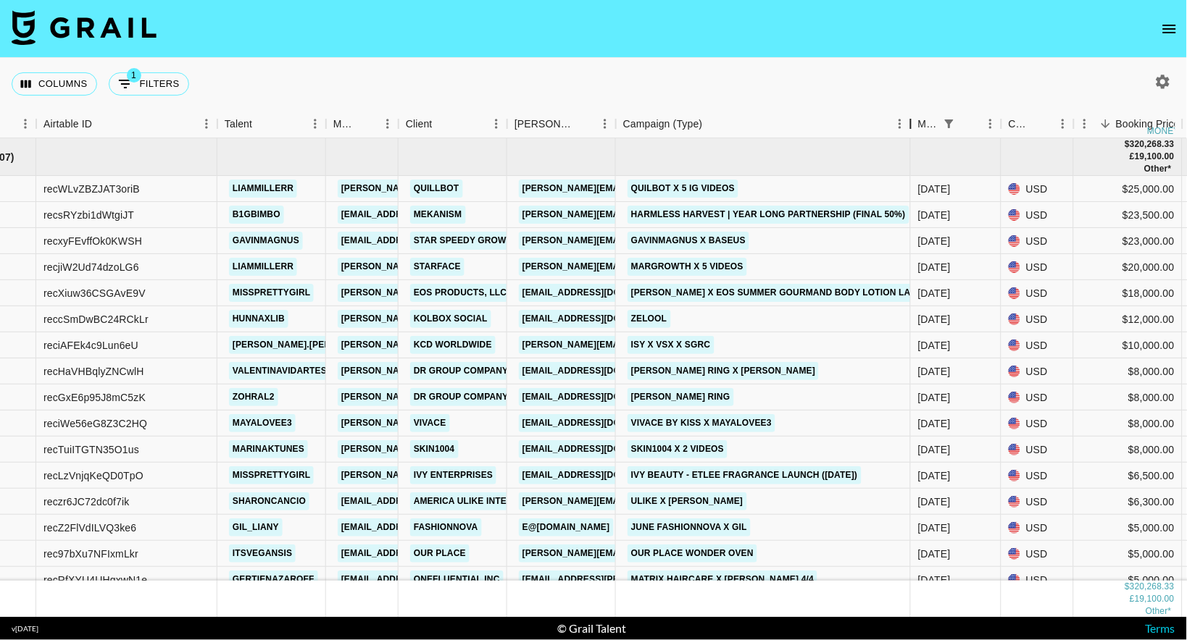
drag, startPoint x: 725, startPoint y: 124, endPoint x: 911, endPoint y: 120, distance: 186.2
click at [911, 120] on div "Campaign (Type)" at bounding box center [910, 124] width 17 height 28
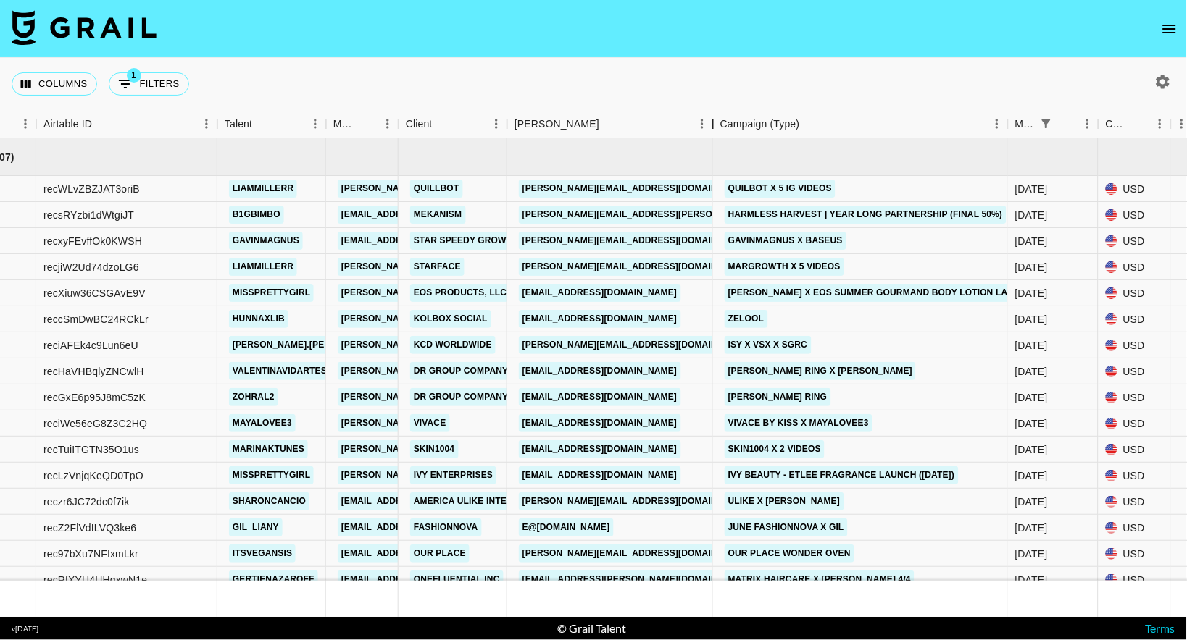
drag, startPoint x: 616, startPoint y: 126, endPoint x: 716, endPoint y: 122, distance: 99.3
click at [717, 124] on div "Booker" at bounding box center [712, 124] width 17 height 28
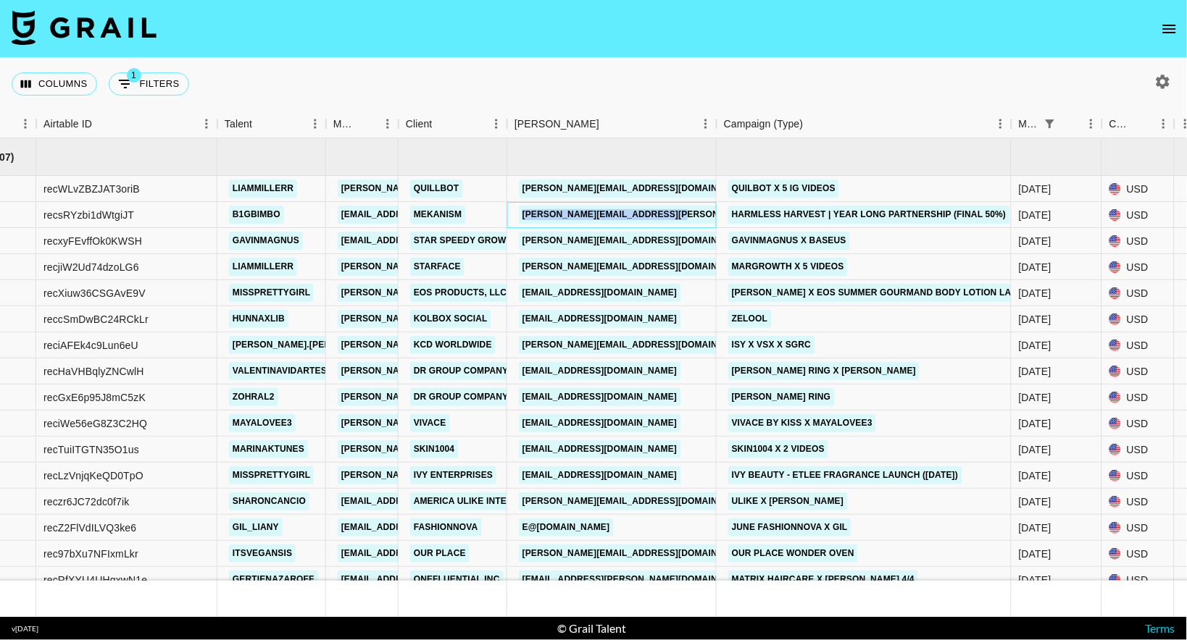
drag, startPoint x: 708, startPoint y: 216, endPoint x: 521, endPoint y: 217, distance: 186.9
click at [521, 217] on div "[PERSON_NAME][EMAIL_ADDRESS][PERSON_NAME][DOMAIN_NAME]" at bounding box center [611, 215] width 209 height 26
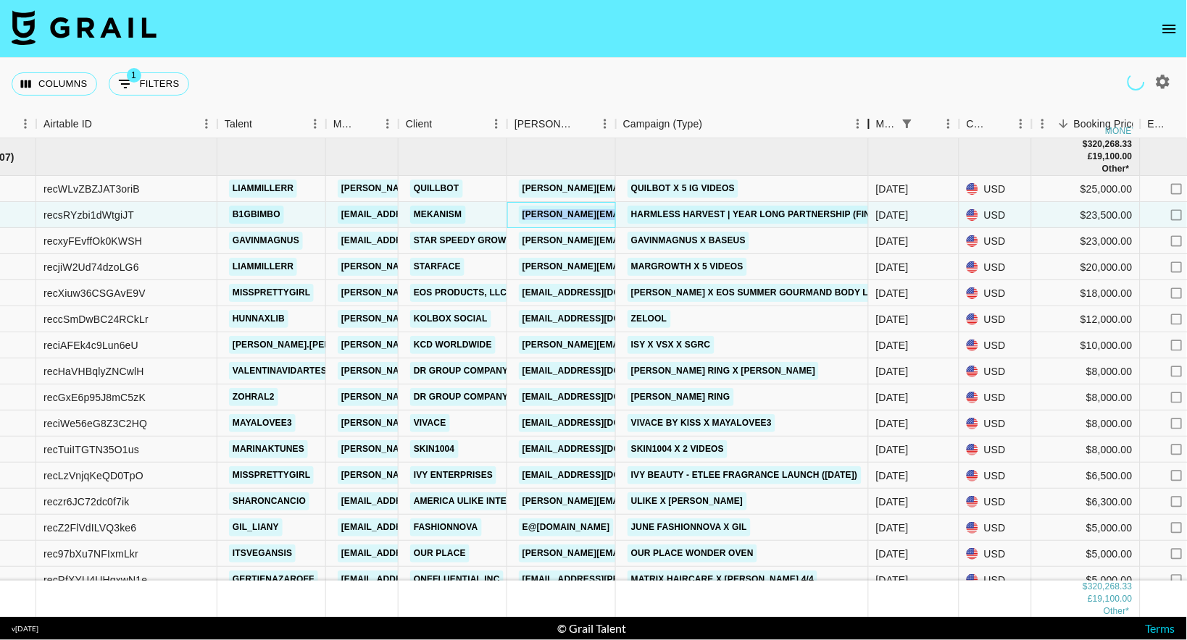
drag, startPoint x: 722, startPoint y: 124, endPoint x: 866, endPoint y: 106, distance: 145.2
click at [866, 106] on div "Columns 1 Filters + Booking Month Due Airtable ID Talent Manager Client [PERSON…" at bounding box center [593, 337] width 1187 height 559
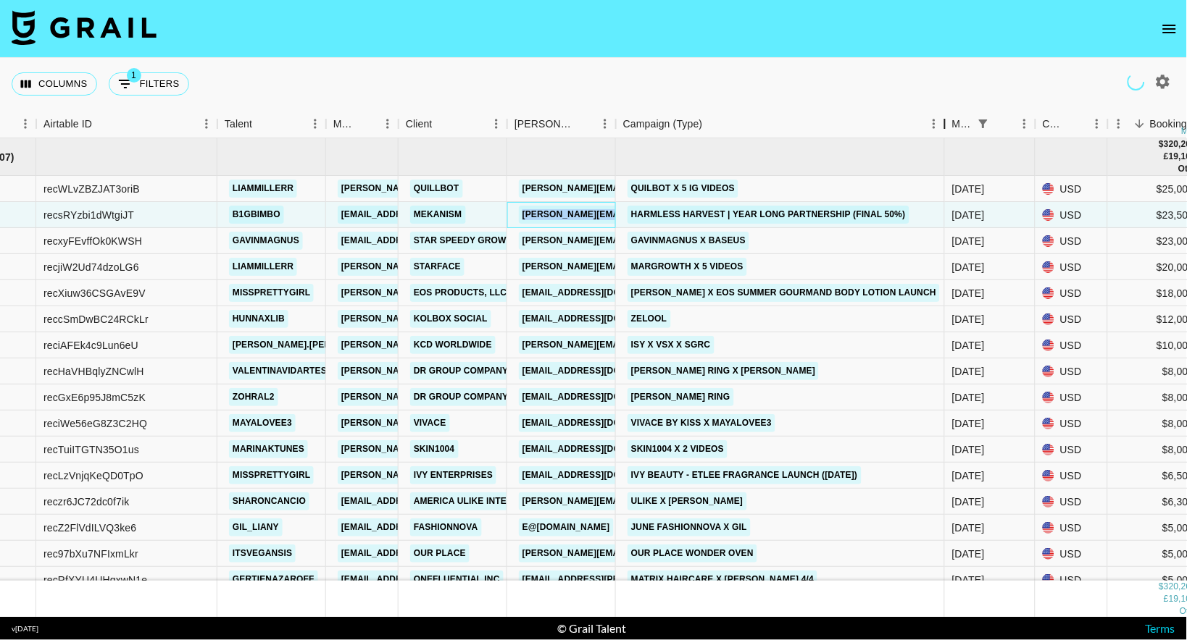
drag, startPoint x: 868, startPoint y: 123, endPoint x: 947, endPoint y: 122, distance: 79.0
click at [947, 122] on div "Campaign (Type)" at bounding box center [944, 124] width 17 height 28
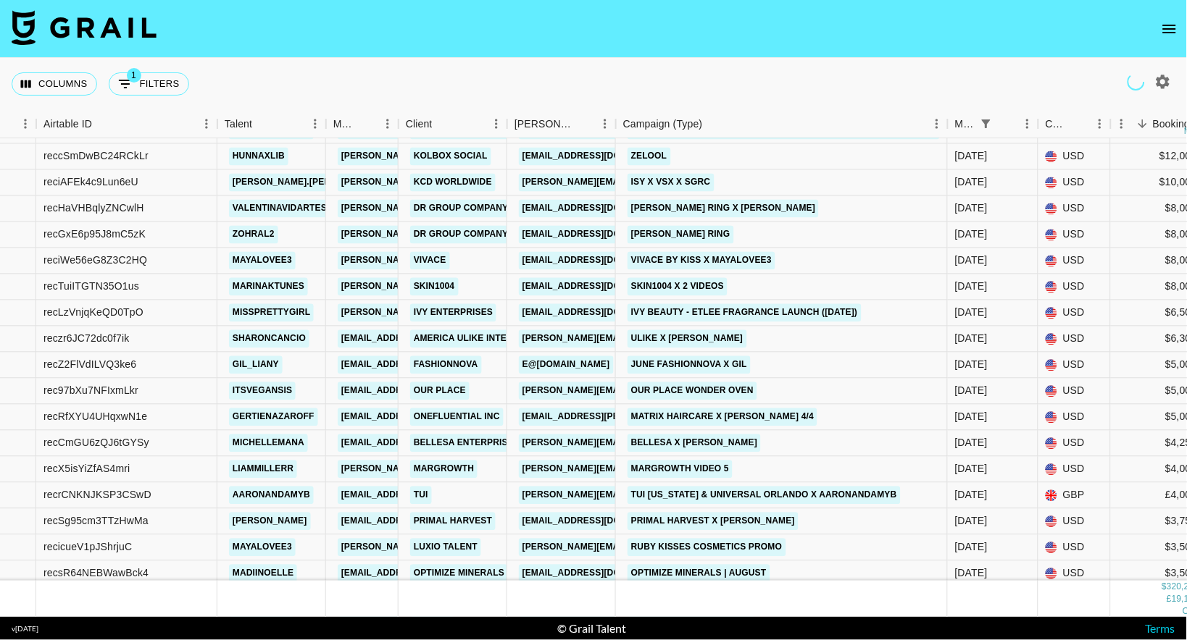
scroll to position [165, 83]
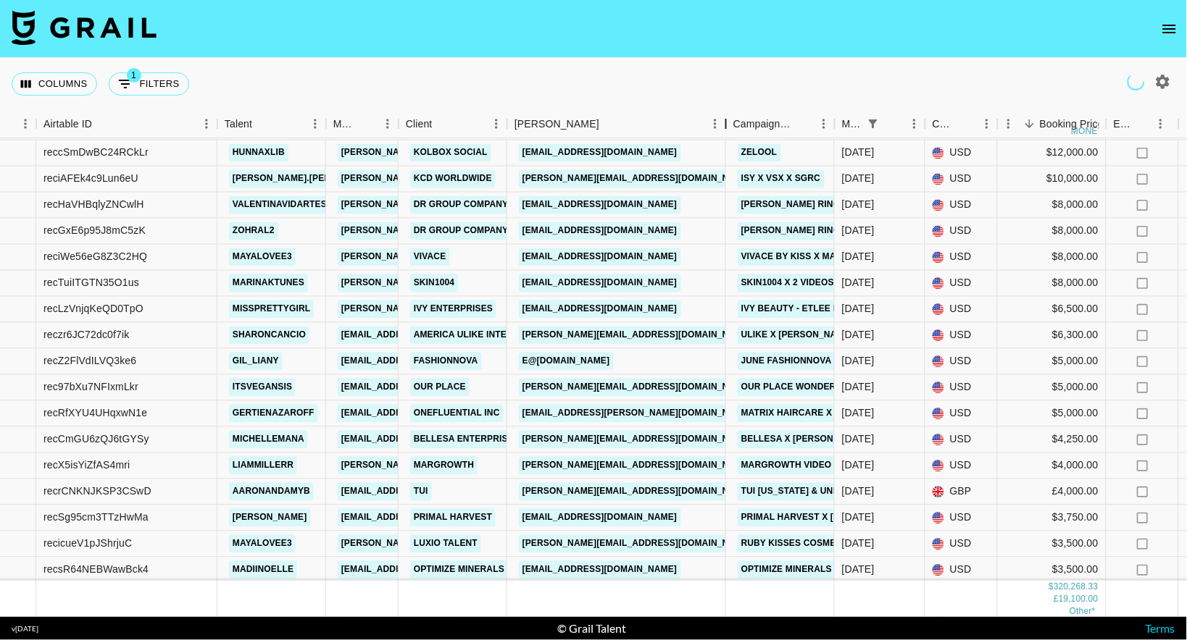
drag, startPoint x: 614, startPoint y: 126, endPoint x: 737, endPoint y: 120, distance: 124.0
click at [735, 121] on div "Booker" at bounding box center [725, 124] width 17 height 28
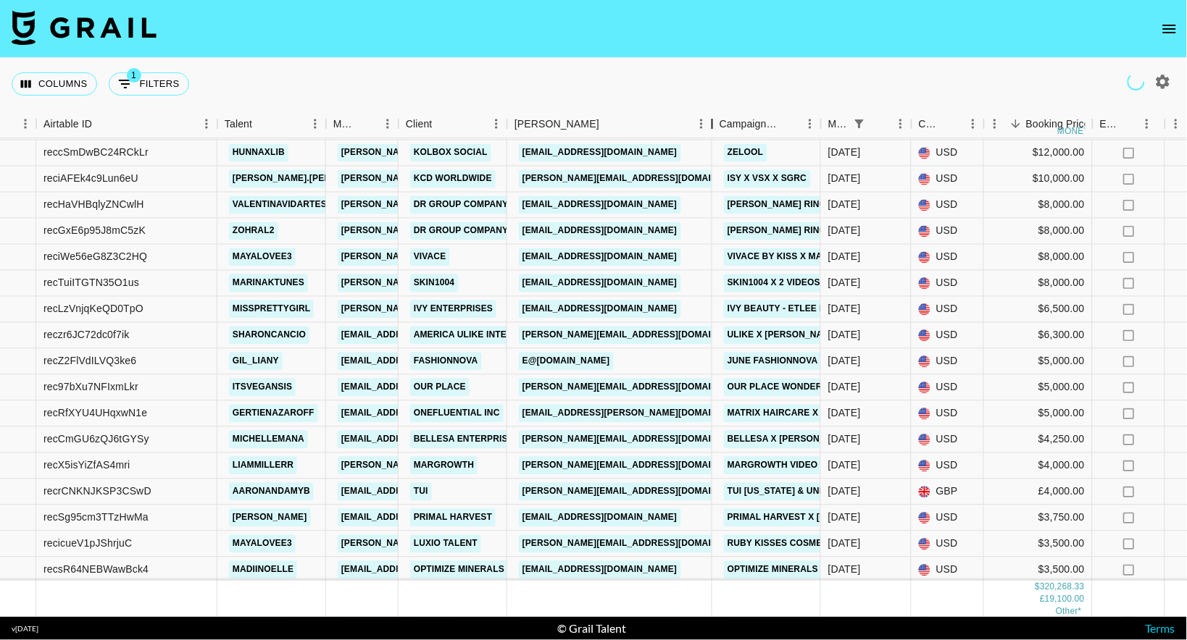
drag, startPoint x: 616, startPoint y: 117, endPoint x: 712, endPoint y: 113, distance: 96.4
click at [712, 115] on div "Booker" at bounding box center [711, 124] width 17 height 28
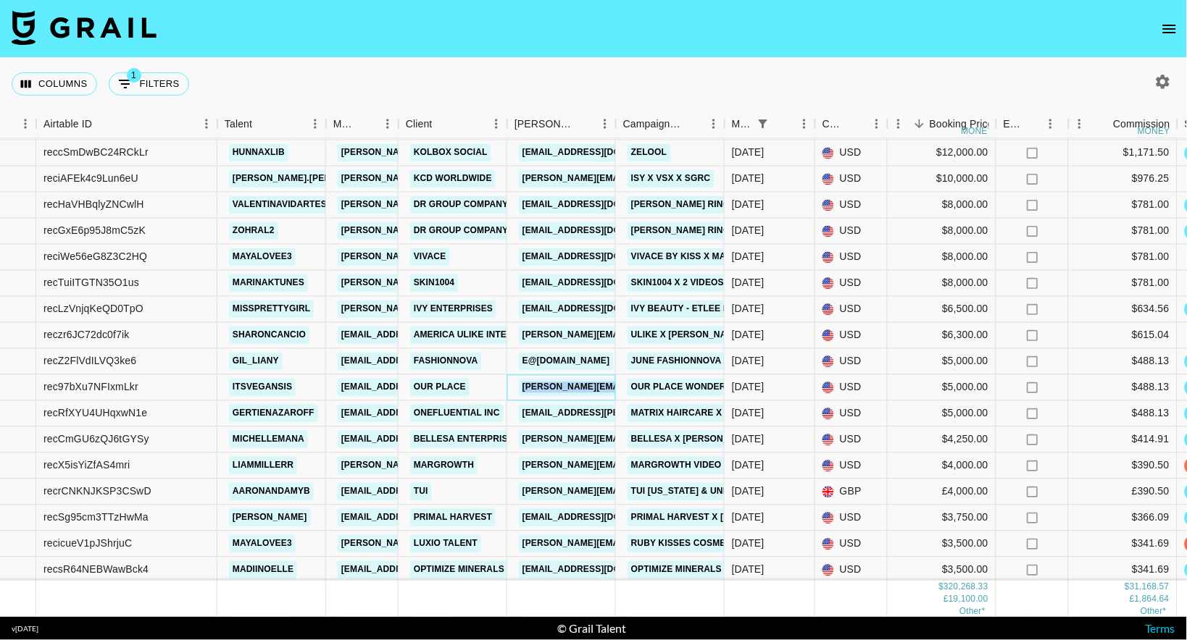
drag, startPoint x: 672, startPoint y: 385, endPoint x: 524, endPoint y: 388, distance: 148.5
click at [524, 388] on div "[PERSON_NAME][EMAIL_ADDRESS][DOMAIN_NAME]" at bounding box center [561, 388] width 109 height 26
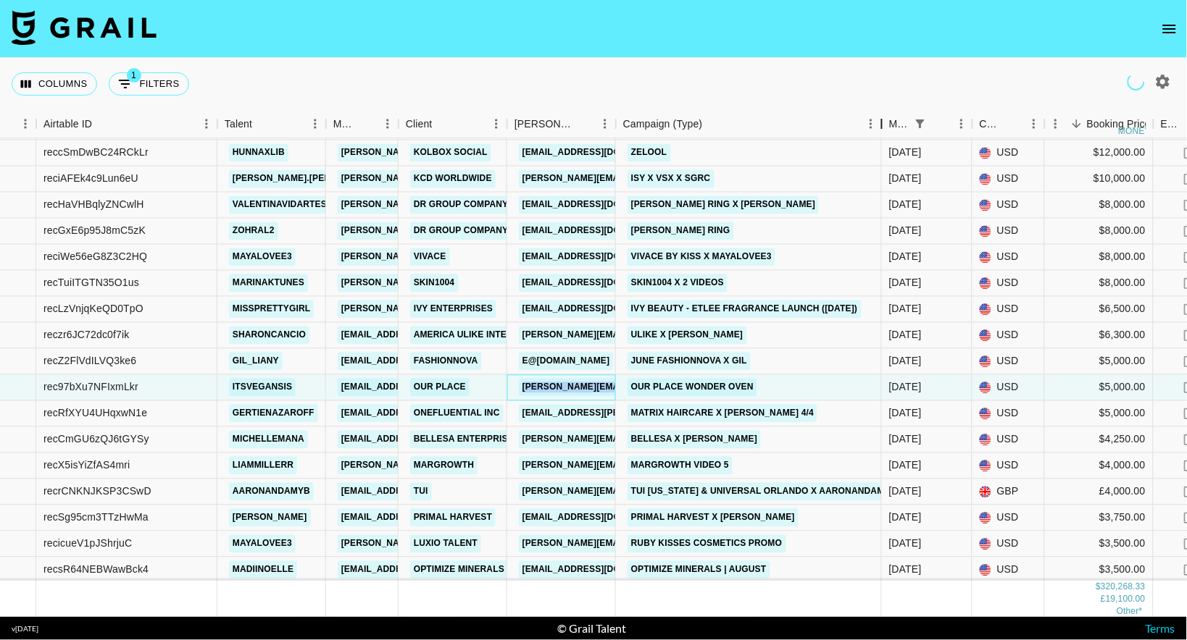
drag, startPoint x: 725, startPoint y: 127, endPoint x: 882, endPoint y: 118, distance: 157.4
click at [882, 118] on div "Campaign (Type)" at bounding box center [881, 124] width 17 height 28
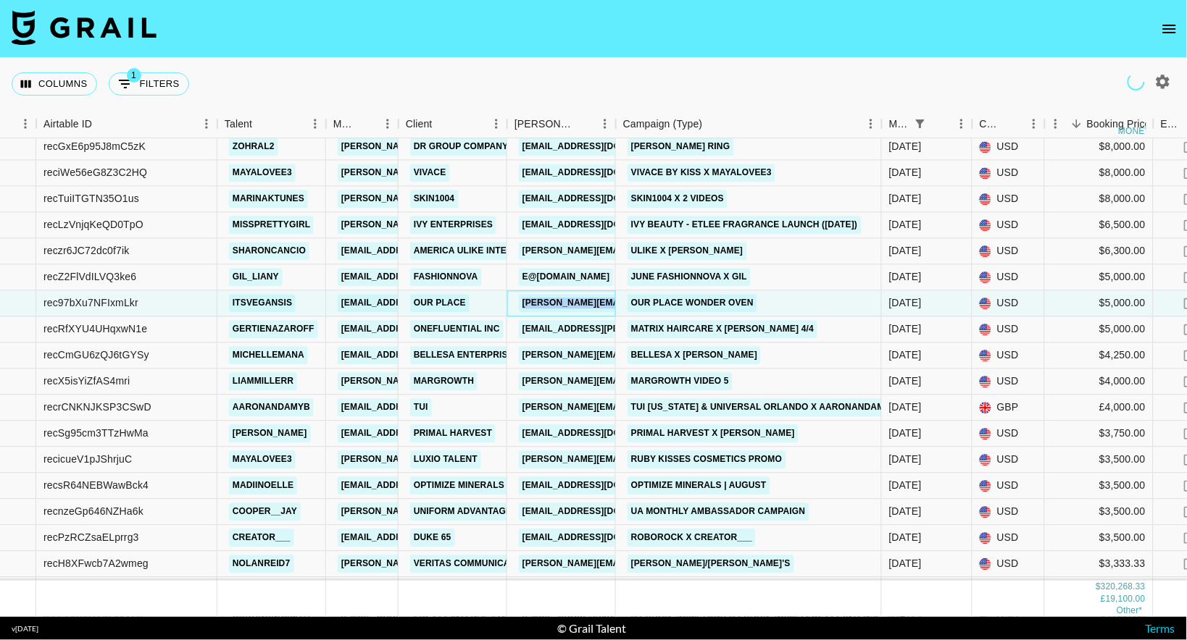
scroll to position [254, 83]
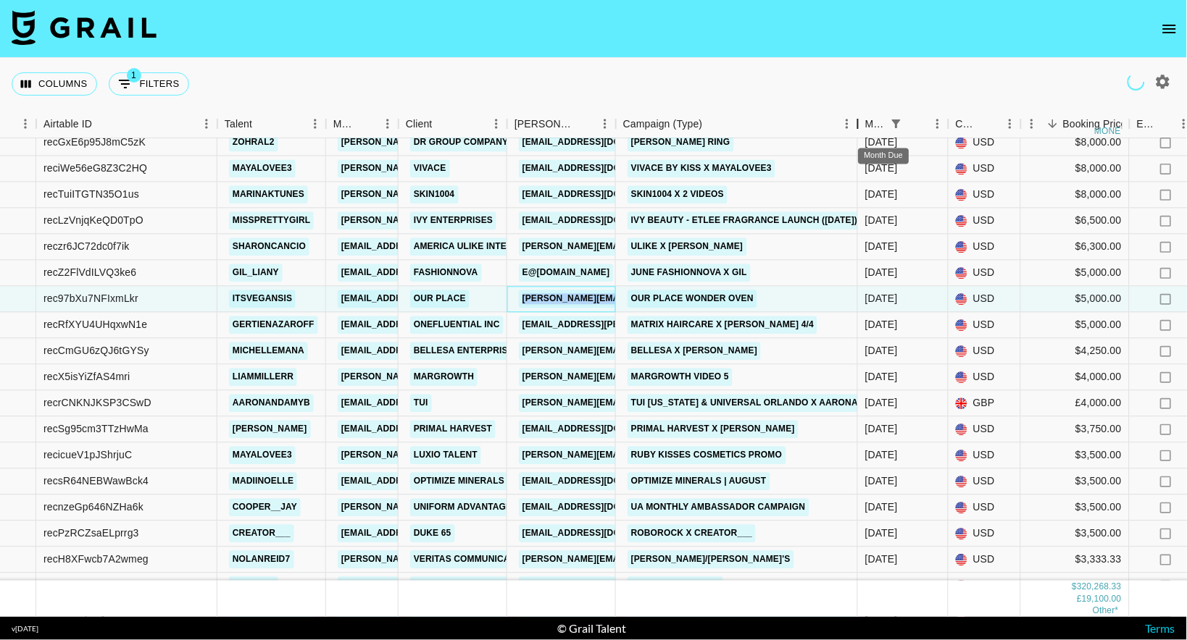
drag, startPoint x: 724, startPoint y: 122, endPoint x: 871, endPoint y: 122, distance: 147.1
click at [873, 120] on div "Month Due Airtable ID Talent Manager Client [PERSON_NAME] Campaign (Type) Month…" at bounding box center [831, 124] width 1828 height 28
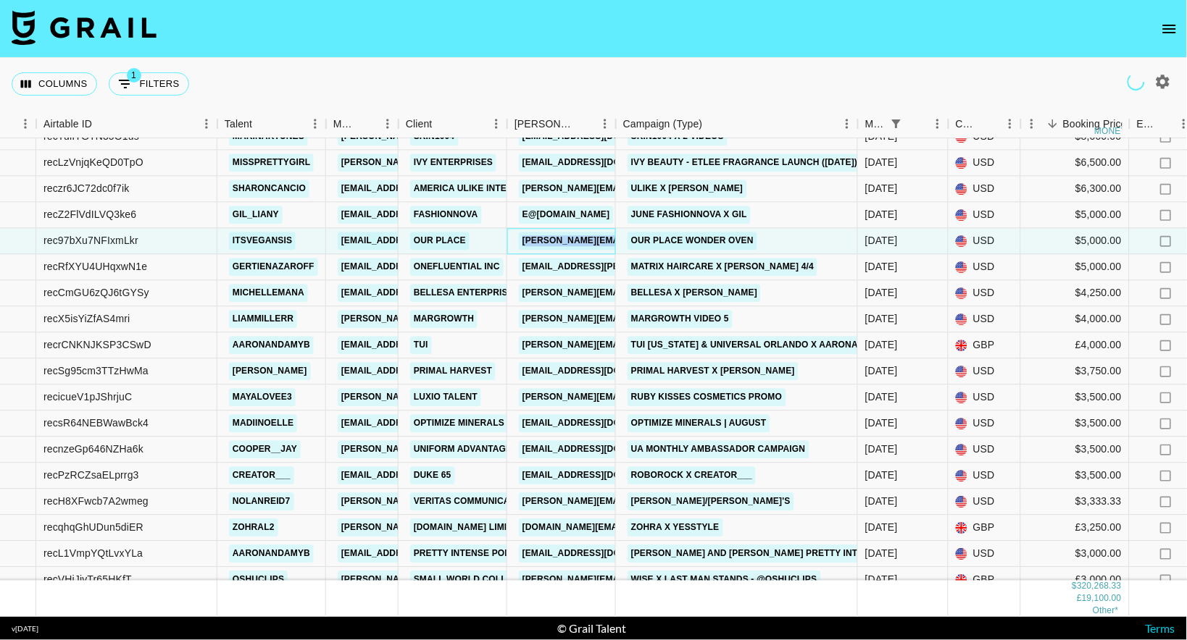
scroll to position [314, 83]
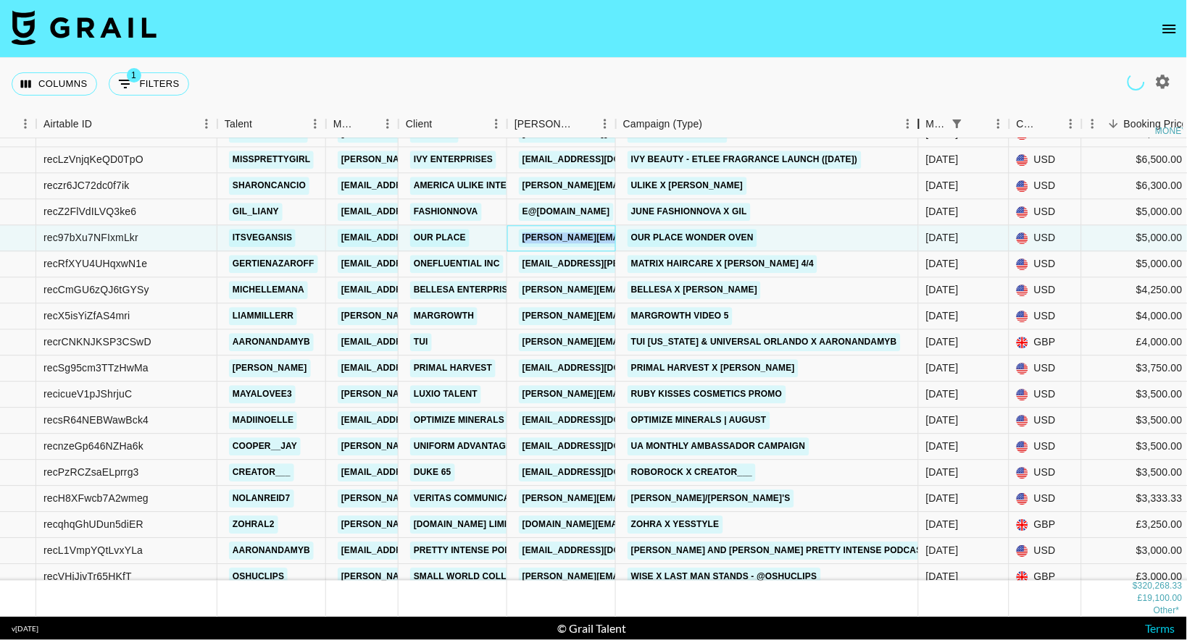
drag, startPoint x: 725, startPoint y: 120, endPoint x: 919, endPoint y: 112, distance: 193.6
click at [919, 112] on div "Campaign (Type)" at bounding box center [918, 124] width 17 height 28
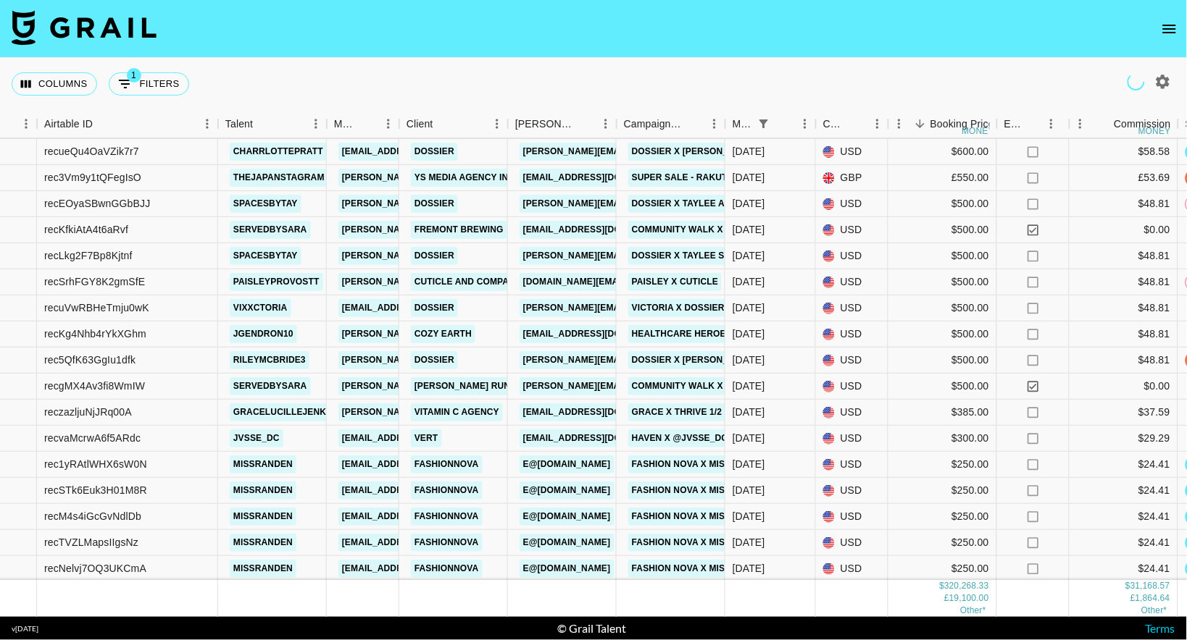
scroll to position [0, 0]
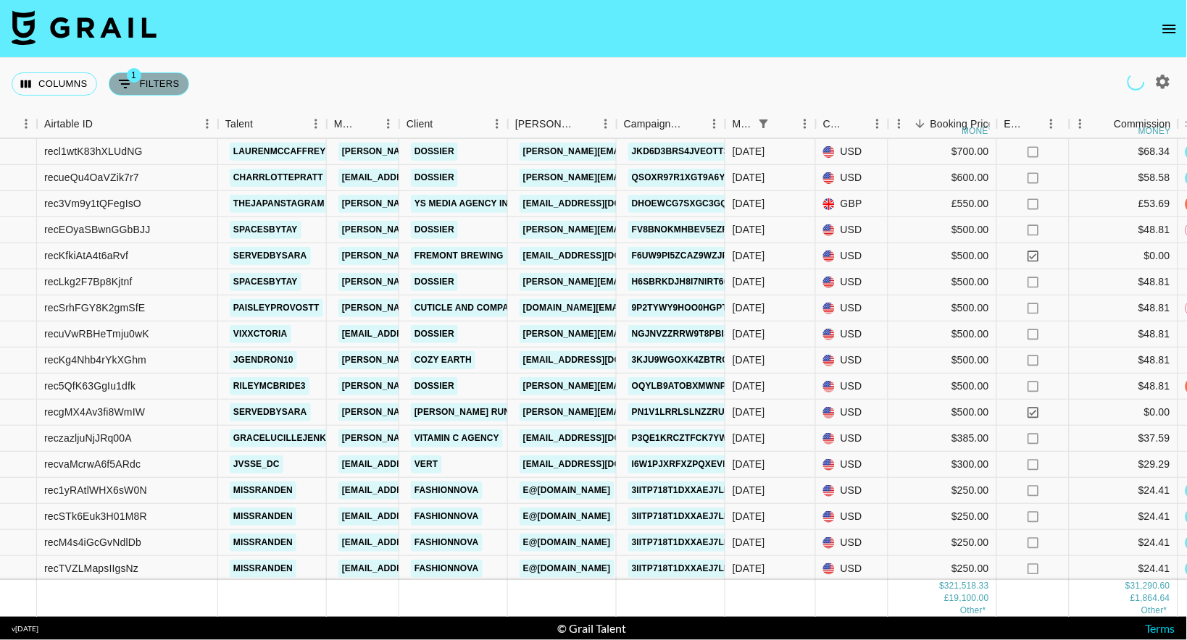
click at [155, 93] on button "1 Filters" at bounding box center [149, 83] width 80 height 23
select select "monthDue2"
select select "[DATE]"
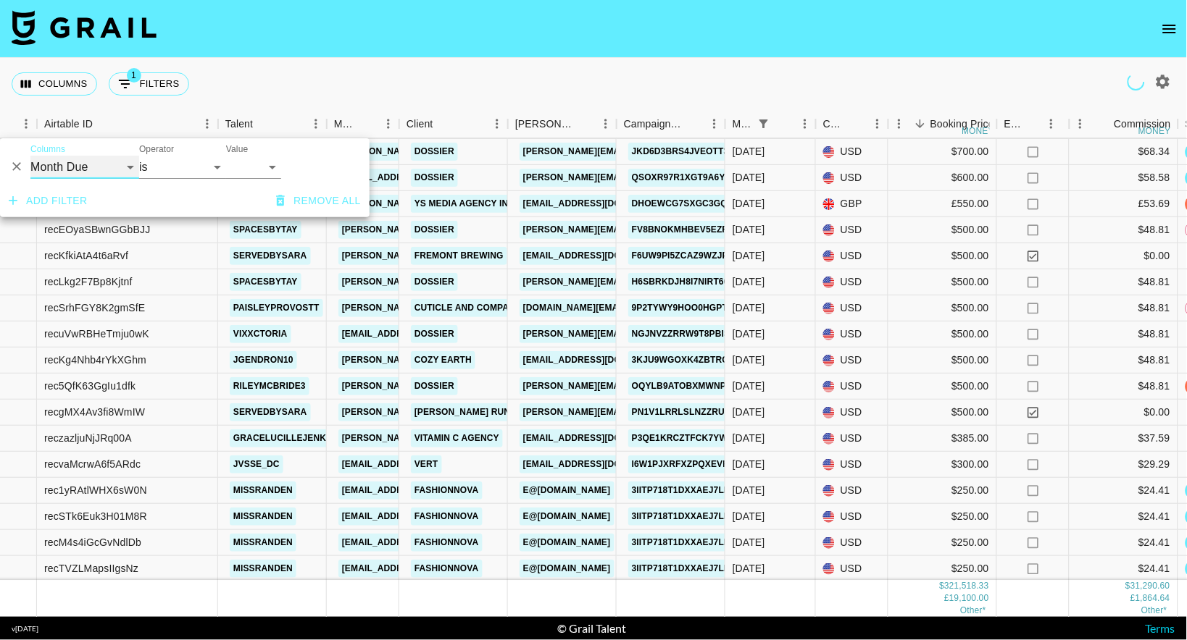
select select "campaign"
select select "contains"
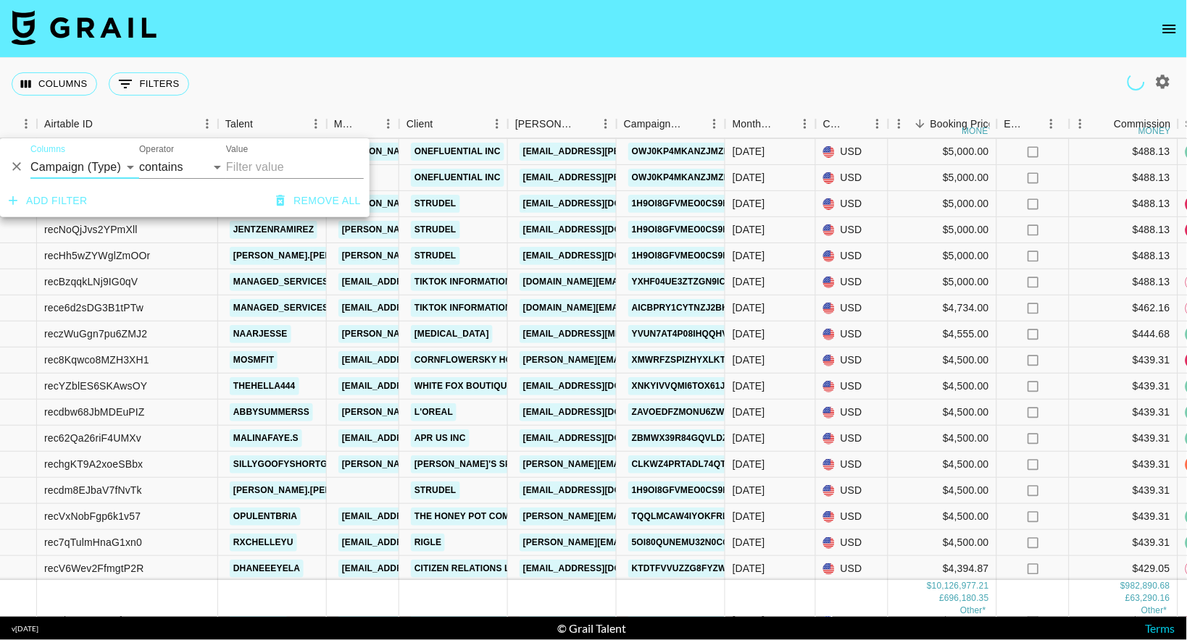
click at [260, 172] on input "Value" at bounding box center [295, 167] width 138 height 23
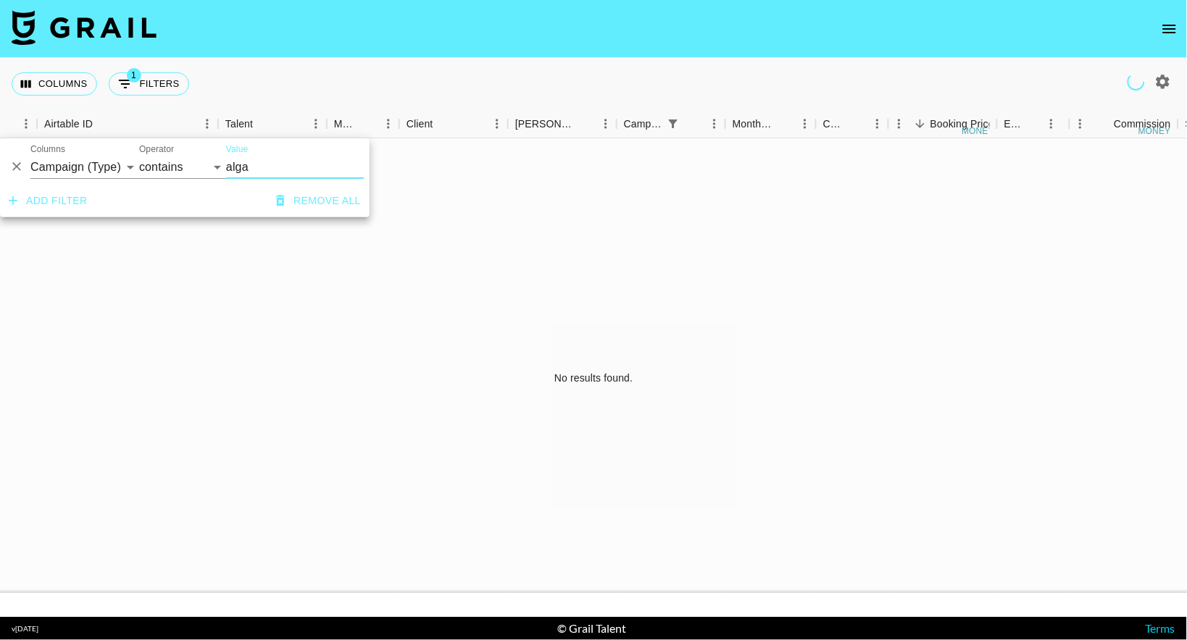
scroll to position [0, 83]
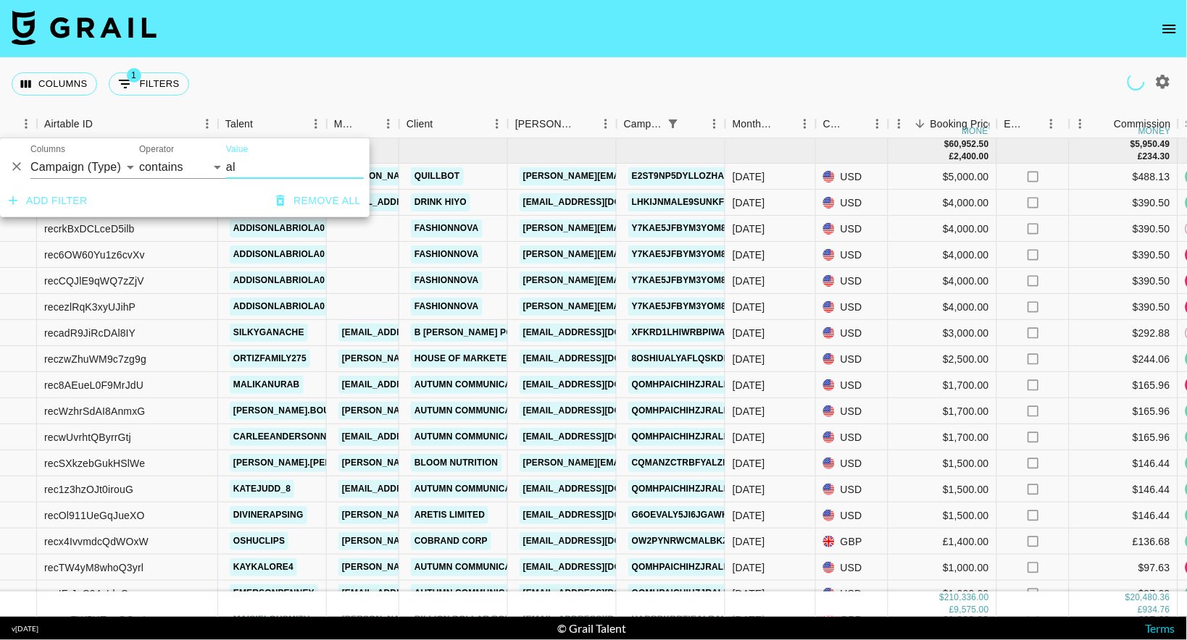
type input "al"
click at [123, 162] on select "Grail Platform ID Airtable ID Talent Manager Client [PERSON_NAME] Campaign (Typ…" at bounding box center [84, 167] width 109 height 23
select select "bookerId"
select select "is"
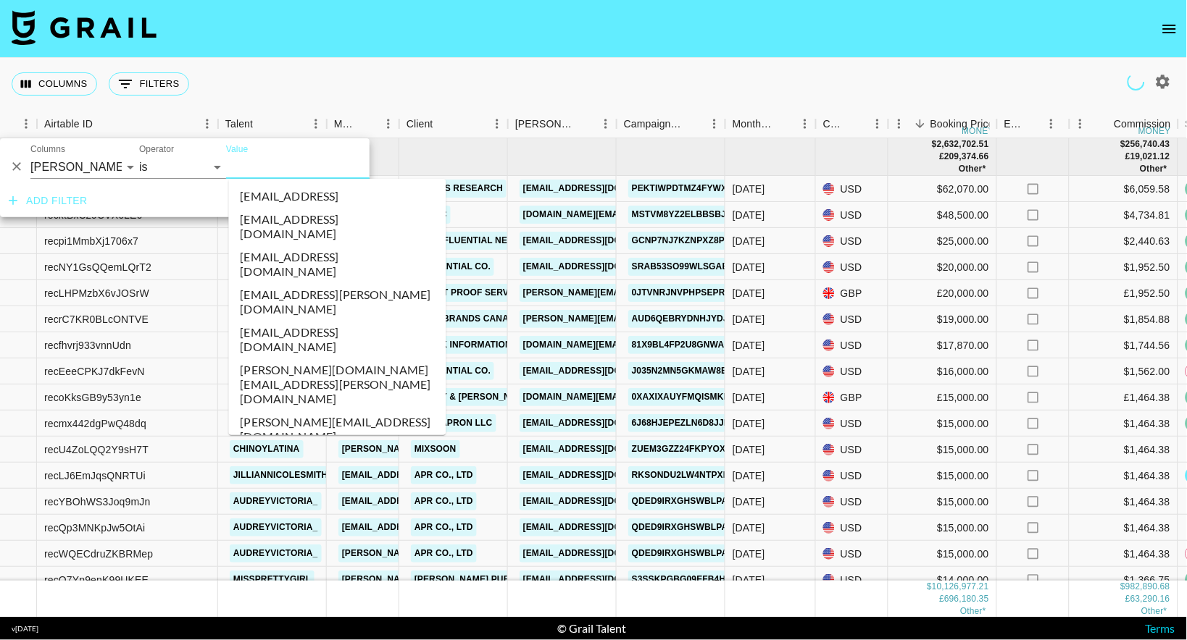
click at [264, 163] on input "Value" at bounding box center [324, 167] width 196 height 22
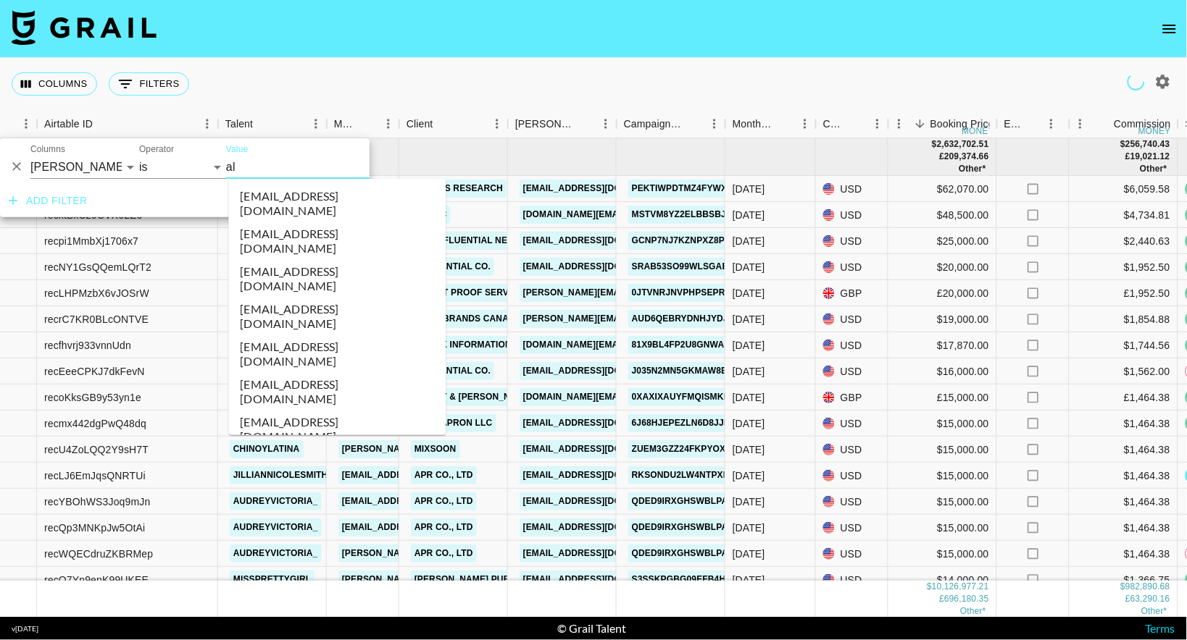
type input "alg"
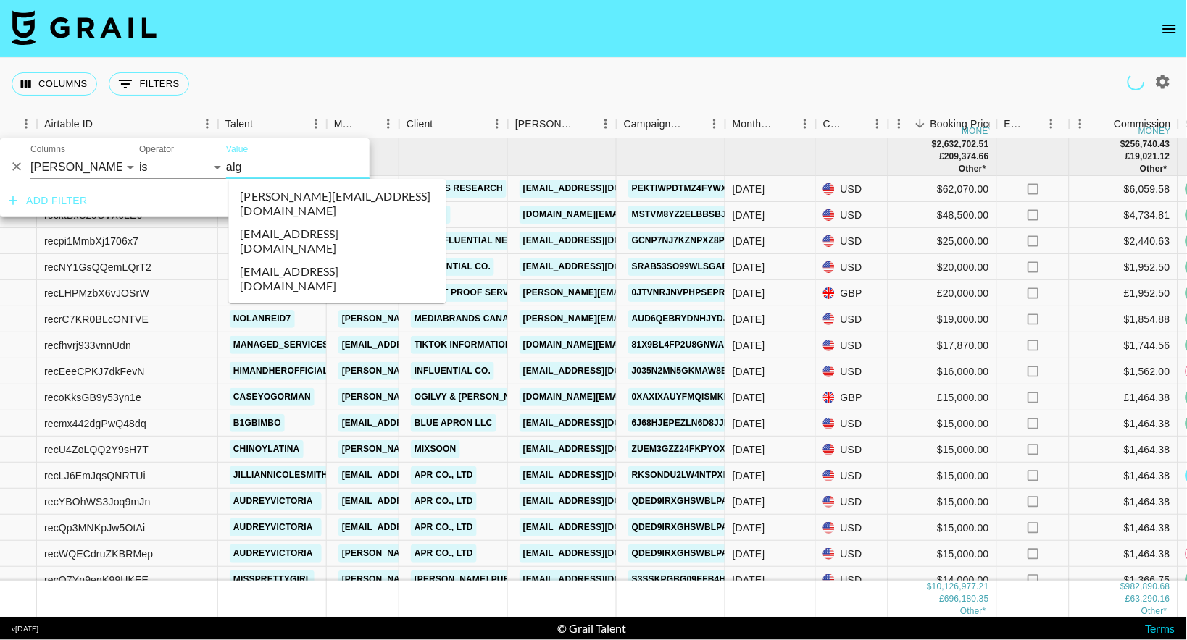
click at [311, 222] on li "[EMAIL_ADDRESS][DOMAIN_NAME]" at bounding box center [337, 241] width 217 height 38
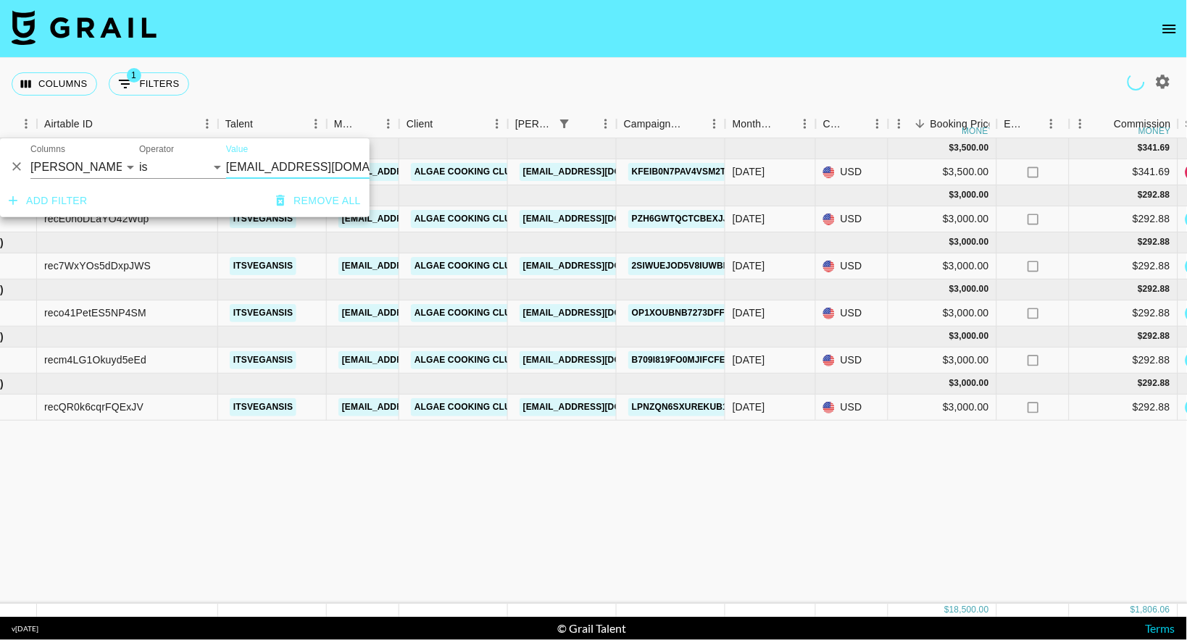
scroll to position [0, 75]
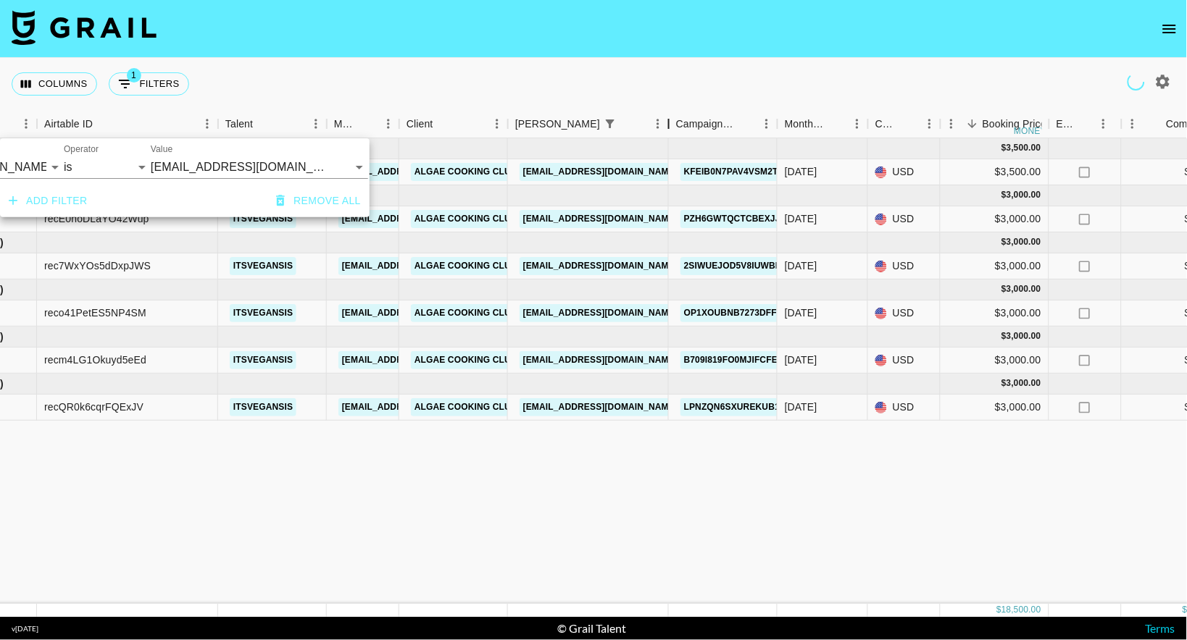
drag, startPoint x: 620, startPoint y: 121, endPoint x: 716, endPoint y: 123, distance: 96.4
click at [677, 123] on div "Booker" at bounding box center [668, 124] width 17 height 28
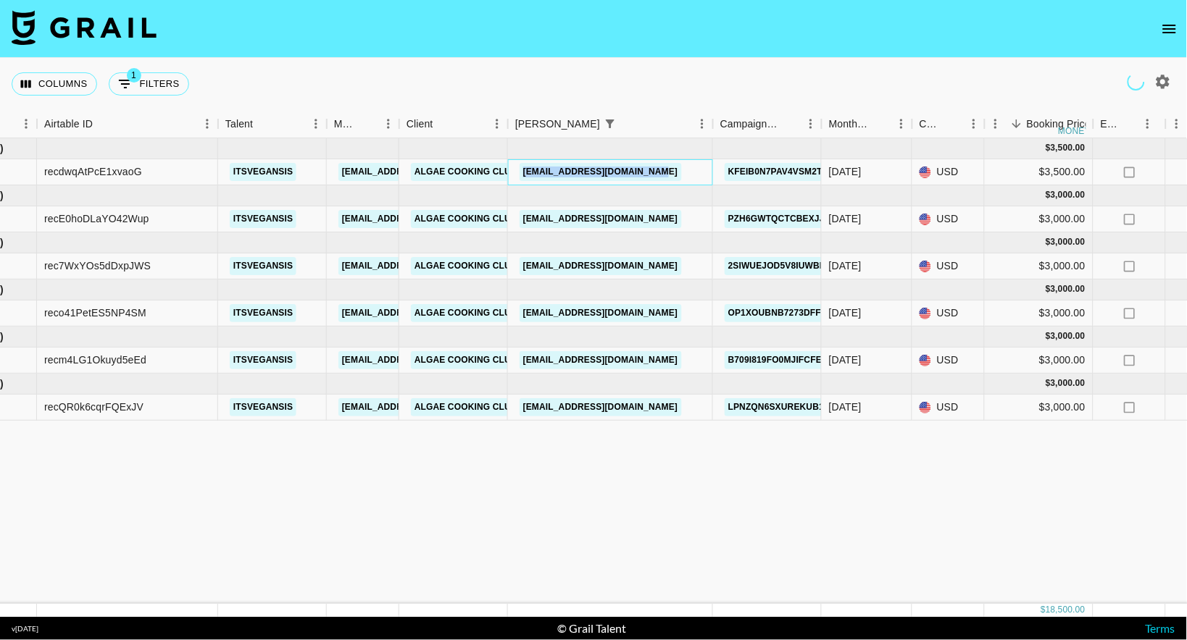
drag, startPoint x: 698, startPoint y: 172, endPoint x: 523, endPoint y: 175, distance: 174.6
click at [523, 175] on div "[EMAIL_ADDRESS][DOMAIN_NAME]" at bounding box center [610, 172] width 205 height 26
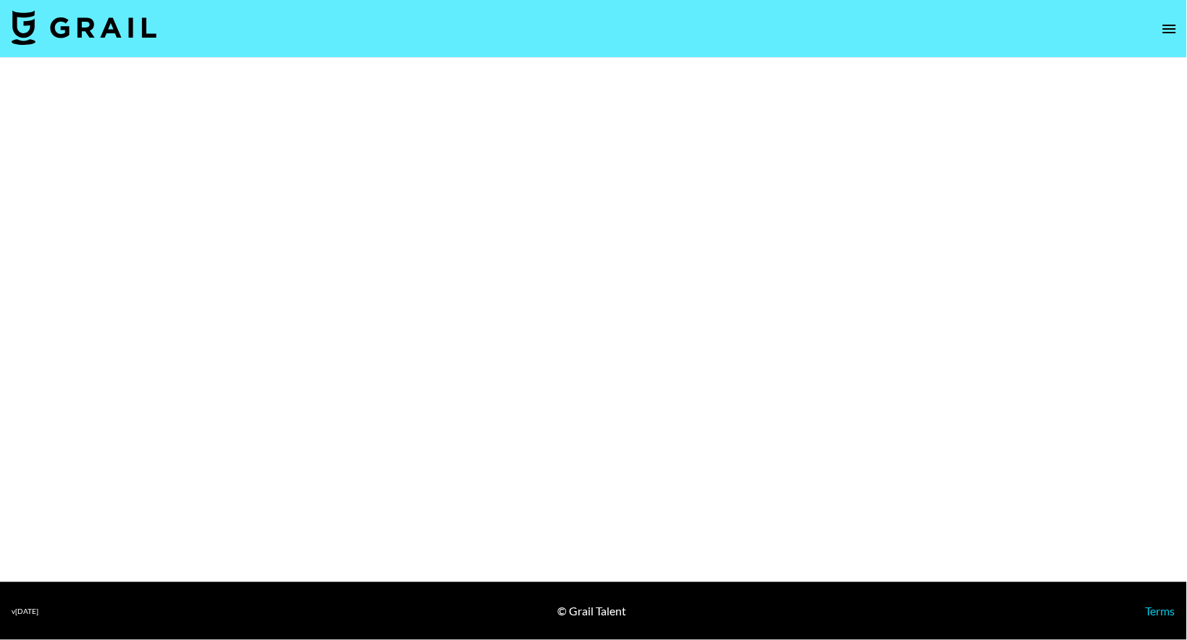
select select "Brand"
